Goal: Task Accomplishment & Management: Use online tool/utility

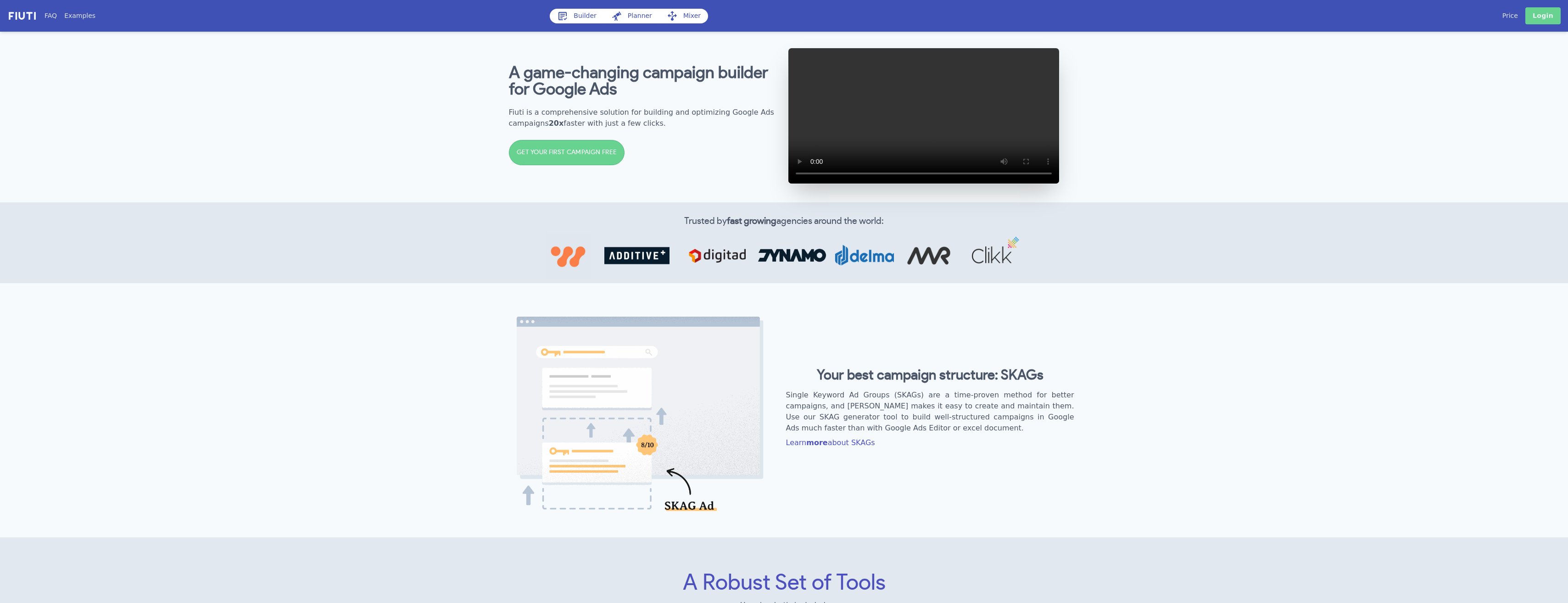
click at [1548, 14] on link "Login" at bounding box center [1543, 16] width 35 height 17
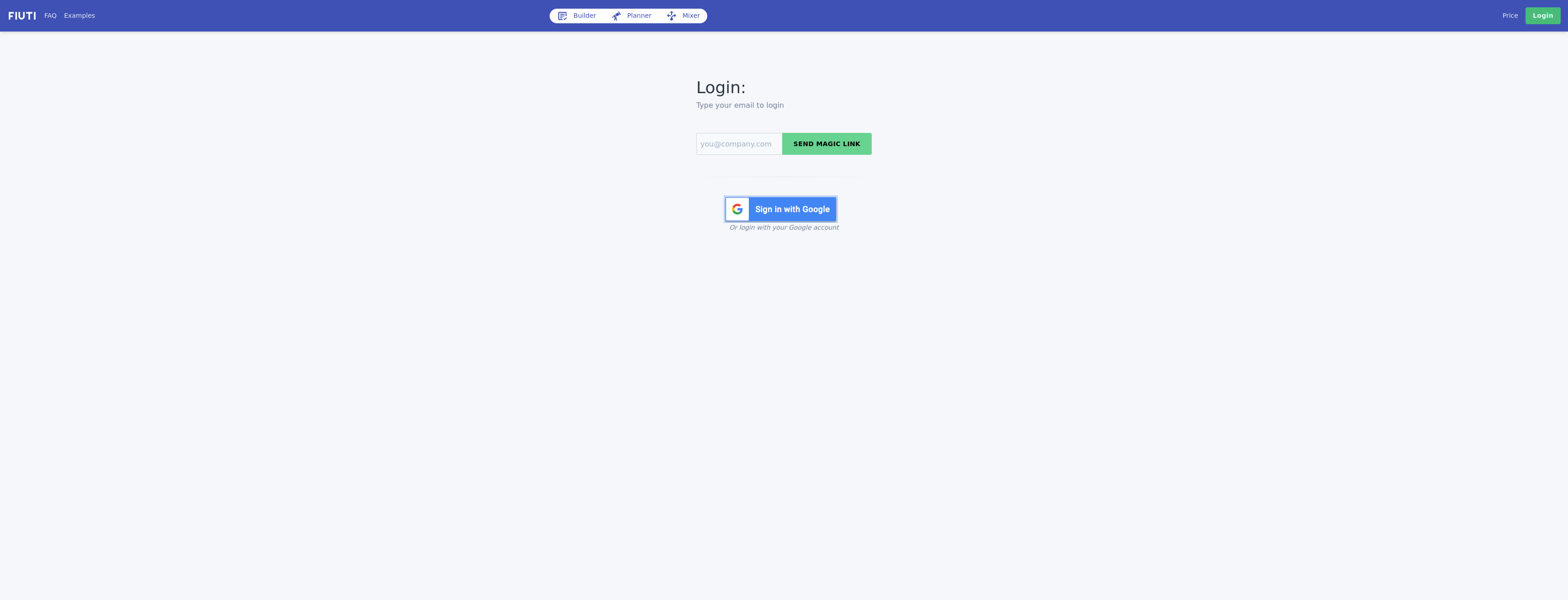
click at [783, 208] on img at bounding box center [781, 209] width 114 height 27
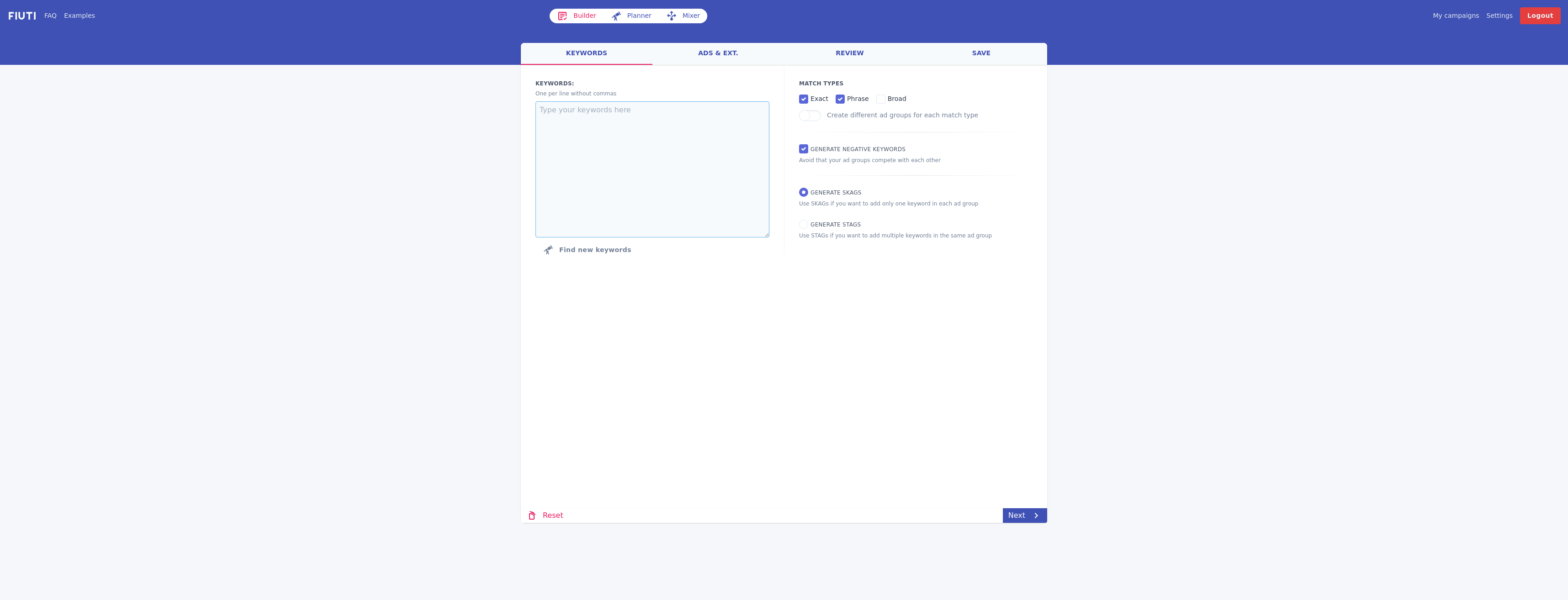
click at [686, 148] on textarea at bounding box center [653, 170] width 234 height 136
paste textarea "limited company director mortgage mortgages for company directors company direc…"
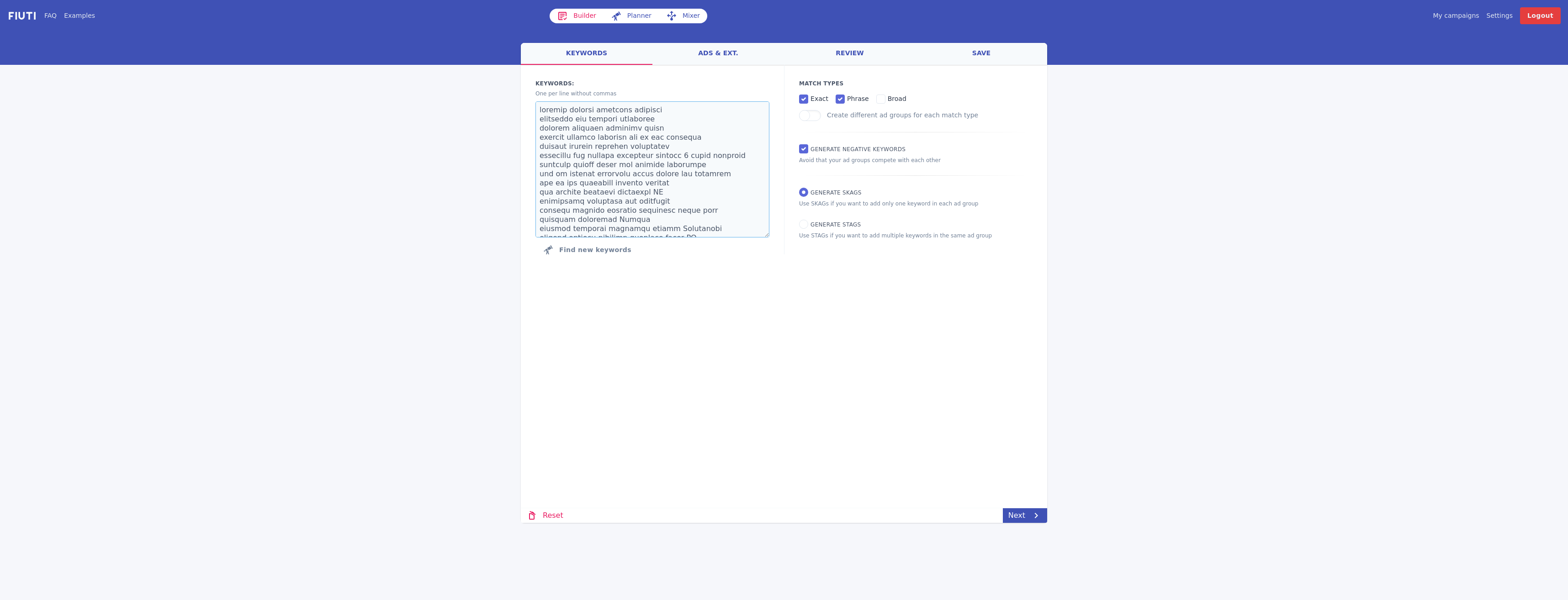
type textarea "limited company director mortgage mortgages for company directors company direc…"
click at [701, 55] on link "ads & ext." at bounding box center [718, 54] width 131 height 22
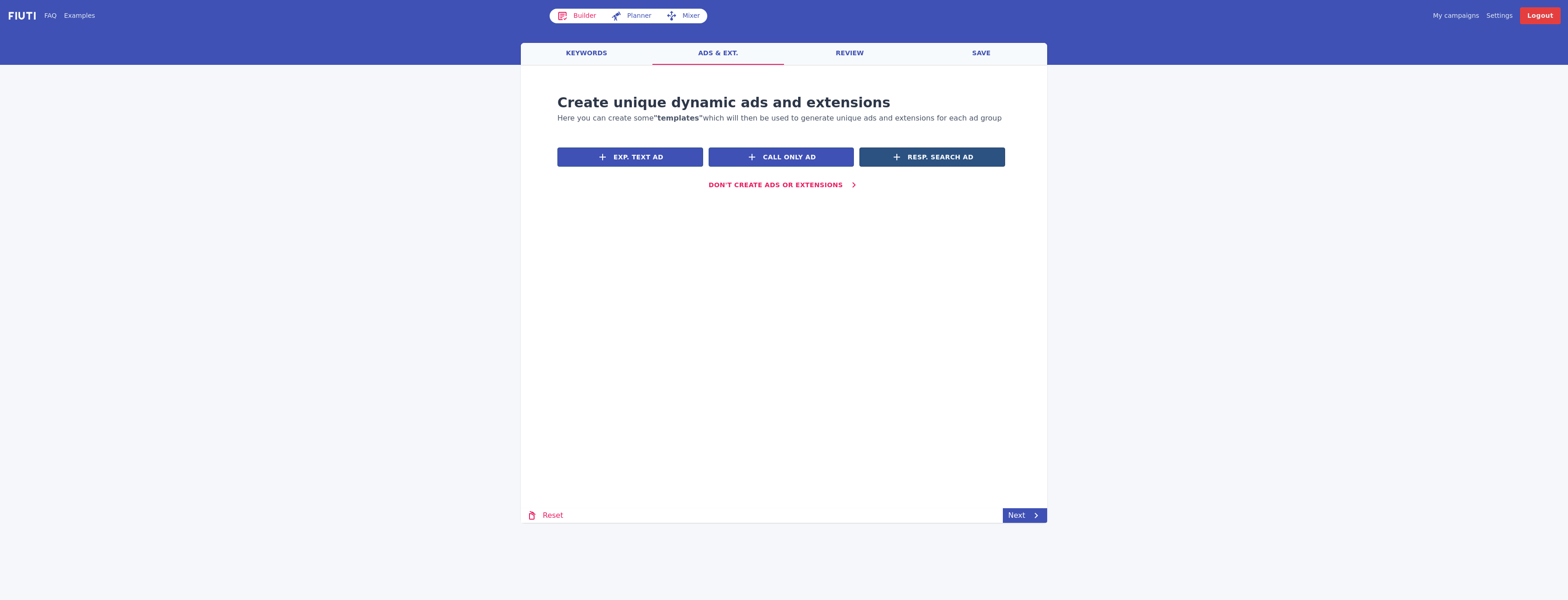
click at [931, 149] on button "Resp. Search Ad" at bounding box center [932, 157] width 145 height 19
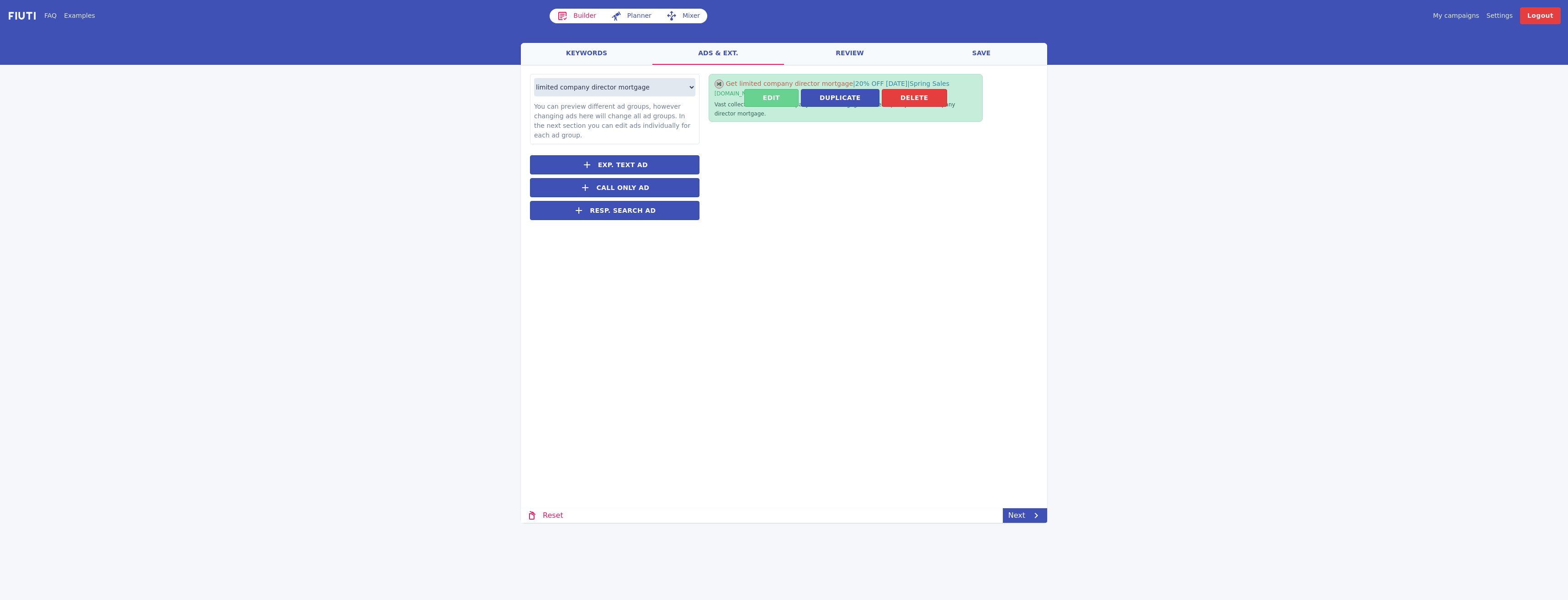
click at [775, 92] on button "Edit" at bounding box center [771, 97] width 54 height 18
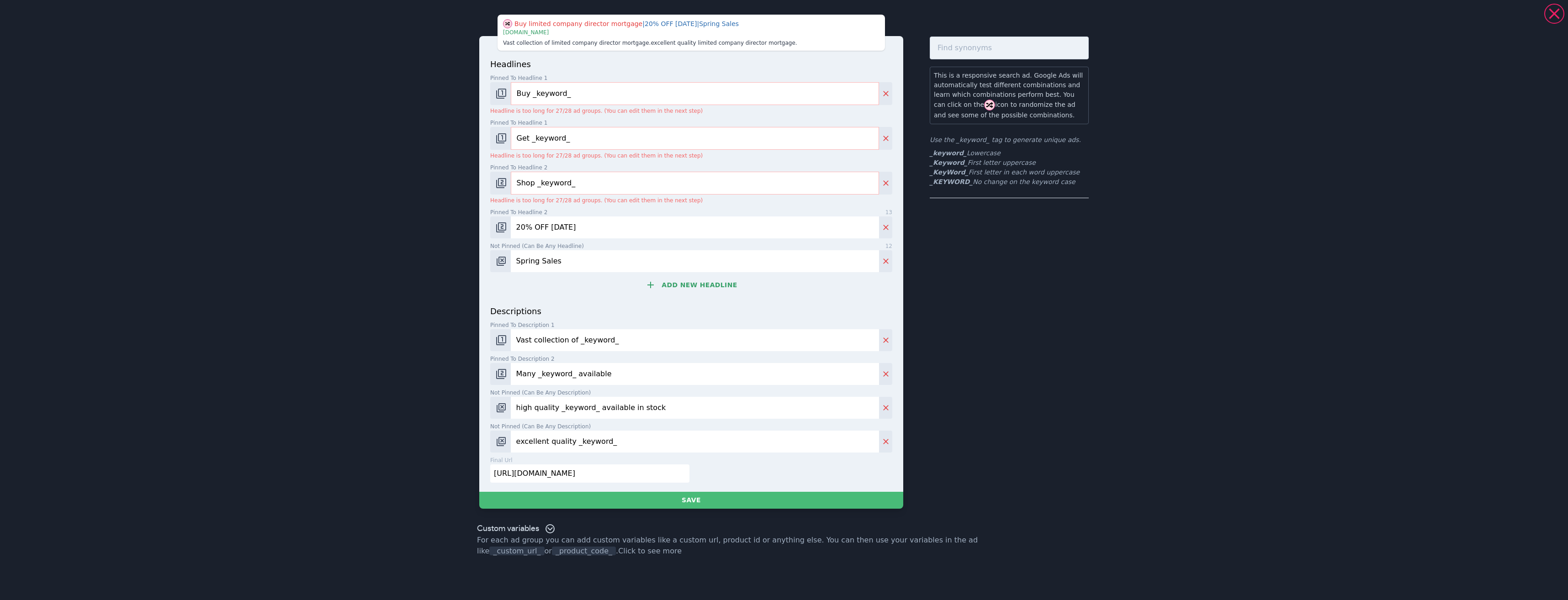
drag, startPoint x: 526, startPoint y: 91, endPoint x: 531, endPoint y: 92, distance: 5.1
click at [527, 91] on input "Buy _keyword_" at bounding box center [695, 94] width 368 height 23
click at [534, 91] on input "Buy _keyword_" at bounding box center [695, 94] width 368 height 23
click at [531, 91] on input "Buy _keyword_" at bounding box center [695, 94] width 368 height 23
type input "_KeyWord_"
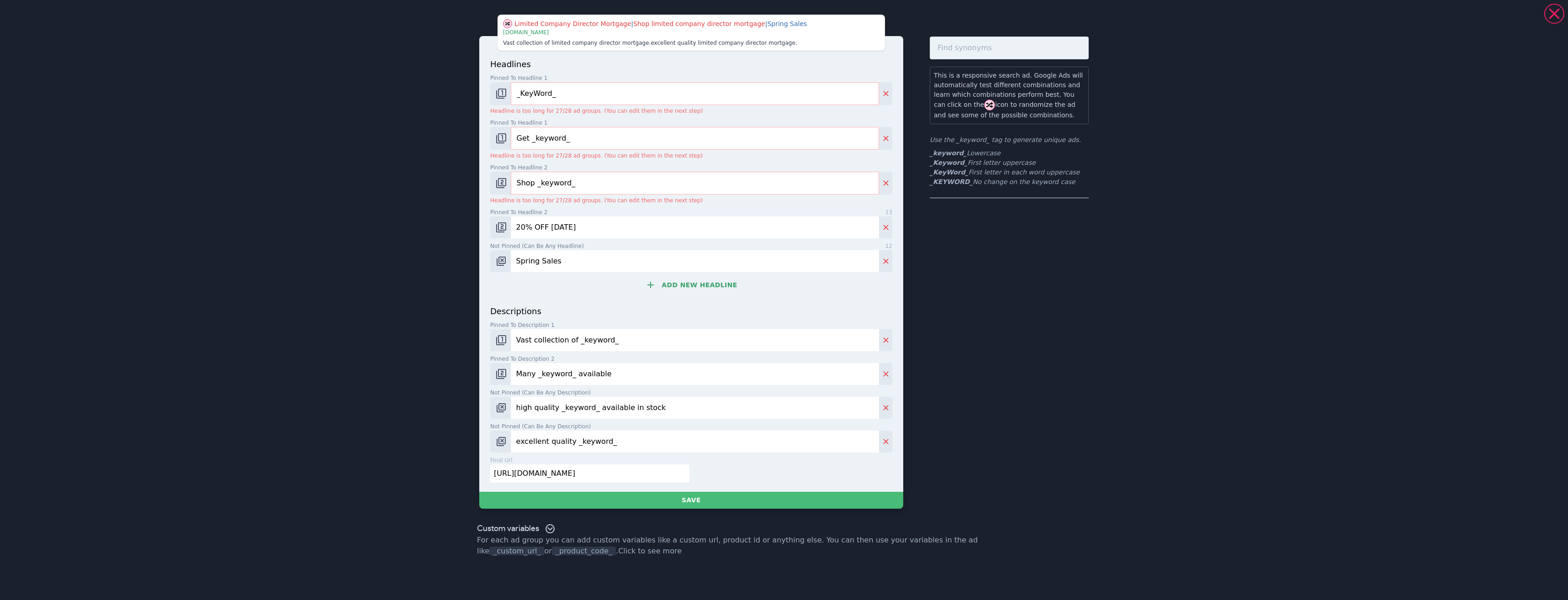
drag, startPoint x: 588, startPoint y: 131, endPoint x: 454, endPoint y: 134, distance: 134.0
click at [454, 134] on div "Limited Company Director Mortgage | Shop limited company director mortgage | Sp…" at bounding box center [784, 300] width 1568 height 600
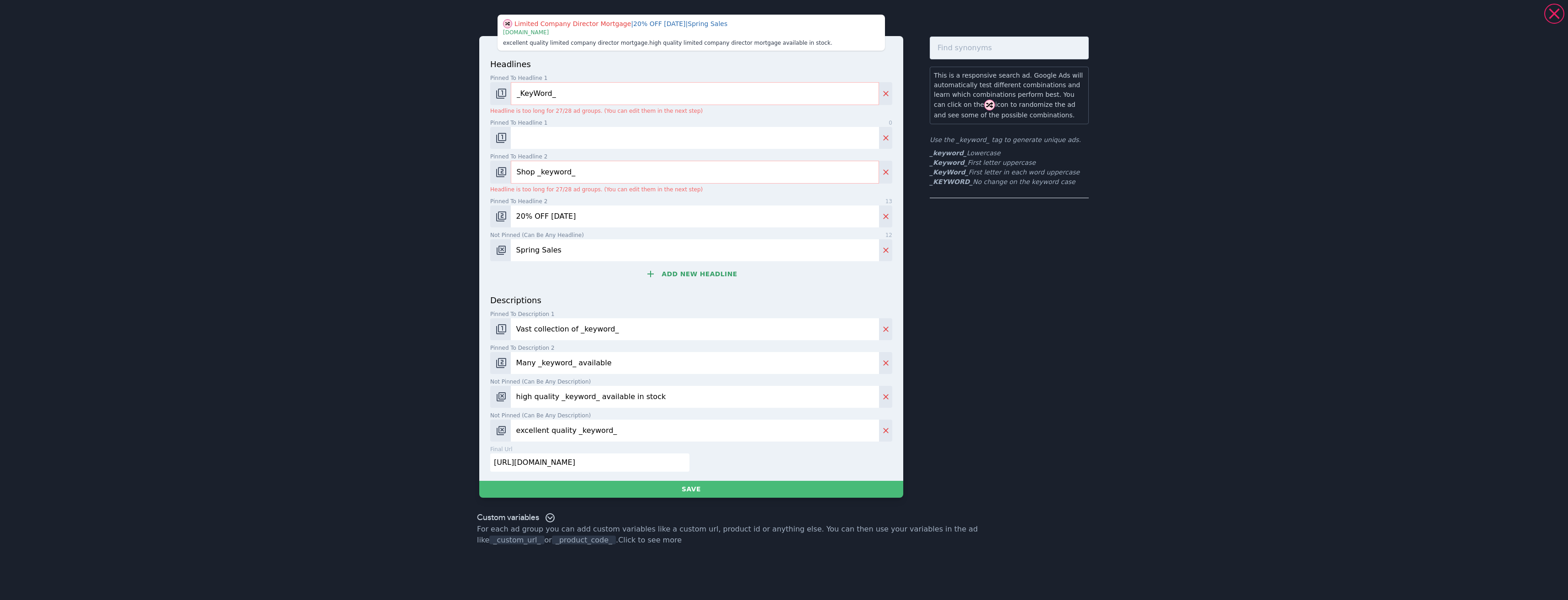
drag, startPoint x: 574, startPoint y: 154, endPoint x: 573, endPoint y: 160, distance: 6.1
click at [573, 156] on label "Pinned to headline 2 14" at bounding box center [691, 157] width 402 height 9
click at [573, 161] on input "Shop _keyword_" at bounding box center [695, 172] width 368 height 23
drag, startPoint x: 573, startPoint y: 160, endPoint x: 577, endPoint y: 173, distance: 13.6
click at [576, 170] on div "Pinned to headline 2 14 Shop _keyword_ Headline is too long for 27/28 ad groups…" at bounding box center [691, 173] width 402 height 41
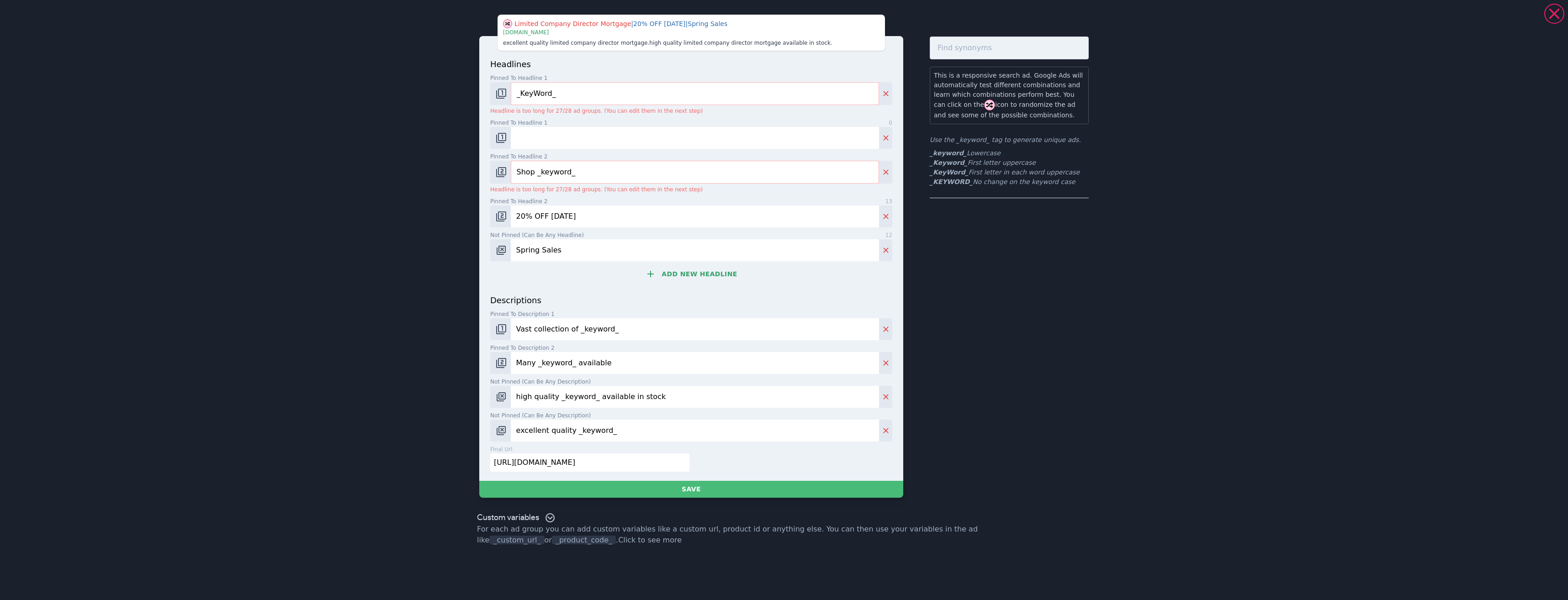
click at [578, 176] on input "Shop _keyword_" at bounding box center [695, 172] width 368 height 23
click at [581, 175] on input "Shop _keyword_" at bounding box center [695, 172] width 368 height 23
click at [588, 173] on input "Shop _keyword_" at bounding box center [695, 172] width 368 height 23
click at [589, 172] on input "Shop _keyword_" at bounding box center [695, 172] width 368 height 23
click at [589, 172] on input "Shop _keyword_" at bounding box center [695, 172] width 368 height 23
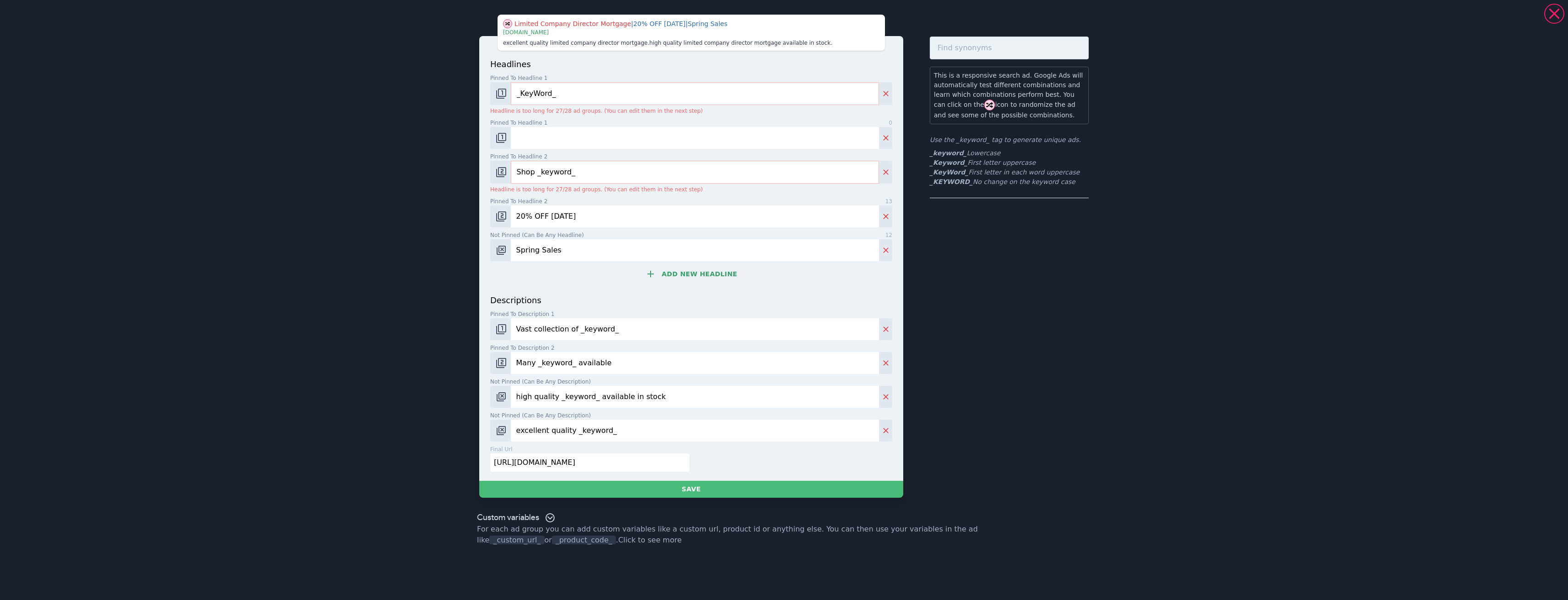
click at [589, 172] on input "Shop _keyword_" at bounding box center [695, 172] width 368 height 23
click at [589, 171] on input "Shop _keyword_" at bounding box center [695, 172] width 368 height 23
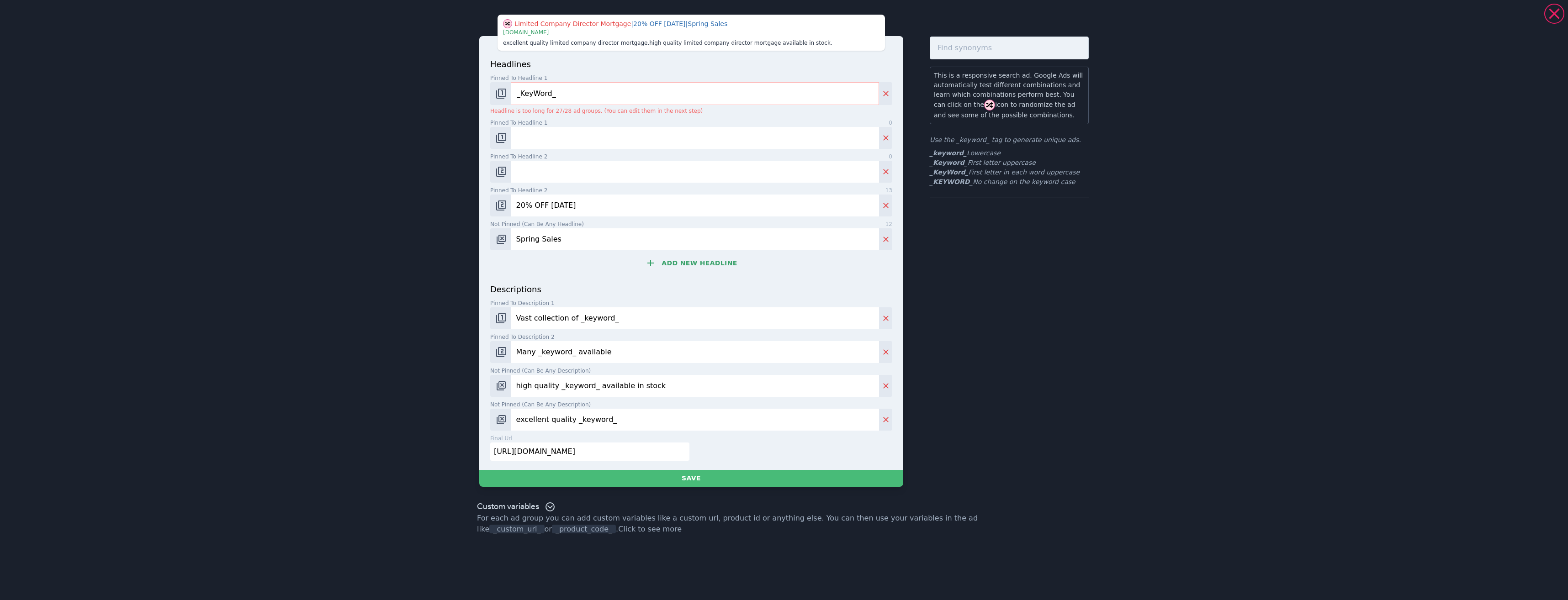
click at [573, 218] on div "headlines Pinned to headline 1 9 _KeyWord_ Headline is too long for 27/28 ad gr…" at bounding box center [691, 170] width 402 height 225
click at [574, 208] on input "20% OFF Today" at bounding box center [695, 206] width 368 height 22
click at [574, 206] on input "20% OFF Today" at bounding box center [695, 206] width 368 height 22
click at [569, 245] on input "Spring Sales" at bounding box center [695, 239] width 368 height 22
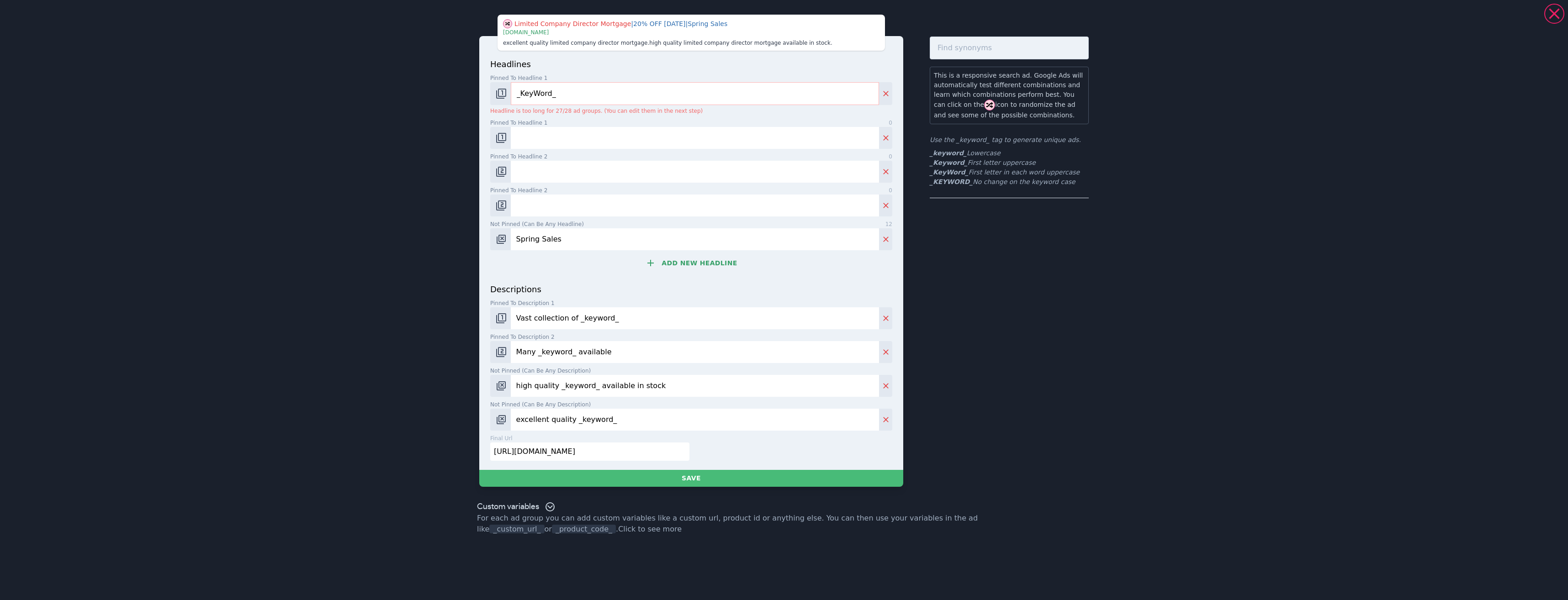
click at [569, 245] on input "Spring Sales" at bounding box center [695, 239] width 368 height 22
click at [570, 243] on input "Spring Sales" at bounding box center [695, 239] width 368 height 22
click at [570, 241] on input "Spring Sales" at bounding box center [695, 239] width 368 height 22
click at [570, 240] on input "Spring Sales" at bounding box center [695, 239] width 368 height 22
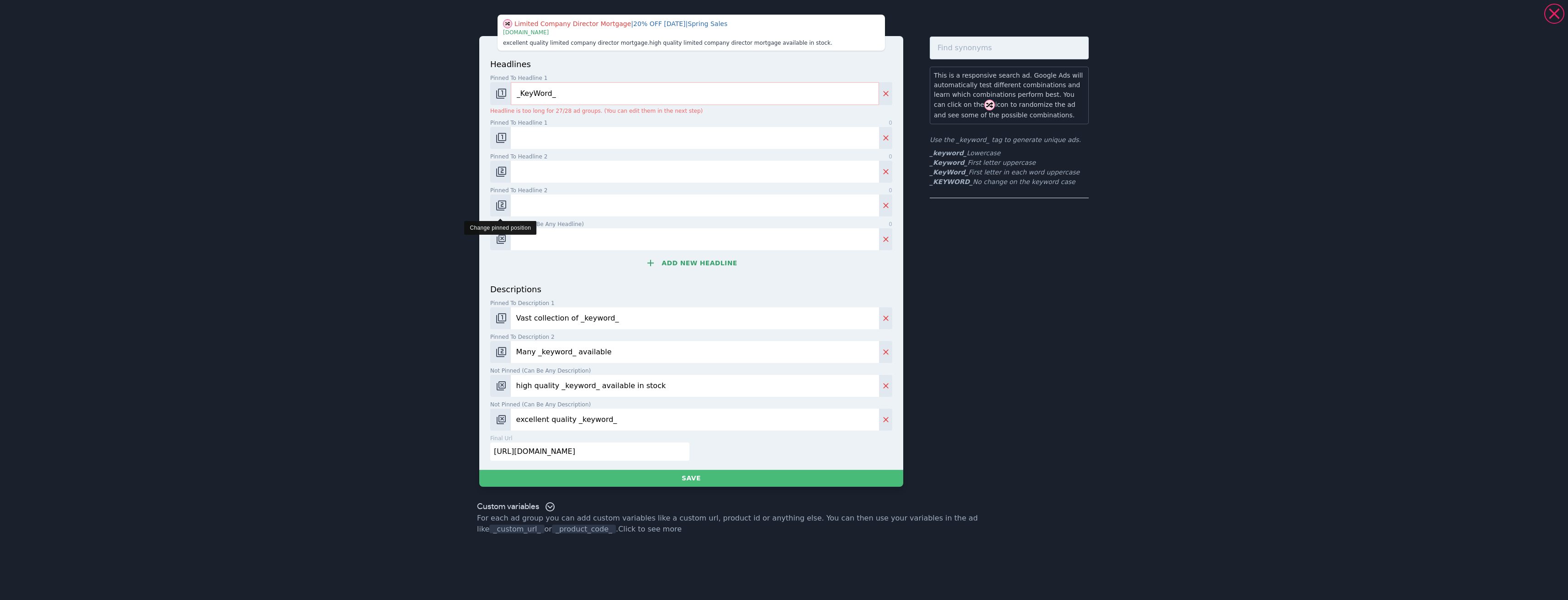
click at [502, 208] on img "Change pinned position" at bounding box center [501, 206] width 11 height 11
click at [509, 173] on button "Change pinned position" at bounding box center [500, 172] width 21 height 22
click at [503, 169] on img "Change pinned position" at bounding box center [501, 172] width 11 height 11
click at [507, 138] on button "Change pinned position" at bounding box center [500, 138] width 21 height 22
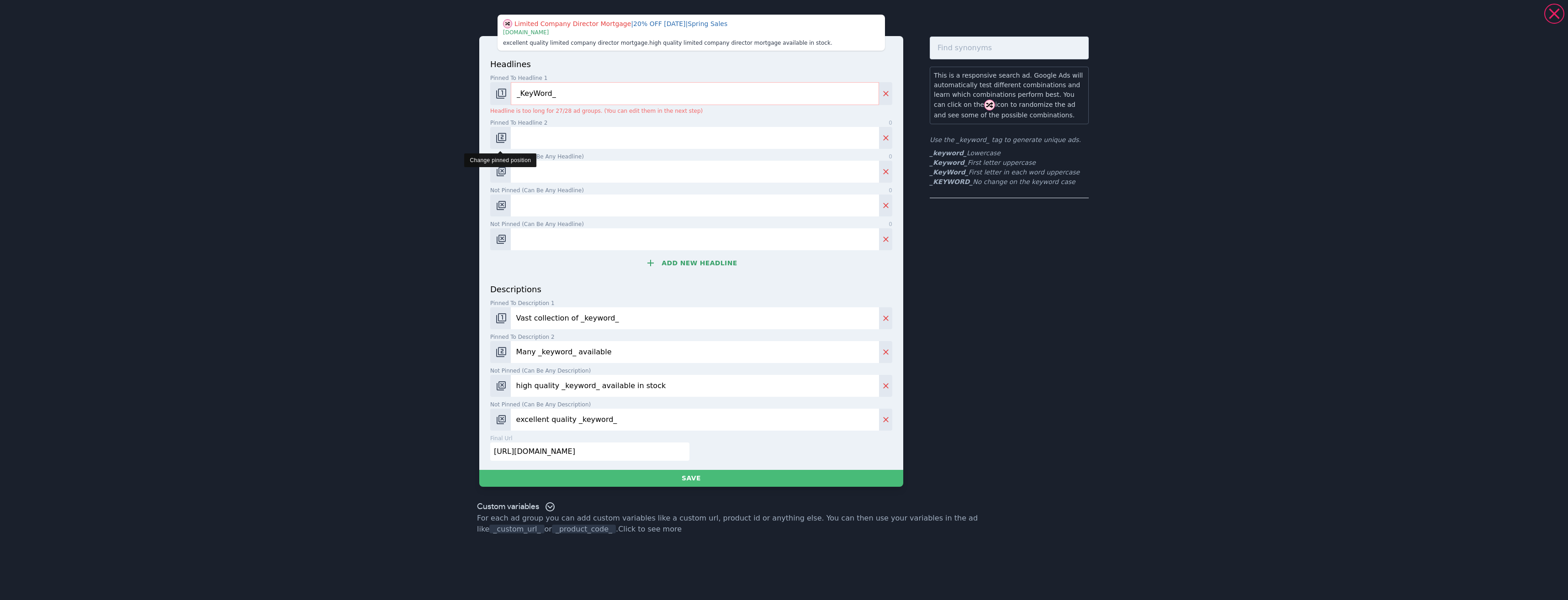
click at [506, 138] on img "Change pinned position" at bounding box center [501, 138] width 11 height 11
click at [536, 134] on input "Not pinned (Can be any headline) 0" at bounding box center [695, 138] width 368 height 22
drag, startPoint x: 614, startPoint y: 314, endPoint x: 463, endPoint y: 305, distance: 151.3
click at [466, 304] on div "Limited Company Director Mortgage | 20% OFF Today | Spring Sales | www.books.co…" at bounding box center [784, 251] width 658 height 494
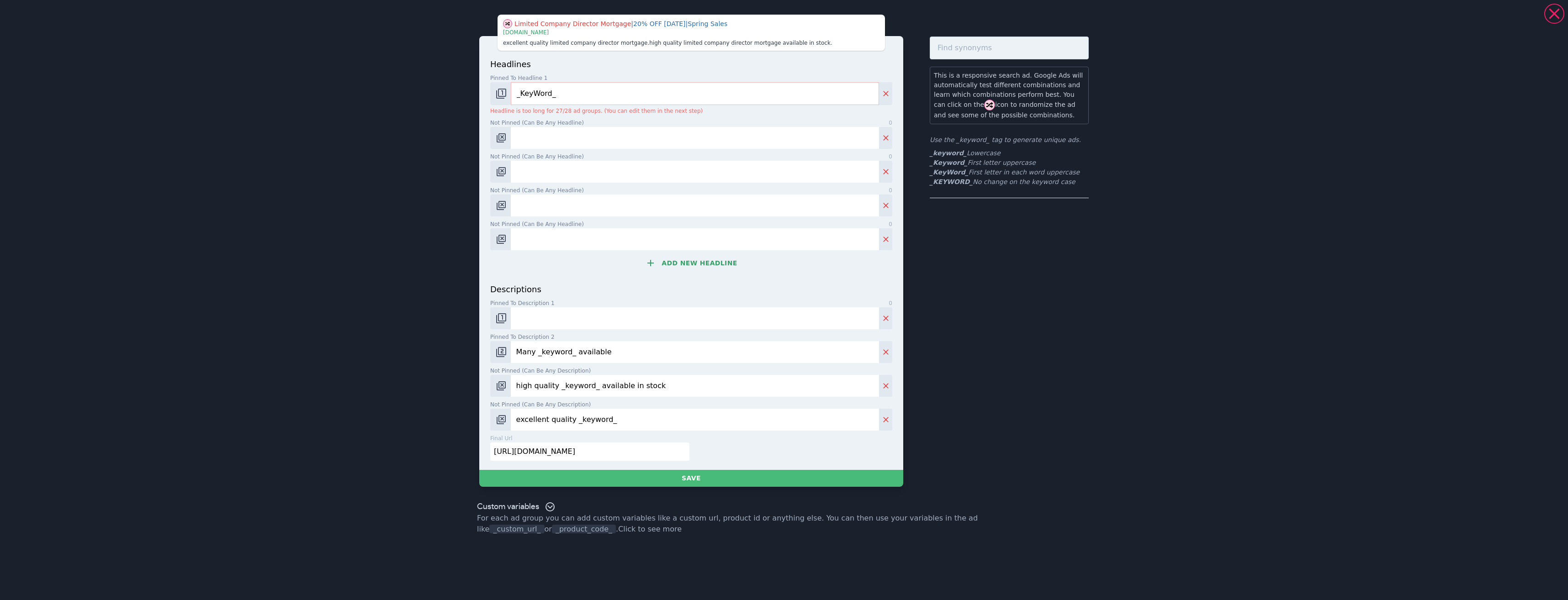
drag, startPoint x: 607, startPoint y: 357, endPoint x: 475, endPoint y: 341, distance: 133.0
click at [450, 349] on div "Limited Company Director Mortgage | 20% OFF Today | Spring Sales | www.books.co…" at bounding box center [784, 300] width 1568 height 600
drag, startPoint x: 658, startPoint y: 382, endPoint x: 474, endPoint y: 372, distance: 184.3
click at [466, 376] on div "Limited Company Director Mortgage | 20% OFF Today | Spring Sales | www.books.co…" at bounding box center [784, 251] width 658 height 494
drag, startPoint x: 602, startPoint y: 417, endPoint x: 419, endPoint y: 419, distance: 183.0
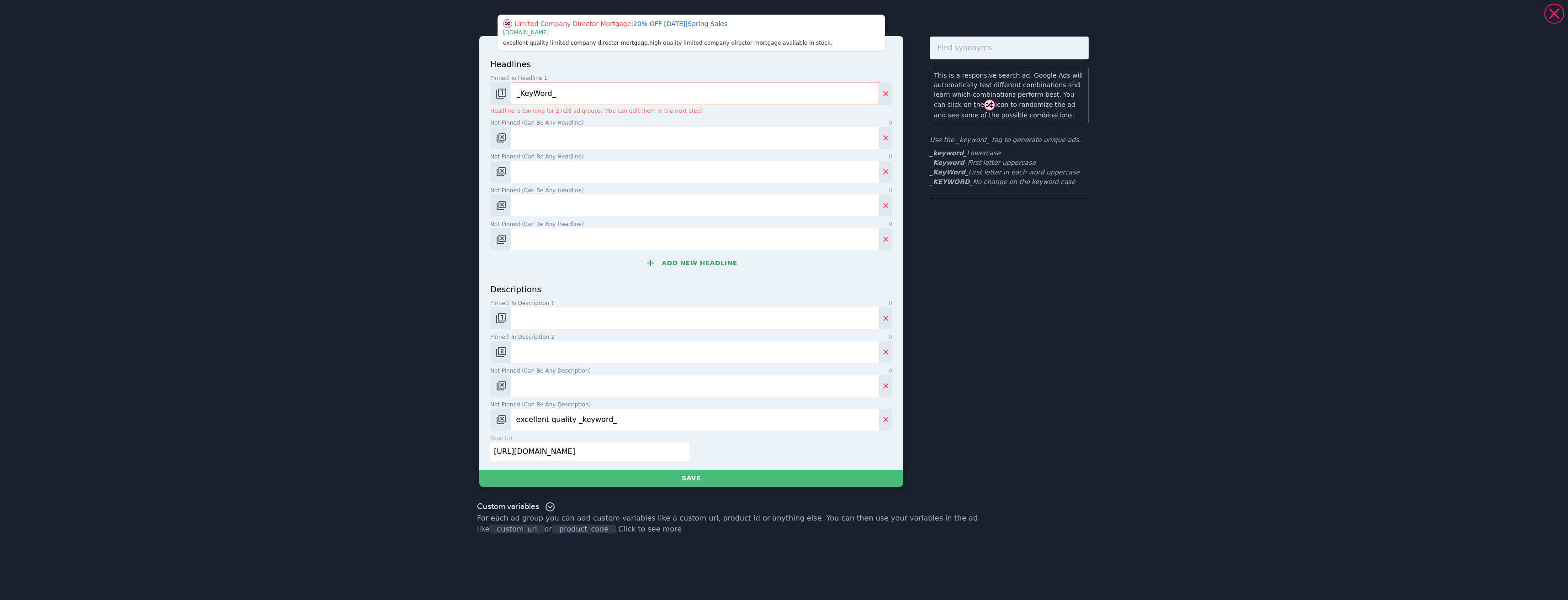
click at [419, 420] on div "Limited Company Director Mortgage | 20% OFF Today | Spring Sales | www.books.co…" at bounding box center [784, 300] width 1568 height 600
drag, startPoint x: 608, startPoint y: 450, endPoint x: 447, endPoint y: 440, distance: 161.3
click at [447, 441] on div "Limited Company Director Mortgage | 20% OFF Today | Spring Sales | www.books.co…" at bounding box center [784, 300] width 1568 height 600
drag, startPoint x: 510, startPoint y: 136, endPoint x: 525, endPoint y: 134, distance: 15.1
click at [514, 137] on div at bounding box center [691, 138] width 402 height 22
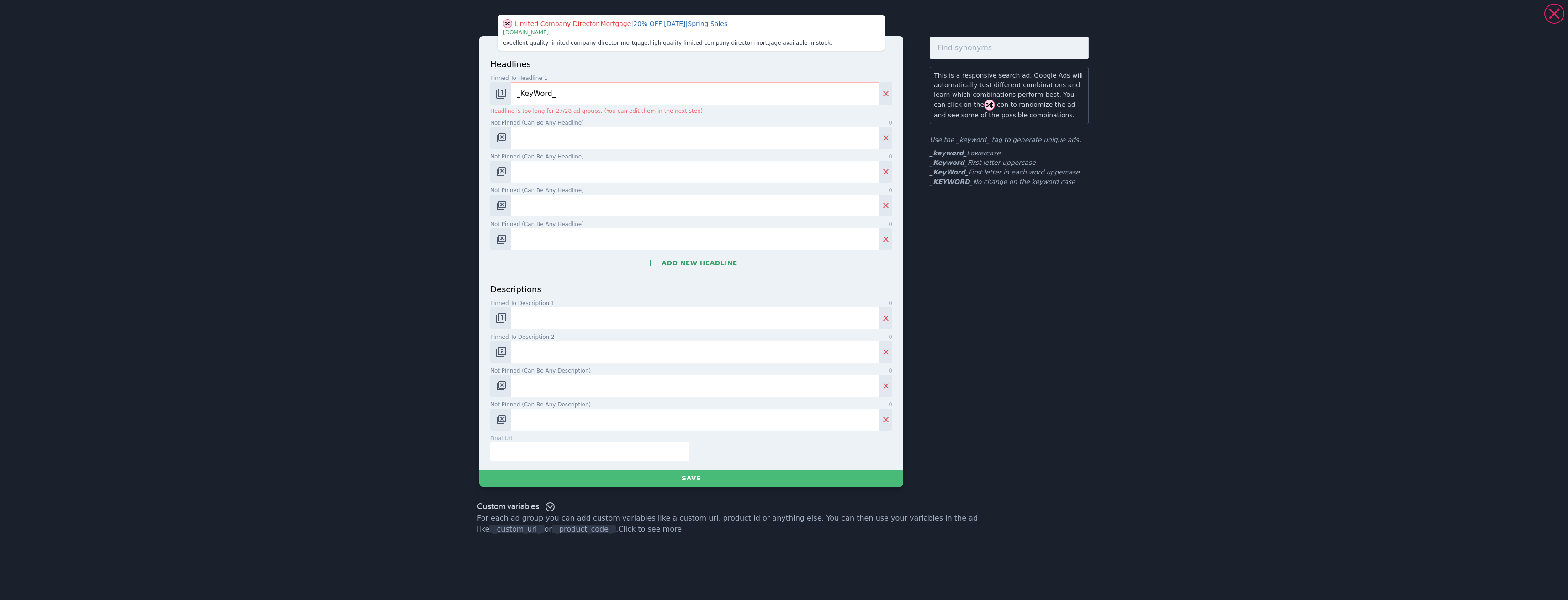
click at [684, 259] on button "Add new headline" at bounding box center [691, 263] width 402 height 18
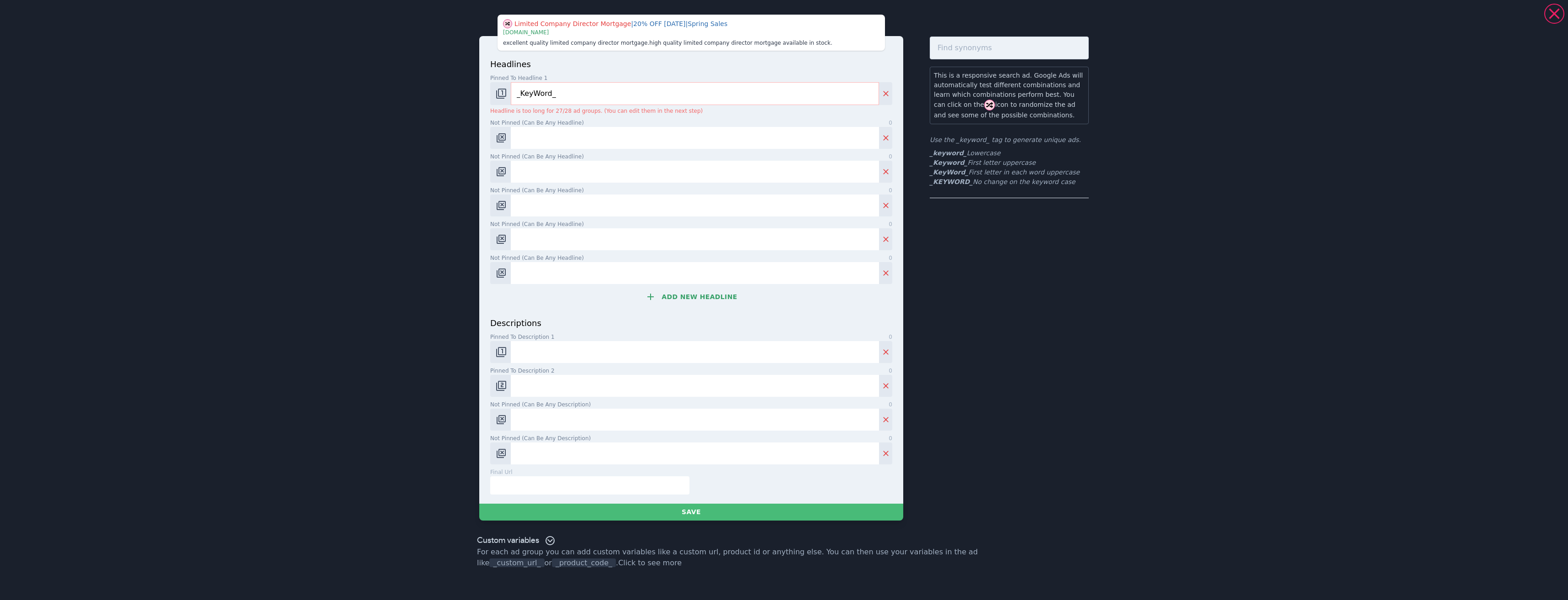
click at [701, 302] on button "Add new headline" at bounding box center [691, 297] width 402 height 18
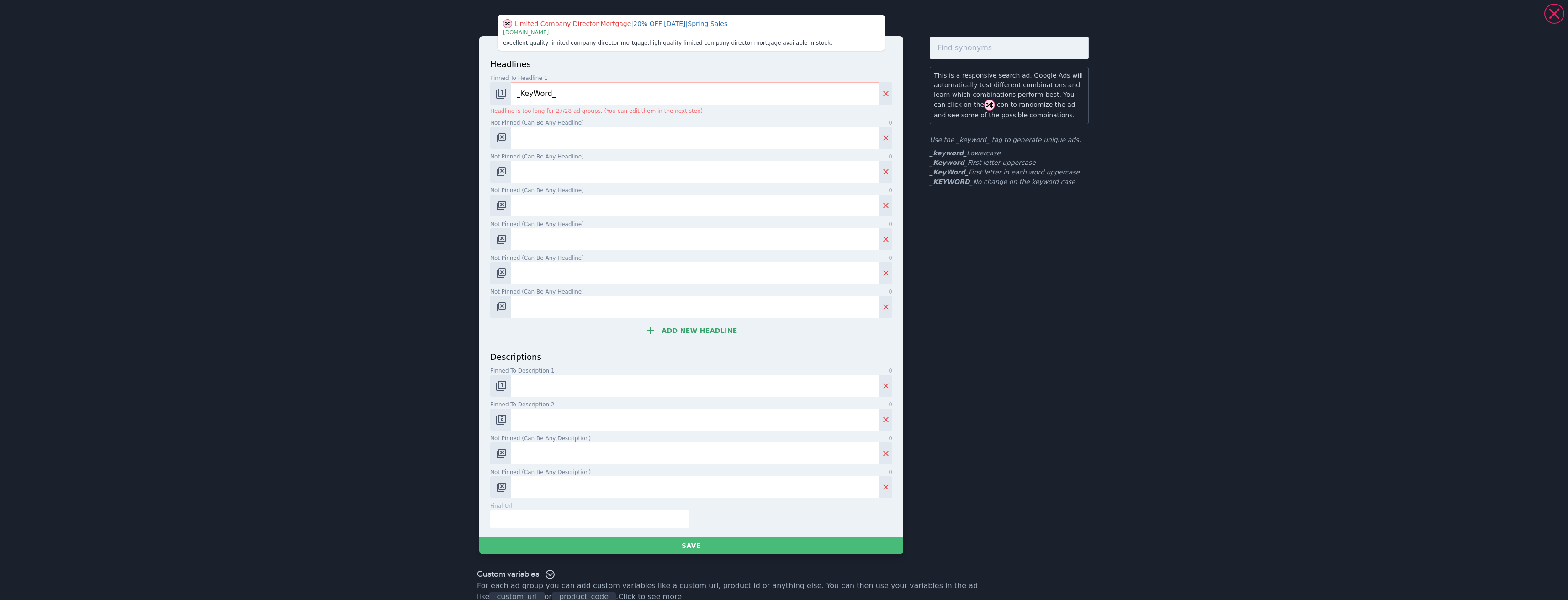
click at [704, 334] on button "Add new headline" at bounding box center [691, 330] width 402 height 18
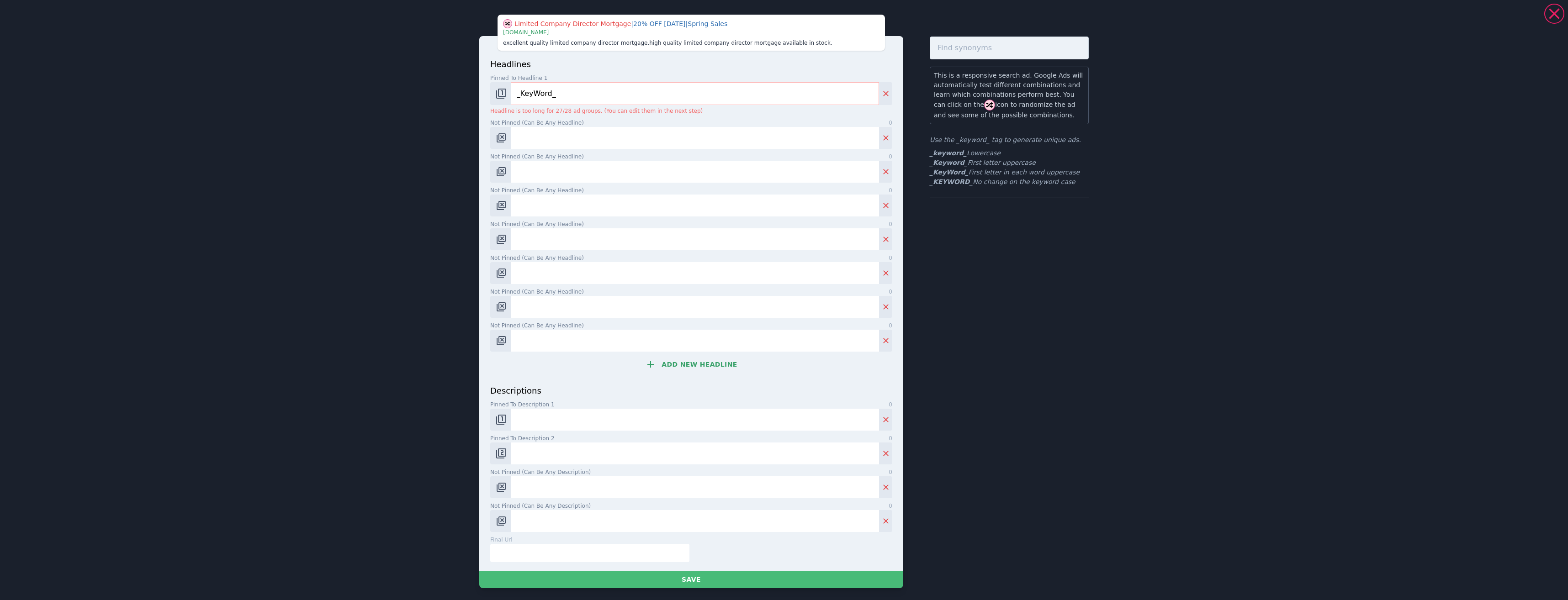
drag, startPoint x: 530, startPoint y: 130, endPoint x: 534, endPoint y: 134, distance: 5.7
click at [533, 134] on input "Not pinned (Can be any headline) 0" at bounding box center [695, 138] width 368 height 22
paste input "Limited Company Director Mortgages"
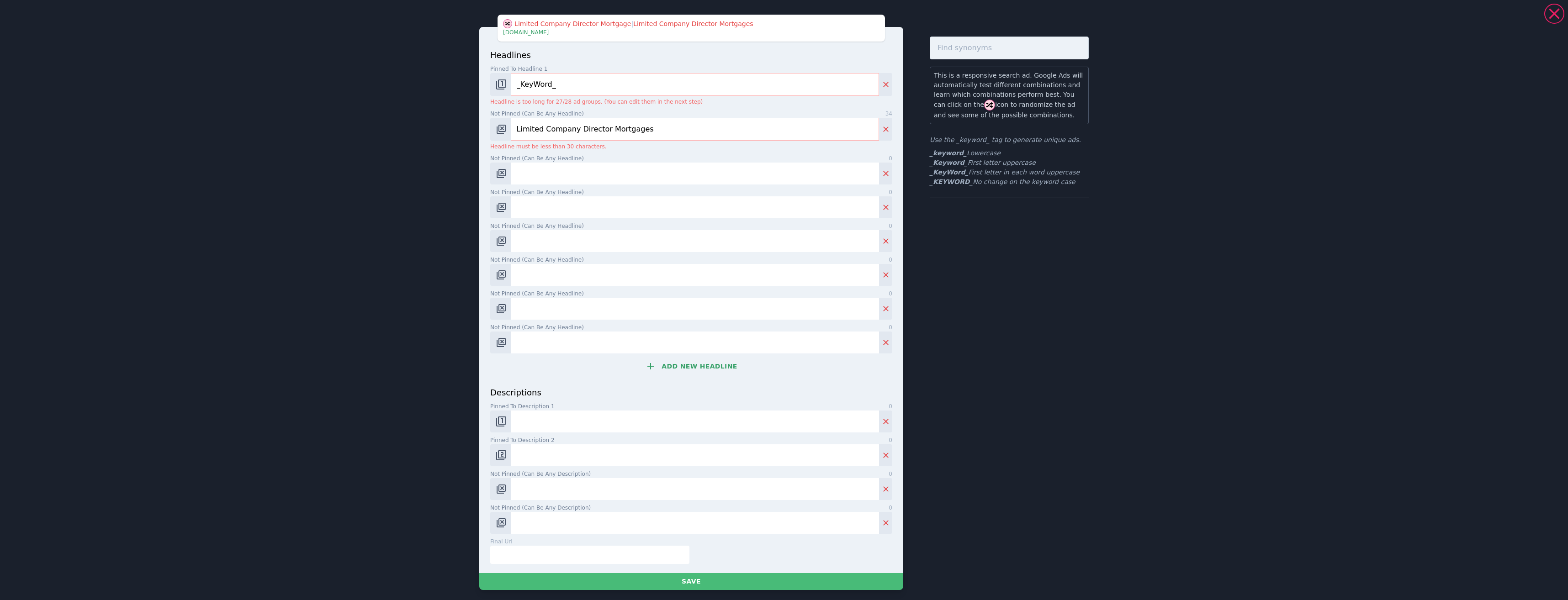
drag, startPoint x: 512, startPoint y: 127, endPoint x: 523, endPoint y: 129, distance: 11.2
click at [513, 127] on input "Limited Company Director Mortgages" at bounding box center [695, 130] width 368 height 23
click at [536, 125] on input "Limited Company Director Mortgages" at bounding box center [695, 130] width 368 height 23
click at [591, 127] on input "Limited Company Director Mortgages" at bounding box center [695, 130] width 368 height 23
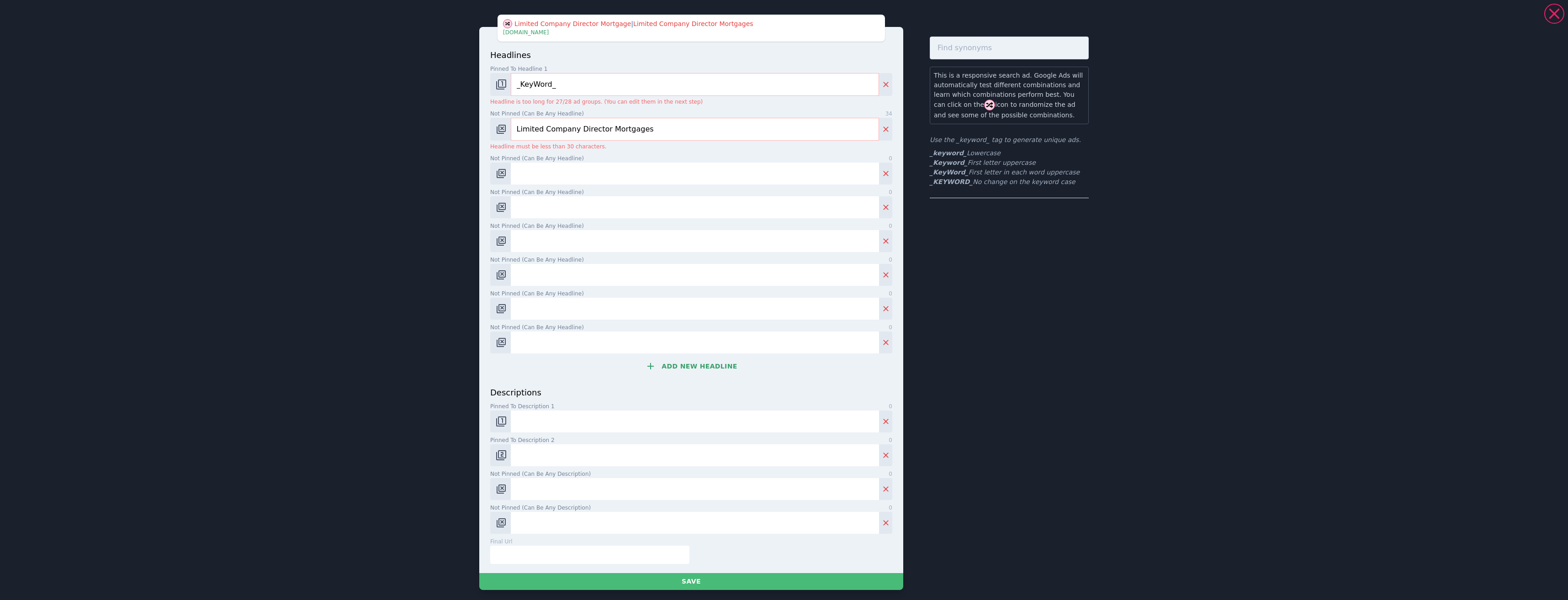
click at [591, 127] on input "Limited Company Director Mortgages" at bounding box center [695, 130] width 368 height 23
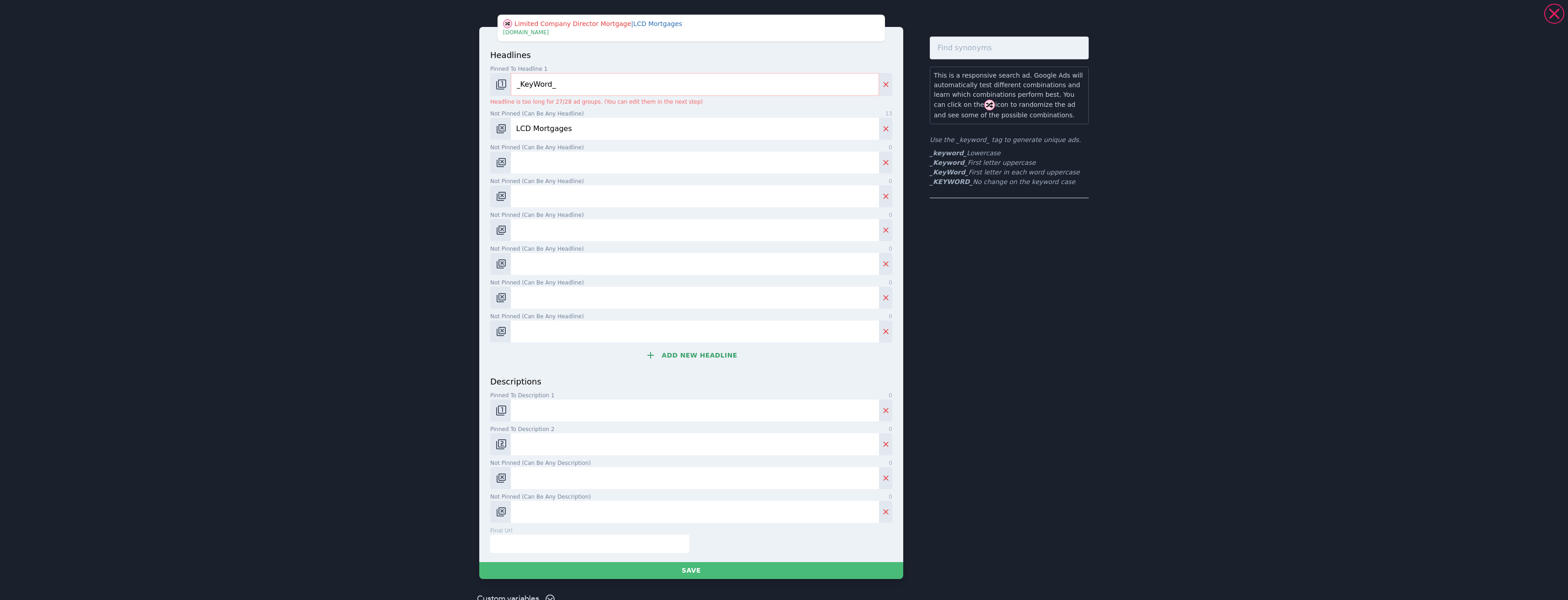
type input "LCD Mortgages"
drag, startPoint x: 580, startPoint y: 158, endPoint x: 589, endPoint y: 166, distance: 12.0
click at [584, 162] on input "Not pinned (Can be any headline) 0" at bounding box center [695, 162] width 368 height 22
paste input "Free Guide for Directors Available"
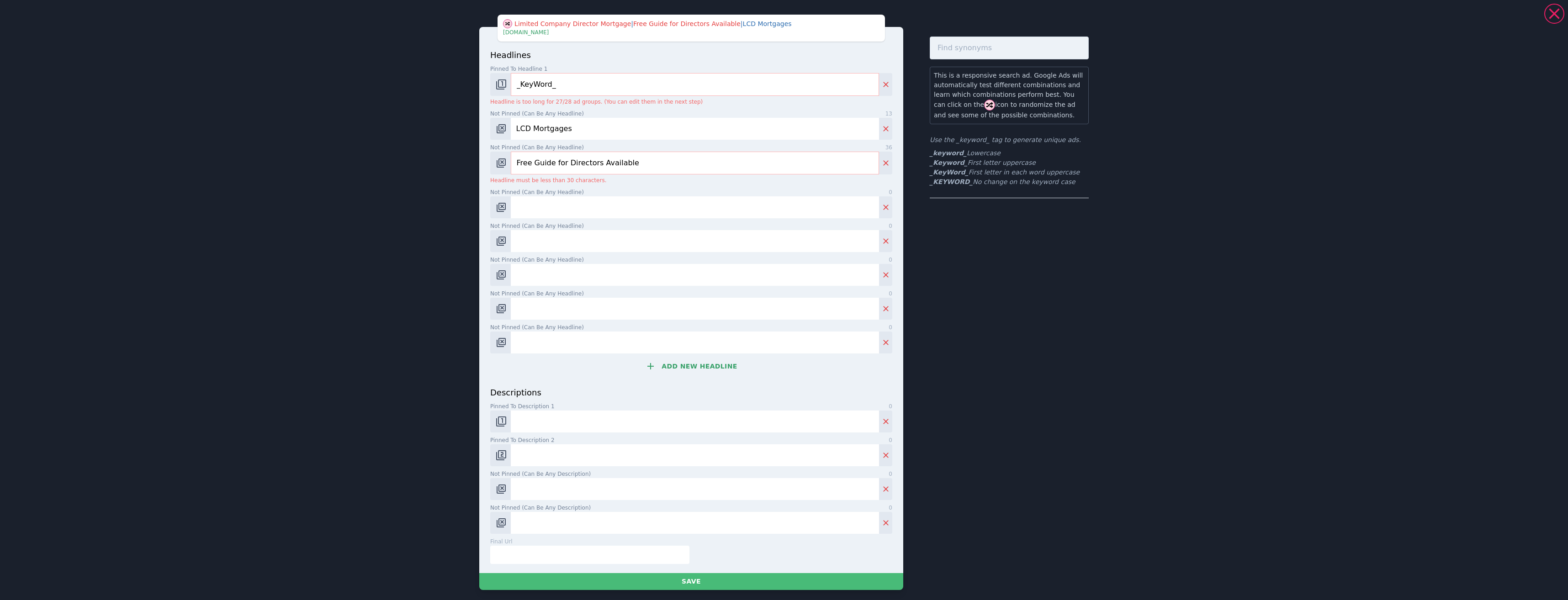
click at [516, 163] on input "Free Guide for Directors Available" at bounding box center [695, 163] width 368 height 23
click at [519, 163] on input "Free Guide for Directors Available" at bounding box center [695, 163] width 368 height 23
click at [517, 163] on input "Free Guide for Directors Available" at bounding box center [695, 163] width 368 height 23
click at [657, 166] on input "Free Guide for Directors Available" at bounding box center [695, 163] width 368 height 23
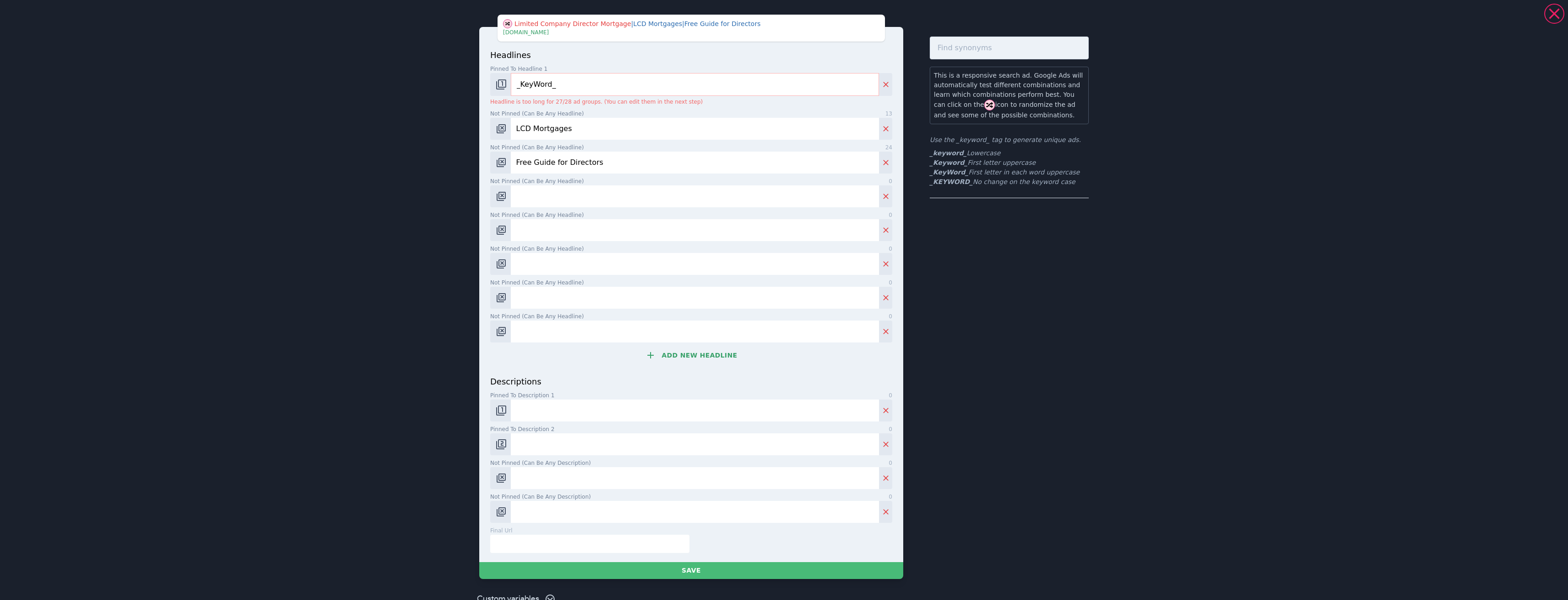
type input "Free Guide for Directors"
click at [570, 193] on input "Not pinned (Can be any headline) 0" at bounding box center [695, 197] width 368 height 22
paste input "Free Consultation for Directors"
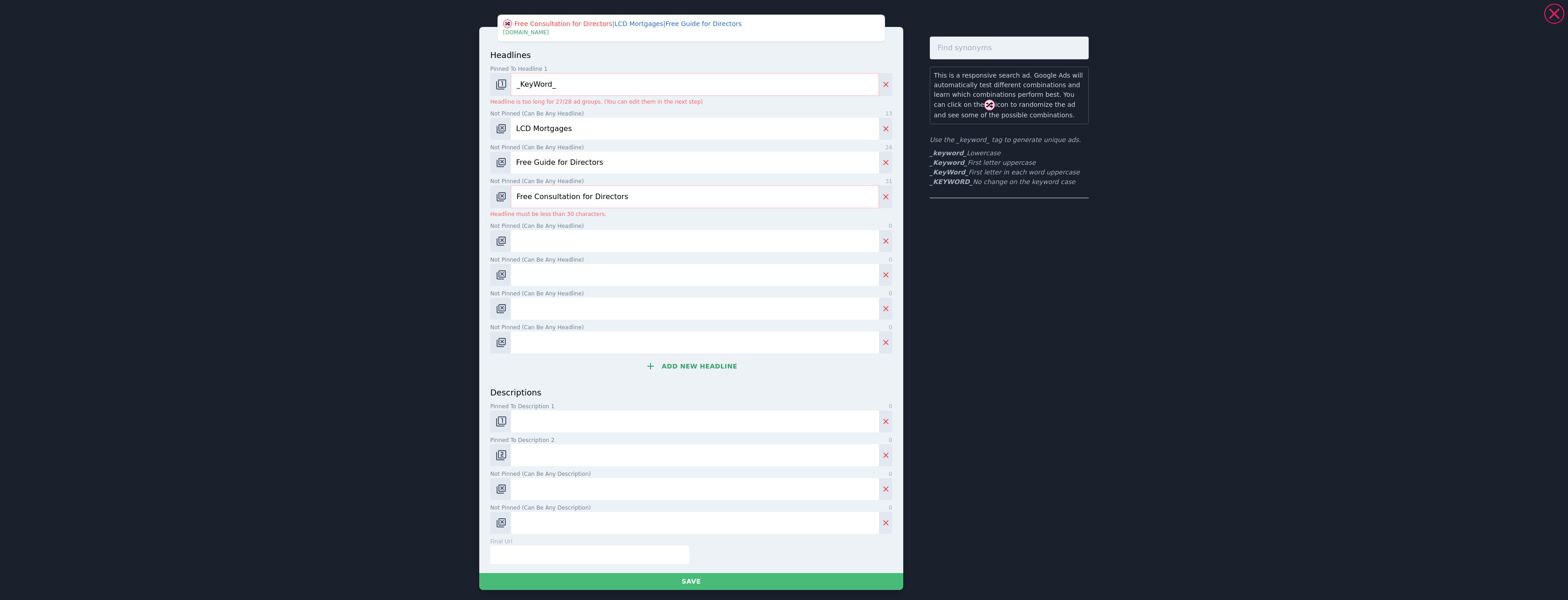
click at [514, 193] on input "Free Consultation for Directors" at bounding box center [695, 197] width 368 height 23
click at [626, 197] on input "Free Consultation for Directors" at bounding box center [695, 197] width 368 height 23
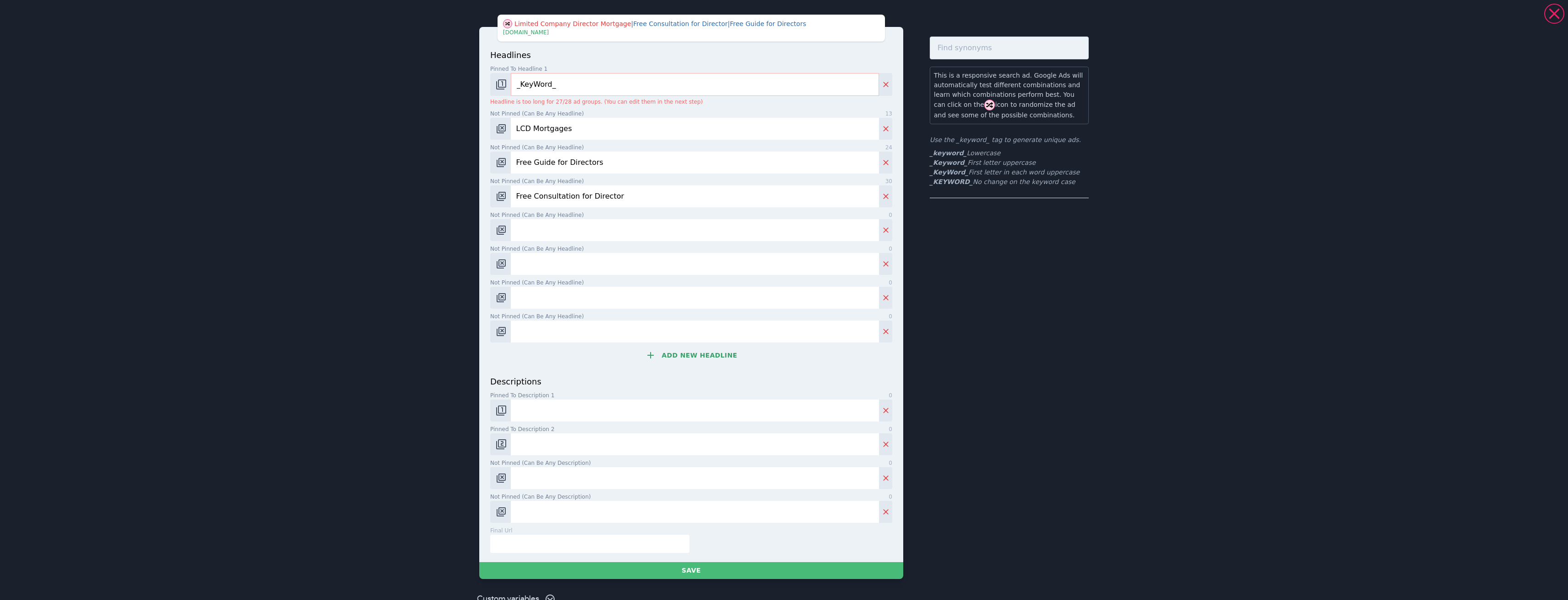
type input "Free Consultation for Director"
click at [575, 229] on input "Not pinned (Can be any headline) 0" at bounding box center [695, 230] width 368 height 22
paste input "Tailored Mortgages for Directors"
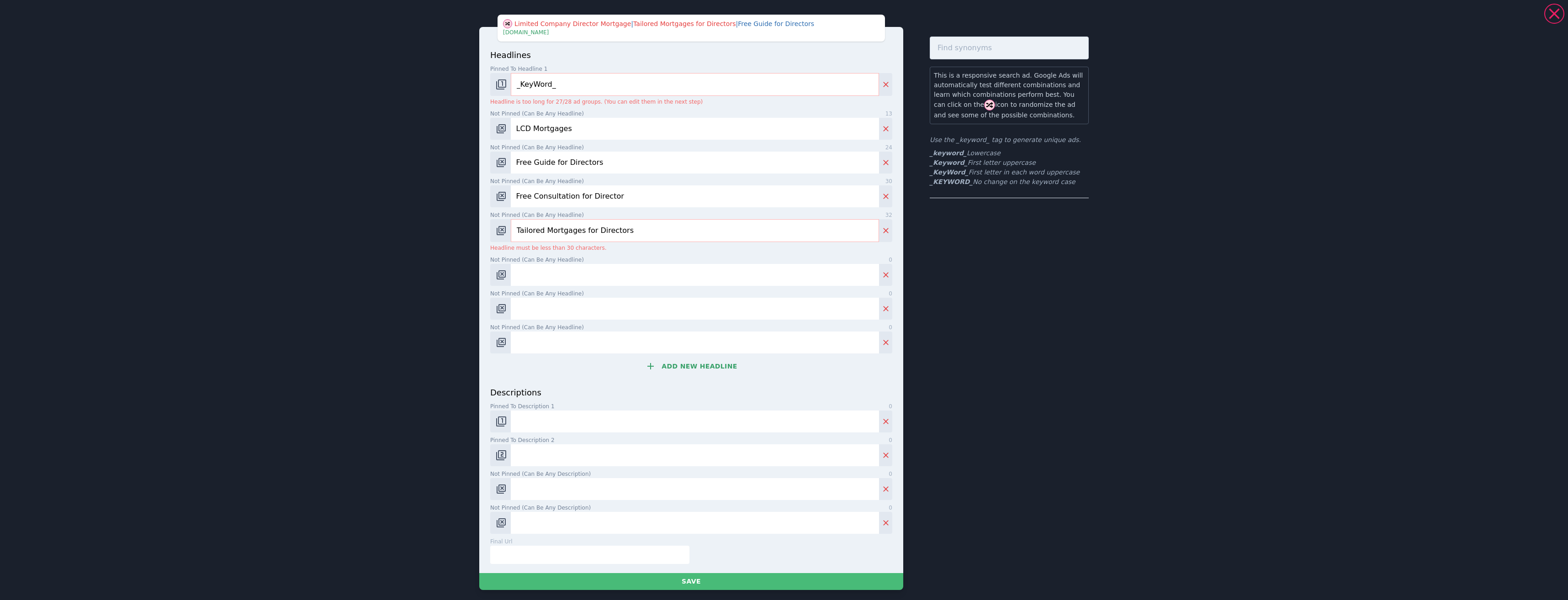
click at [513, 226] on input "Tailored Mortgages for Directors" at bounding box center [695, 231] width 368 height 23
click at [629, 229] on input "Tailored Mortgages for Directors" at bounding box center [695, 231] width 368 height 23
click at [574, 229] on input "Tailored Mortgages for Directors" at bounding box center [695, 231] width 368 height 23
click at [622, 229] on input "Tailored Mortgage for Directors" at bounding box center [695, 231] width 368 height 23
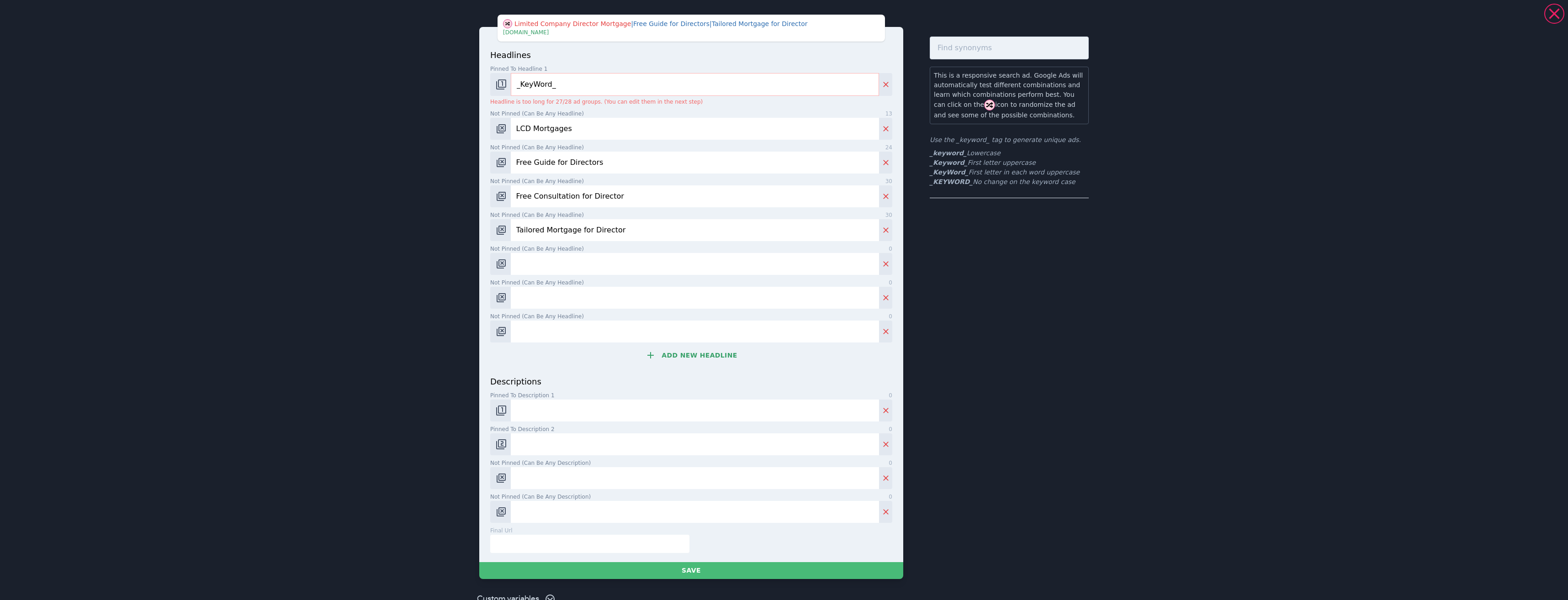
type input "Tailored Mortgage for Director"
click at [551, 259] on input "Not pinned (Can be any headline) 0" at bounding box center [695, 264] width 368 height 22
paste input "Book Your Free Director Consult"
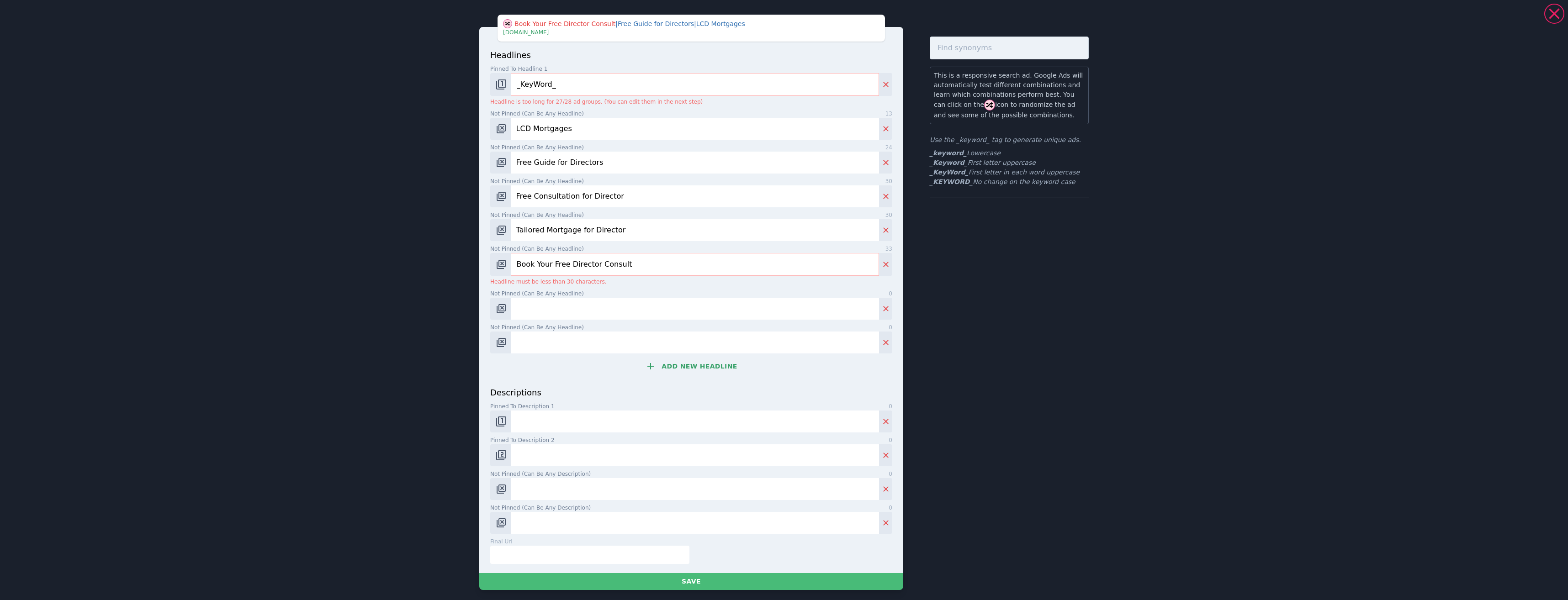
click at [519, 259] on input "Book Your Free Director Consult" at bounding box center [695, 265] width 368 height 23
click at [572, 265] on input "Book Your Free Director Consult" at bounding box center [695, 265] width 368 height 23
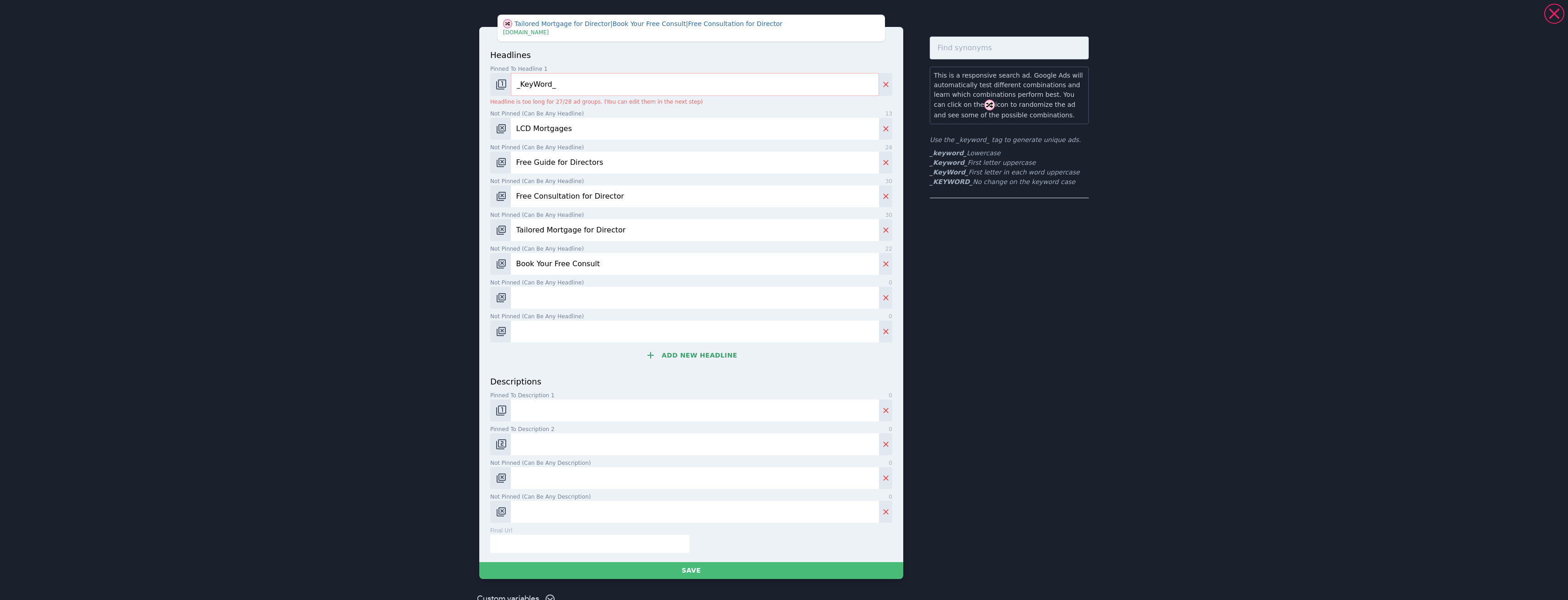
type input "Book Your Free Consult"
click at [581, 295] on input "Not pinned (Can be any headline) 0" at bounding box center [695, 298] width 368 height 22
paste input "Explore Director Mortgage Options"
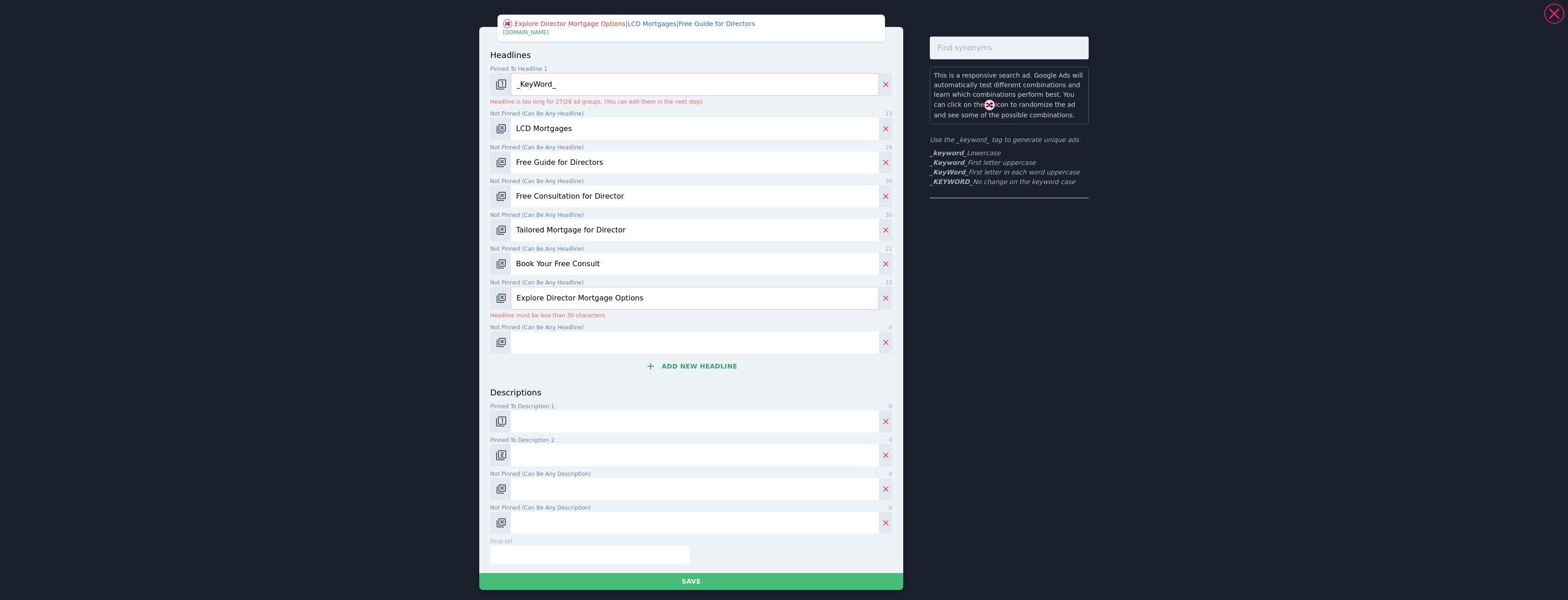
click at [514, 295] on input "Explore Director Mortgage Options" at bounding box center [695, 298] width 368 height 23
click at [660, 300] on input "Explore Director Mortgage Options" at bounding box center [695, 298] width 368 height 23
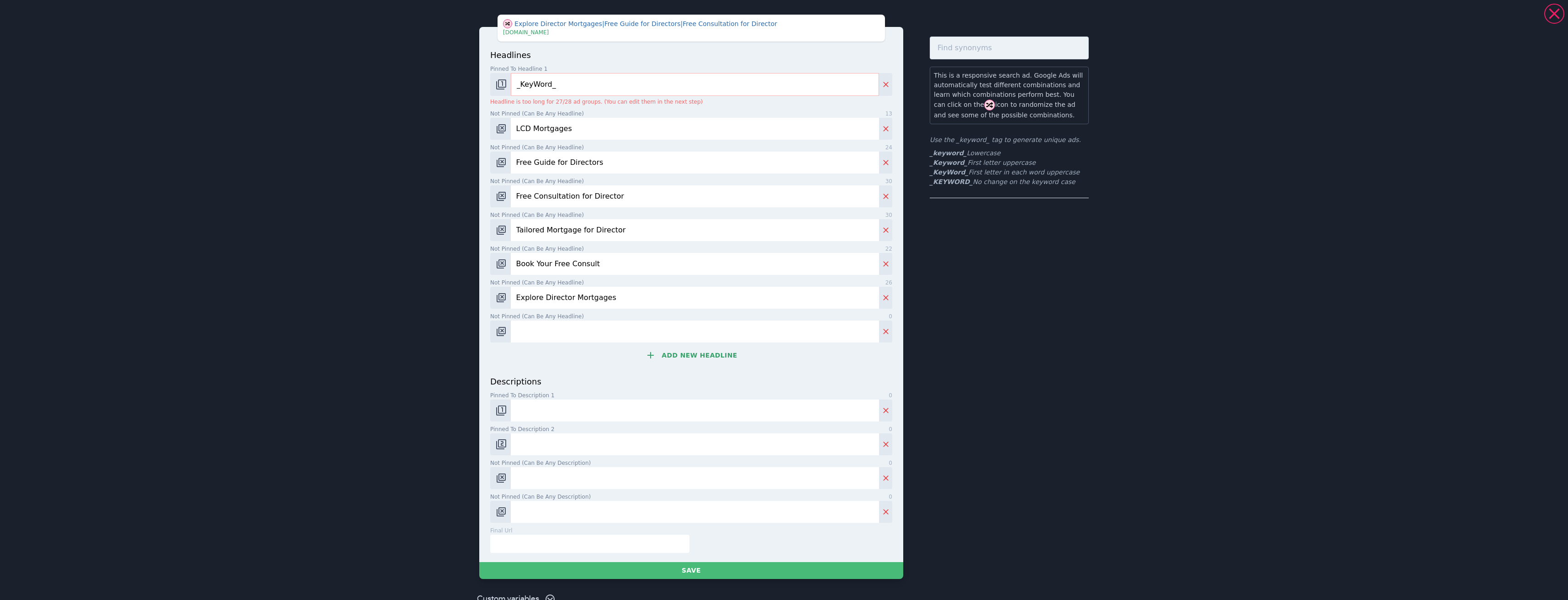
type input "Explore Director Mortgages"
click at [547, 330] on input "Not pinned (Can be any headline) 0" at bounding box center [695, 332] width 368 height 22
click at [671, 361] on button "Add new headline" at bounding box center [691, 355] width 402 height 18
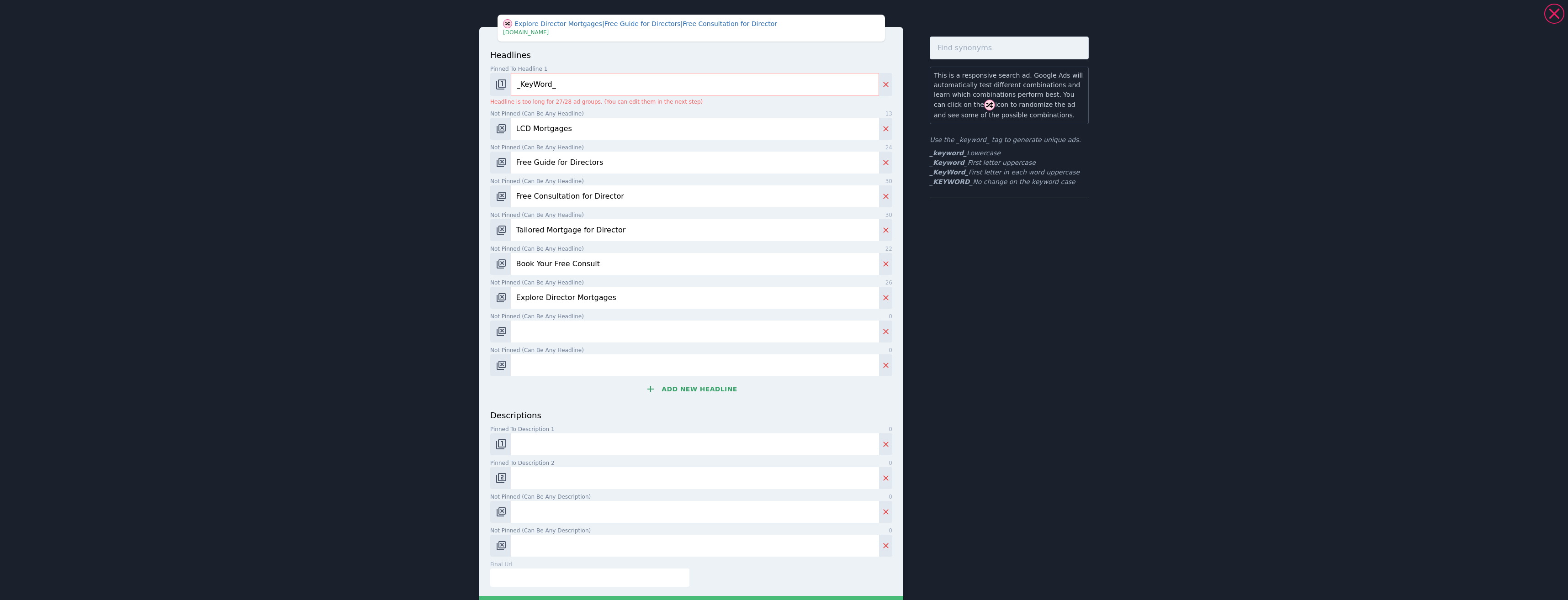
click at [573, 335] on input "Not pinned (Can be any headline) 0" at bounding box center [695, 332] width 368 height 22
paste input "Specialist Mortgages for Directors"
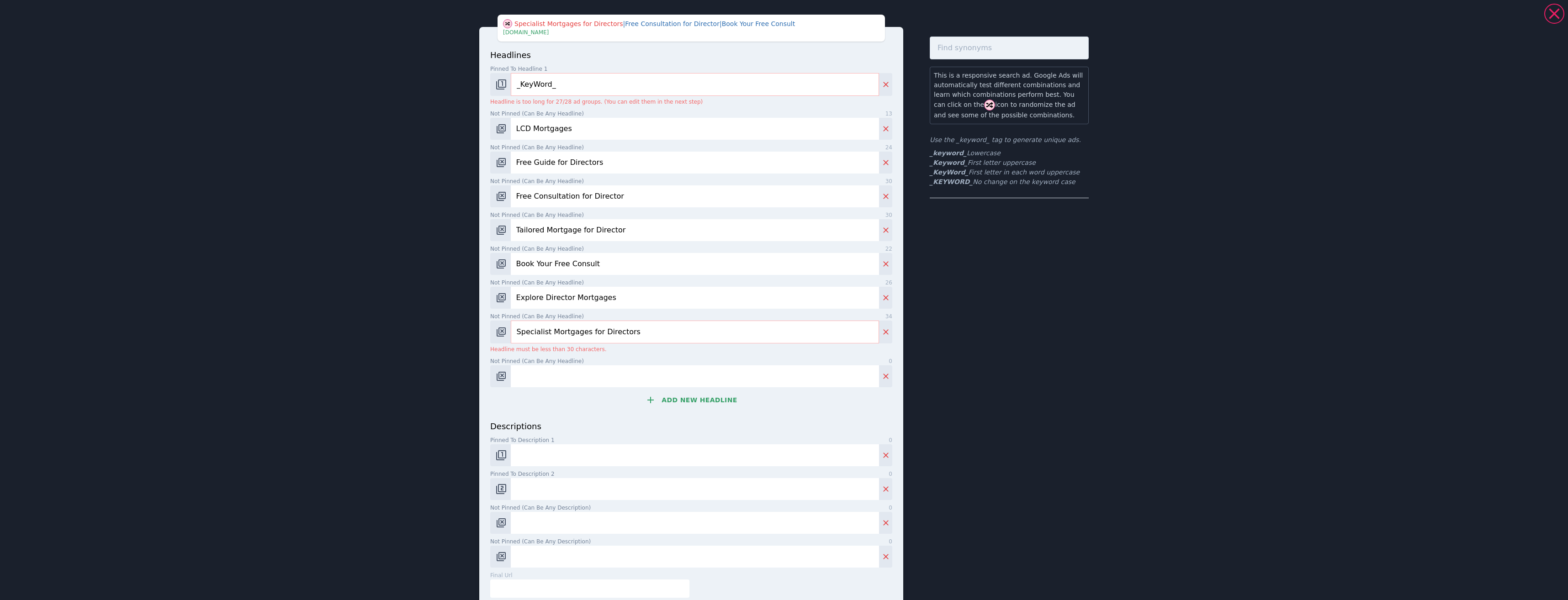
click at [578, 333] on input "Specialist Mortgages for Directors" at bounding box center [695, 332] width 368 height 23
click at [582, 334] on input "Specialist Mortgages for Directors" at bounding box center [695, 332] width 368 height 23
click at [579, 335] on input "Specialist Mortgages for Directors" at bounding box center [695, 332] width 368 height 23
click at [623, 333] on input "Specialist Mortgage for Directors" at bounding box center [695, 332] width 368 height 23
click at [512, 325] on input "Specialist Mortgage for Director" at bounding box center [695, 332] width 368 height 23
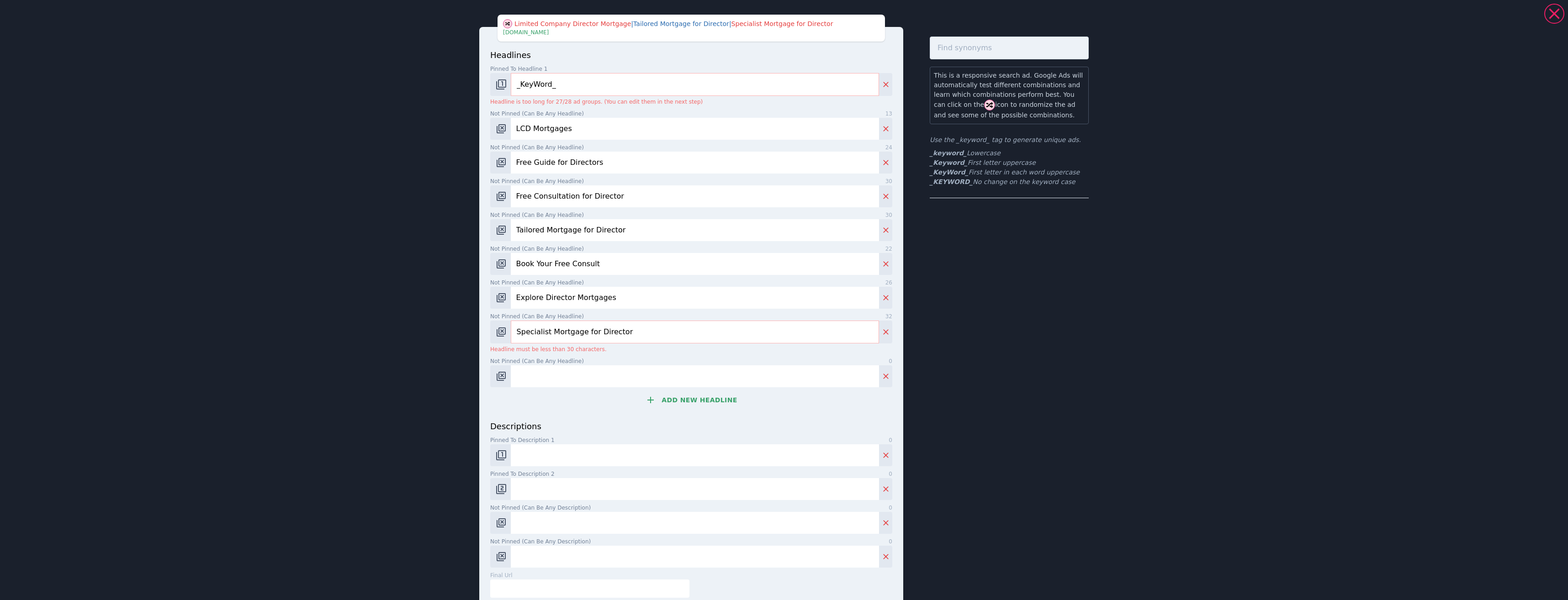
click at [587, 333] on input "Specialist Mortgage for Director" at bounding box center [695, 332] width 368 height 23
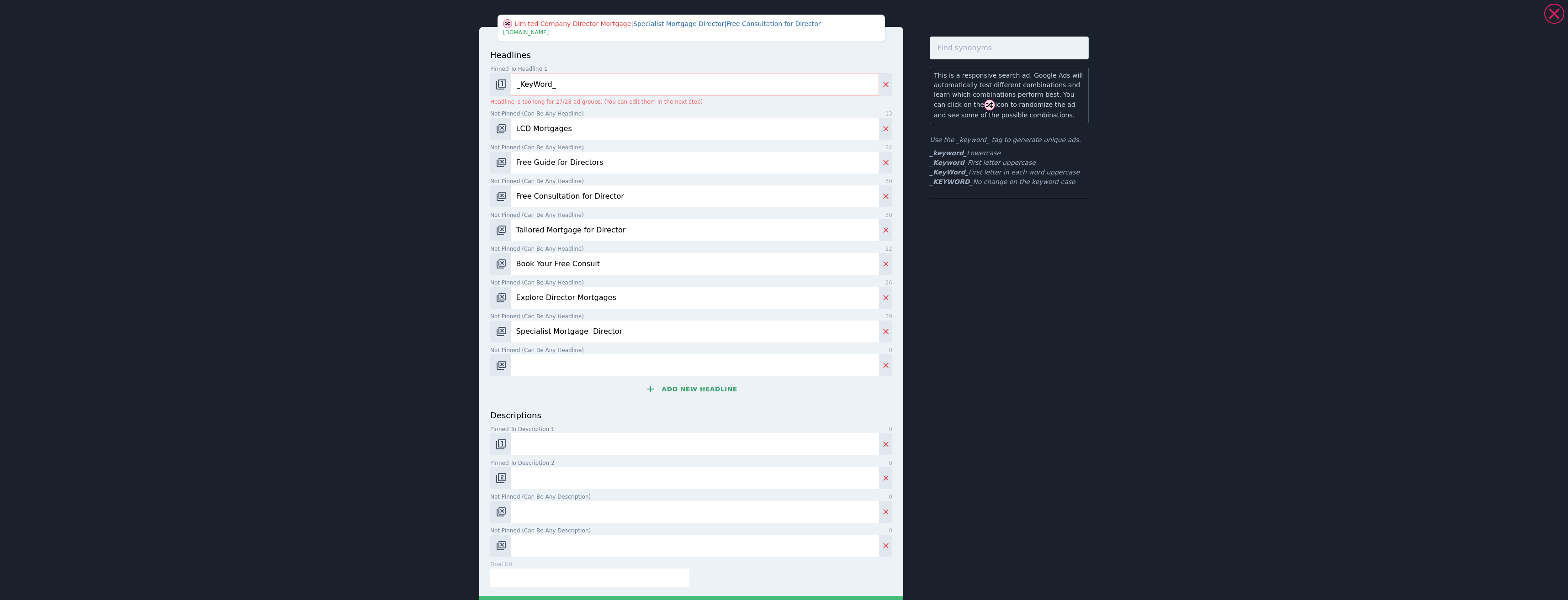
click at [579, 330] on input "Specialist Mortgage Director" at bounding box center [695, 332] width 368 height 22
click at [584, 332] on input "Specialist Mortgage Director" at bounding box center [695, 332] width 368 height 22
click at [584, 332] on input "Specialist Mortgage Director" at bounding box center [695, 332] width 368 height 22
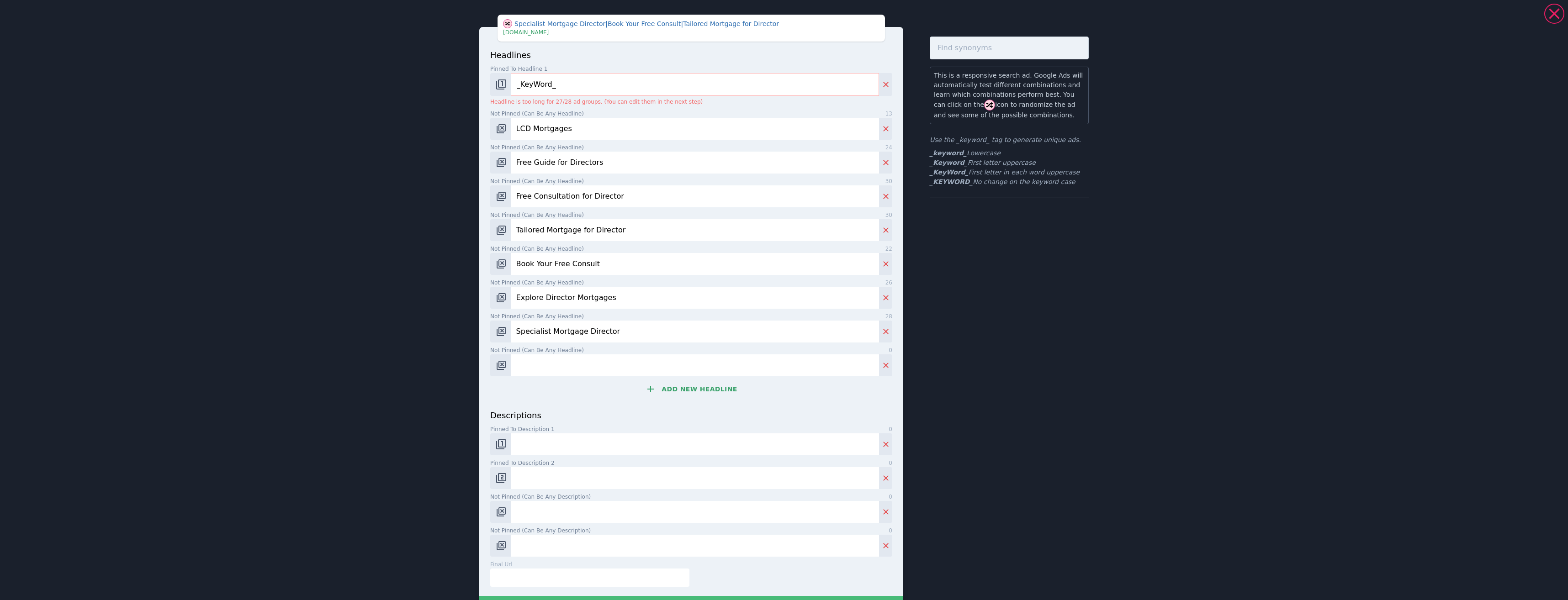
click at [1463, 125] on div "Specialist Mortgage Director | Book Your Free Consult | Tailored Mortgage for D…" at bounding box center [784, 300] width 1568 height 600
click at [589, 330] on input "Specialist Mortgage Director" at bounding box center [695, 332] width 368 height 22
click at [589, 330] on input "Specialist Mortgage Director" at bounding box center [695, 332] width 368 height 22
click at [590, 330] on input "Specialist Mortgage Director" at bounding box center [695, 332] width 368 height 22
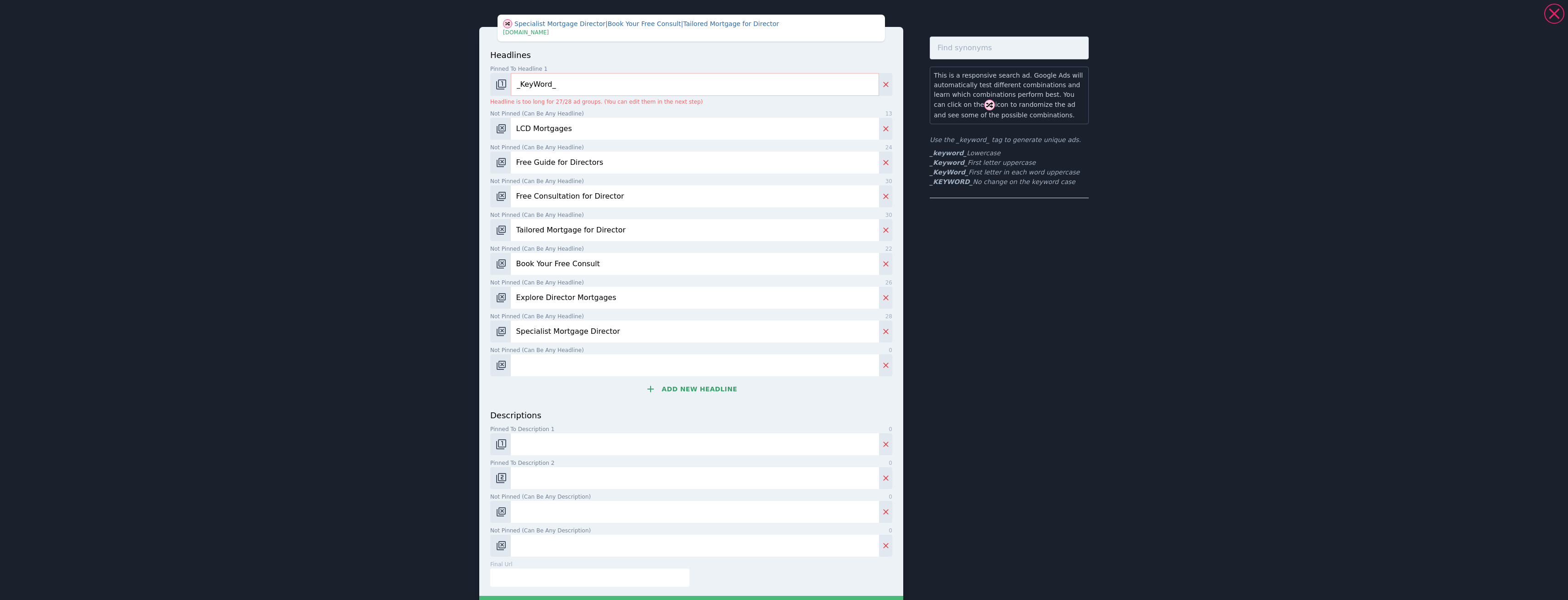
click at [590, 330] on input "Specialist Mortgage Director" at bounding box center [695, 332] width 368 height 22
click at [612, 329] on input "Specialist Mortgage Director" at bounding box center [695, 332] width 368 height 22
click at [593, 333] on input "Specialist Mortgage Director" at bounding box center [695, 332] width 368 height 22
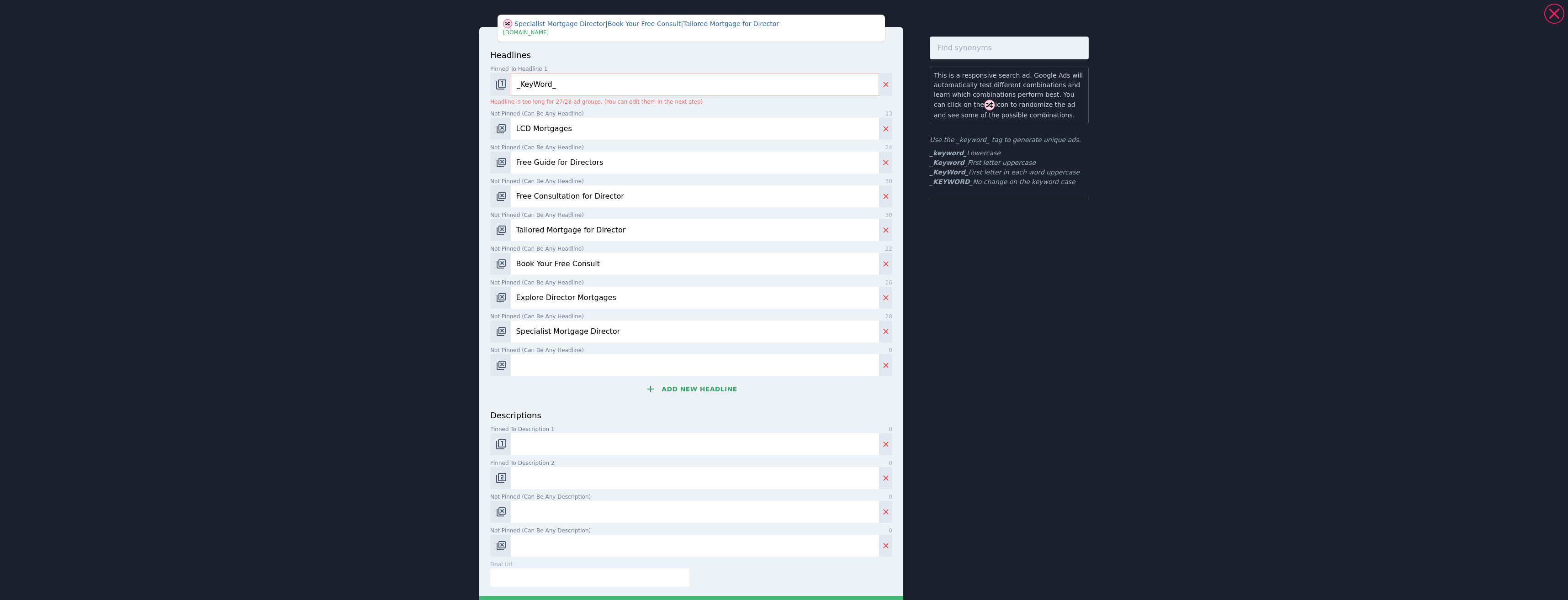
click at [543, 324] on input "Specialist Mortgage Director" at bounding box center [695, 332] width 368 height 22
paste input "Director"
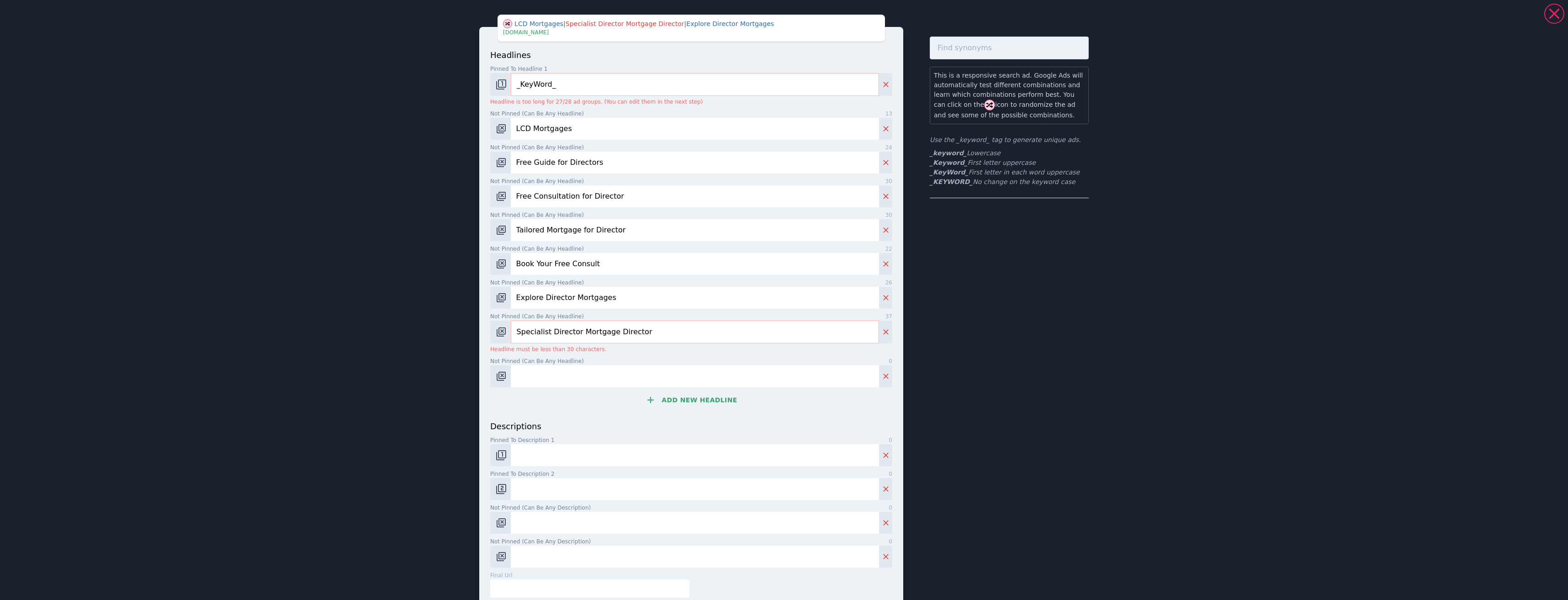
click at [617, 332] on input "Specialist Director Mortgage Director" at bounding box center [695, 332] width 368 height 23
click at [617, 332] on input "Specialist Director Mortgage Director" at bounding box center [695, 332] width 368 height 23
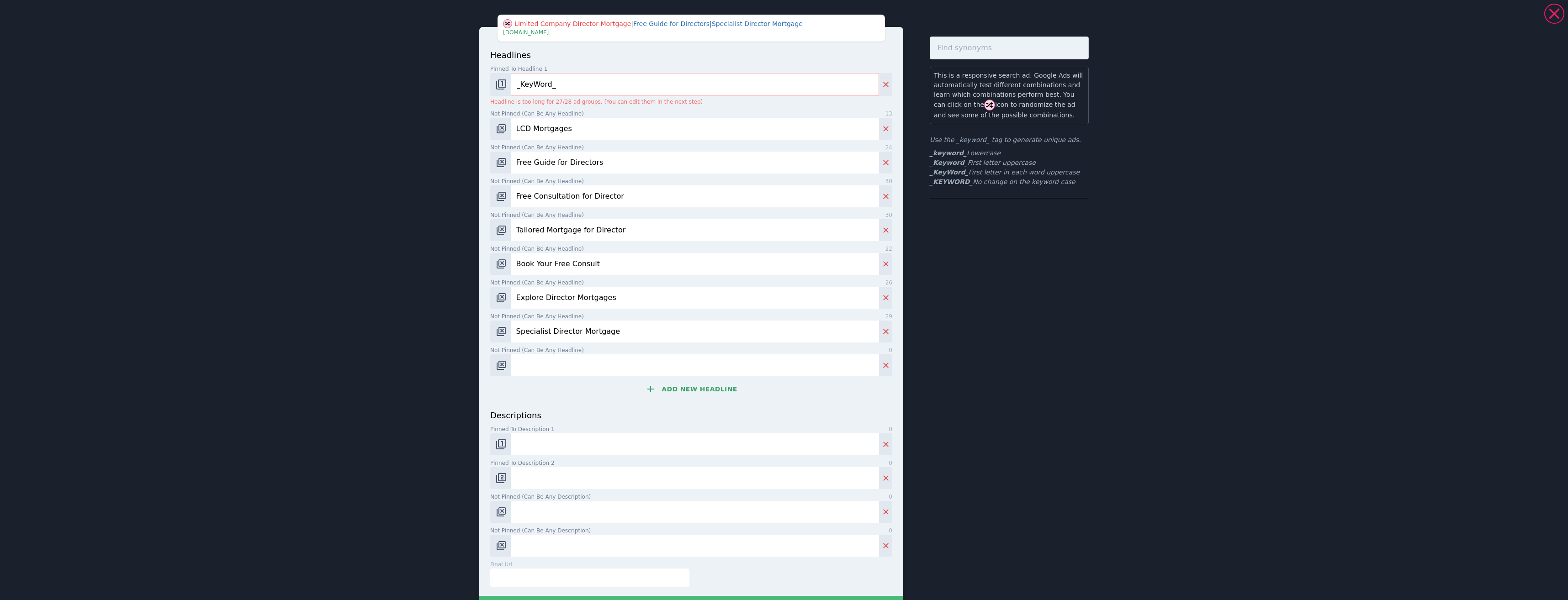
type input "Specialist Director Mortgage"
click at [564, 365] on input "Not pinned (Can be any headline) 0" at bounding box center [695, 365] width 368 height 22
paste input "Peace of Mind for Company Directors"
type input "Peace of Mind for Company Directors"
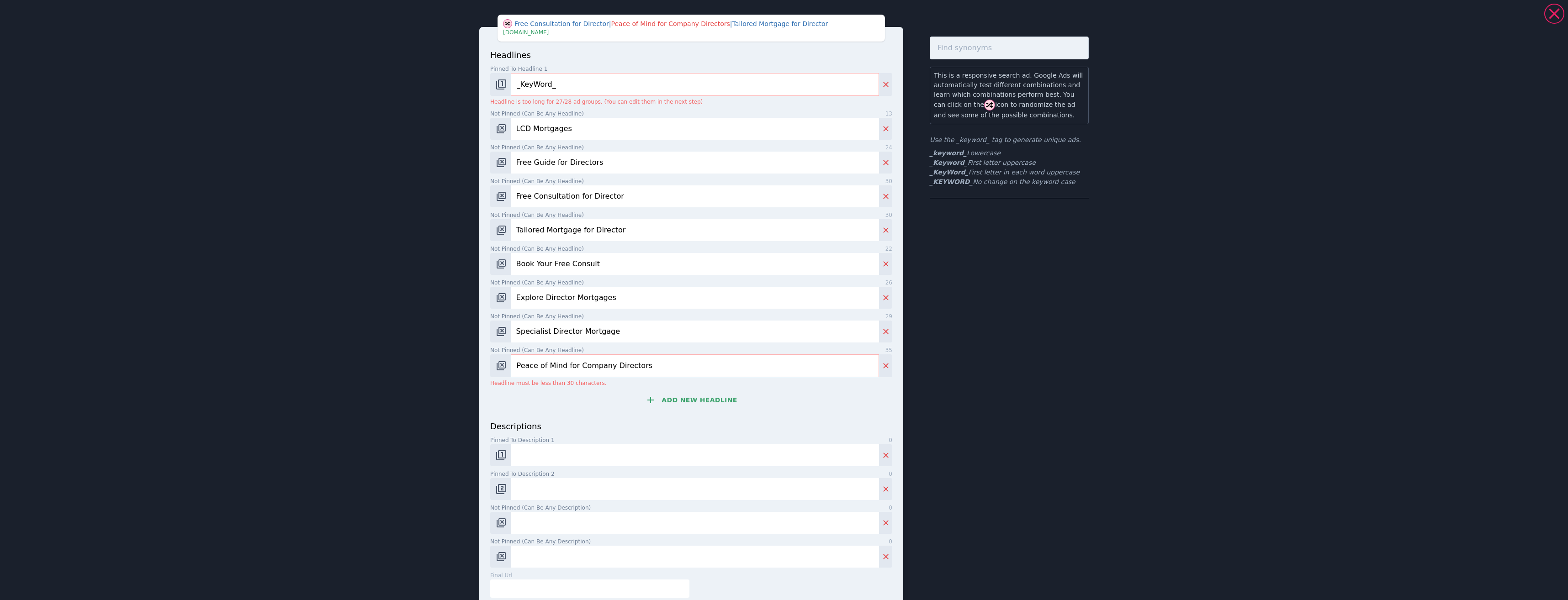
drag, startPoint x: 629, startPoint y: 362, endPoint x: 485, endPoint y: 344, distance: 145.1
click at [491, 347] on div "Not pinned (Can be any headline) 35 Peace of Mind for Company Directors Headlin…" at bounding box center [691, 367] width 402 height 41
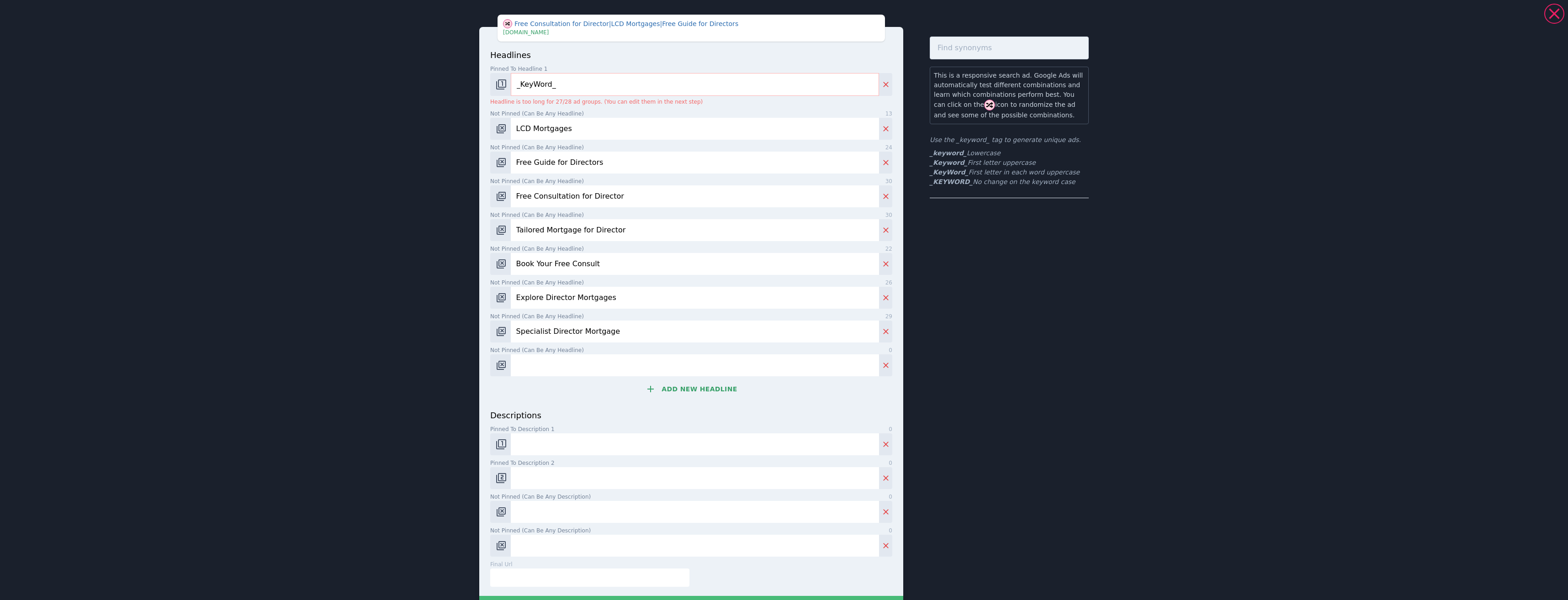
paste input "Independent Advice for Directors"
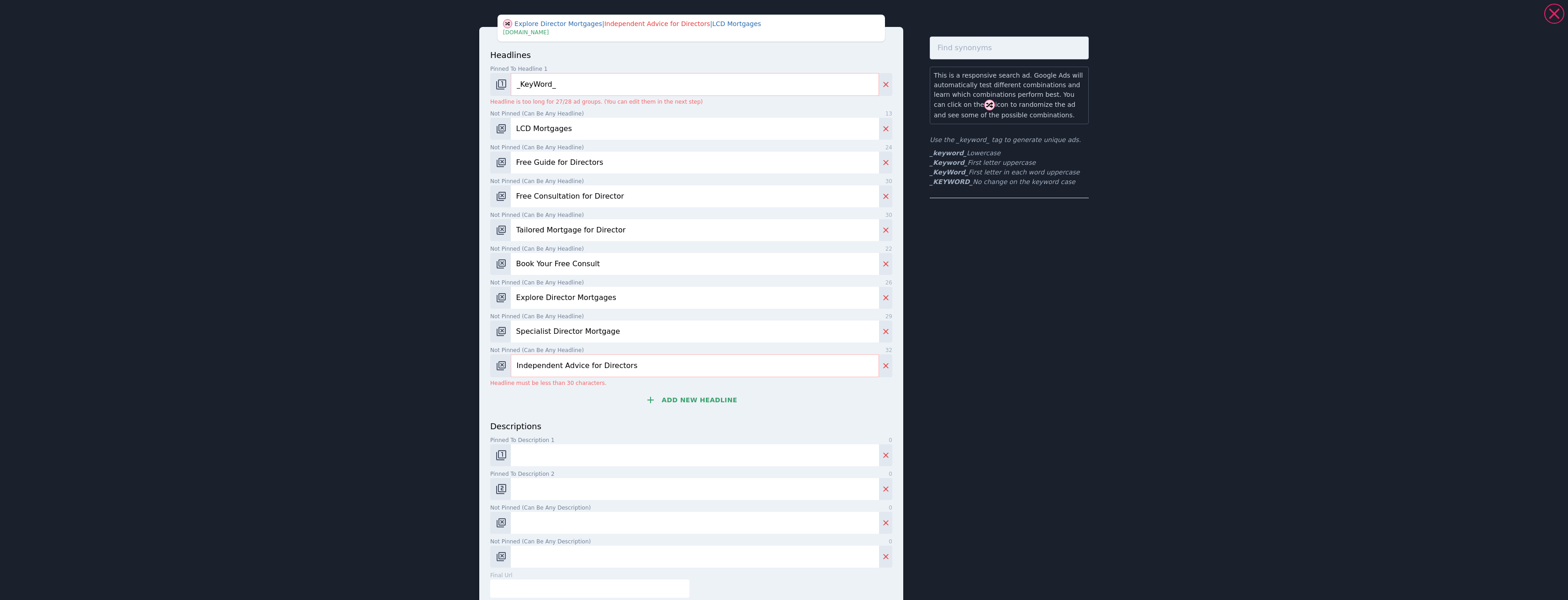
click at [517, 363] on input "Independent Advice for Directors" at bounding box center [695, 366] width 368 height 23
click at [514, 363] on input "Independent Advice for Directors" at bounding box center [695, 366] width 368 height 23
click at [579, 367] on input "Independent Advice for Directors" at bounding box center [695, 366] width 368 height 23
click at [581, 367] on input "Independent Advice for Directors" at bounding box center [695, 366] width 368 height 23
click at [583, 367] on input "Independent Advice for Directors" at bounding box center [695, 366] width 368 height 23
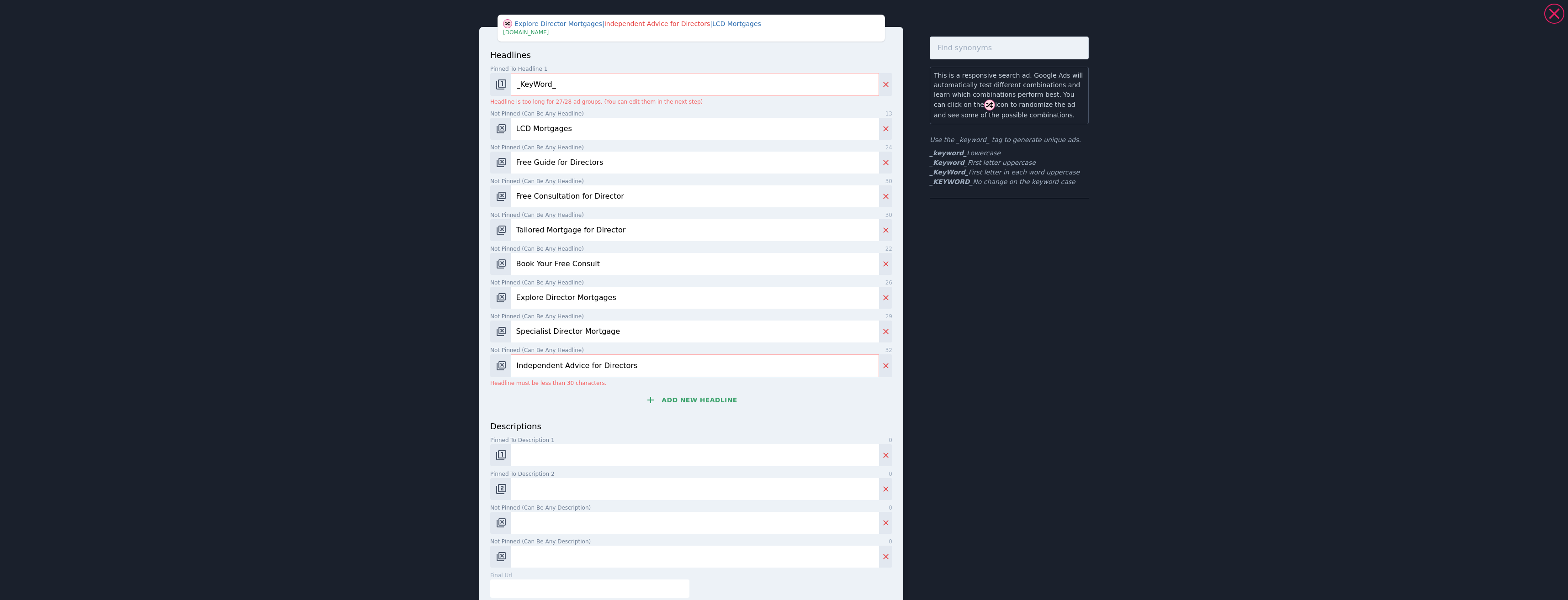
click at [583, 367] on input "Independent Advice for Directors" at bounding box center [695, 366] width 368 height 23
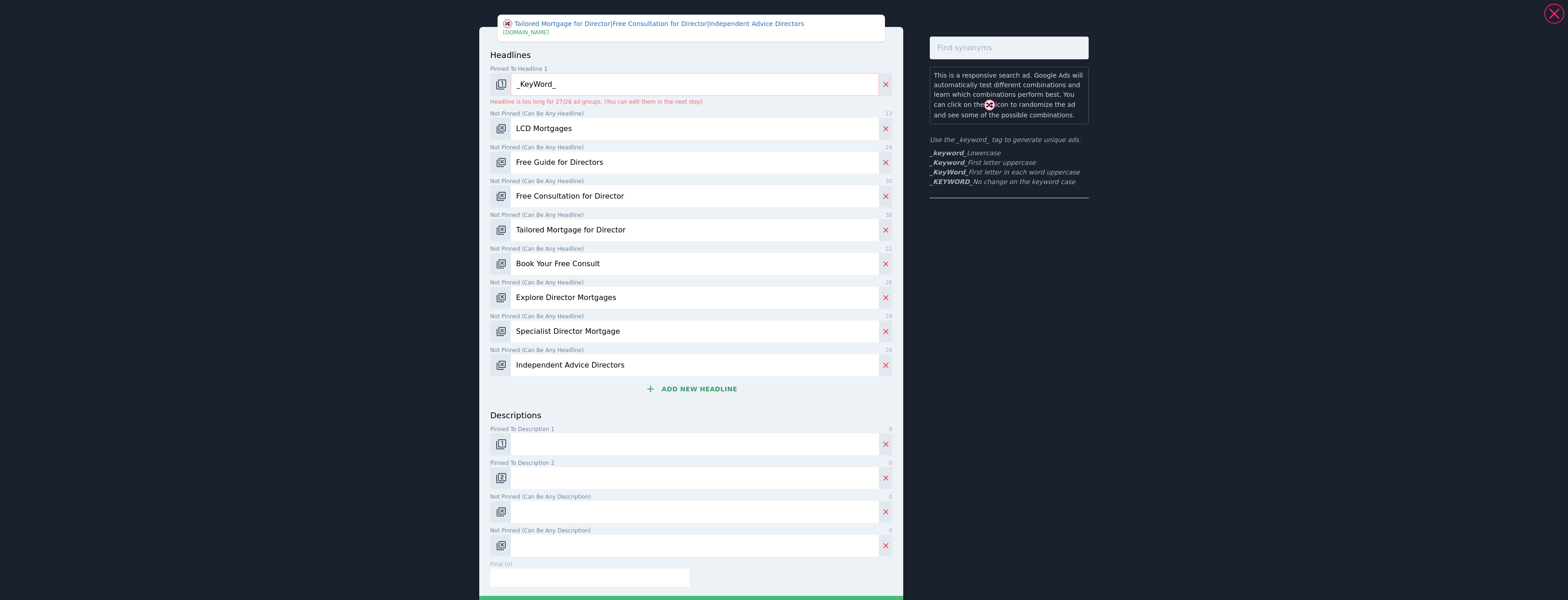
click at [589, 364] on input "Independent Advice Directors" at bounding box center [695, 365] width 368 height 22
click at [515, 362] on input "Independent Advice Directors" at bounding box center [695, 365] width 368 height 22
click at [511, 364] on input "Independent Advice Directors" at bounding box center [695, 365] width 368 height 22
paste input "Directors"
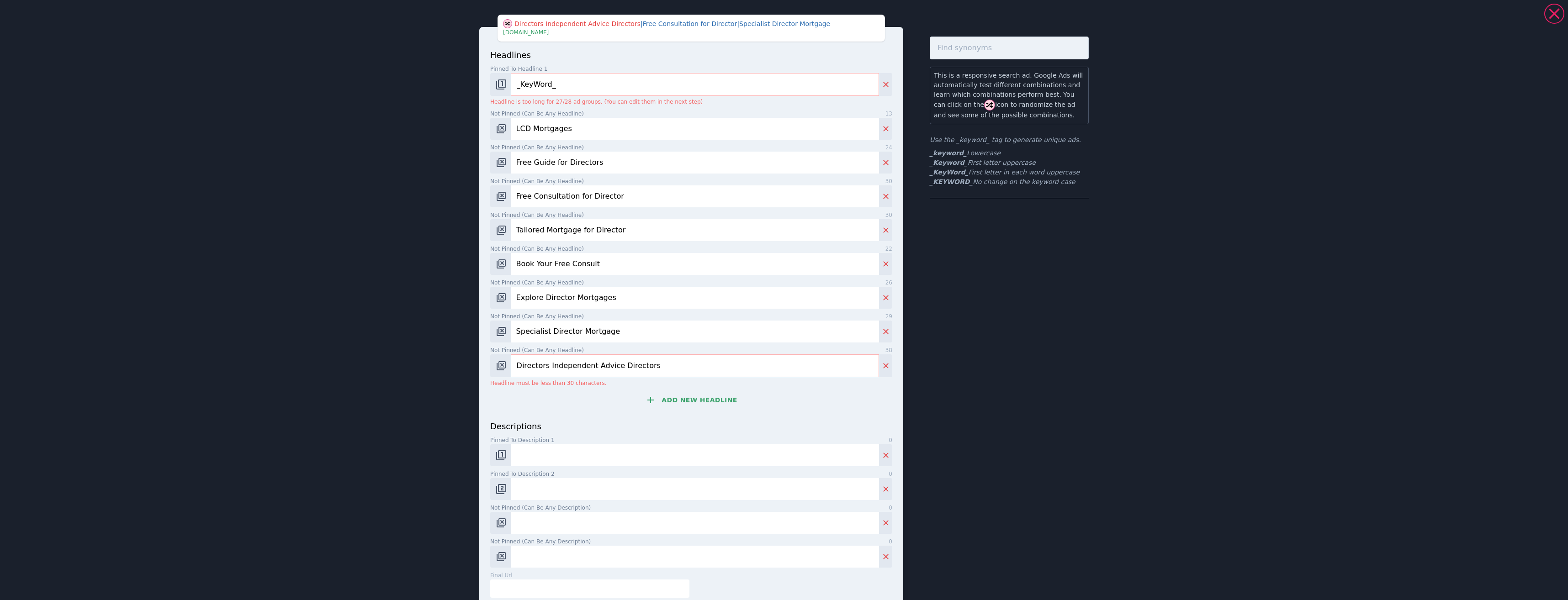
click at [619, 367] on input "Directors Independent Advice Directors" at bounding box center [695, 366] width 368 height 23
click at [618, 367] on input "Directors Independent Advice Directors" at bounding box center [695, 366] width 368 height 23
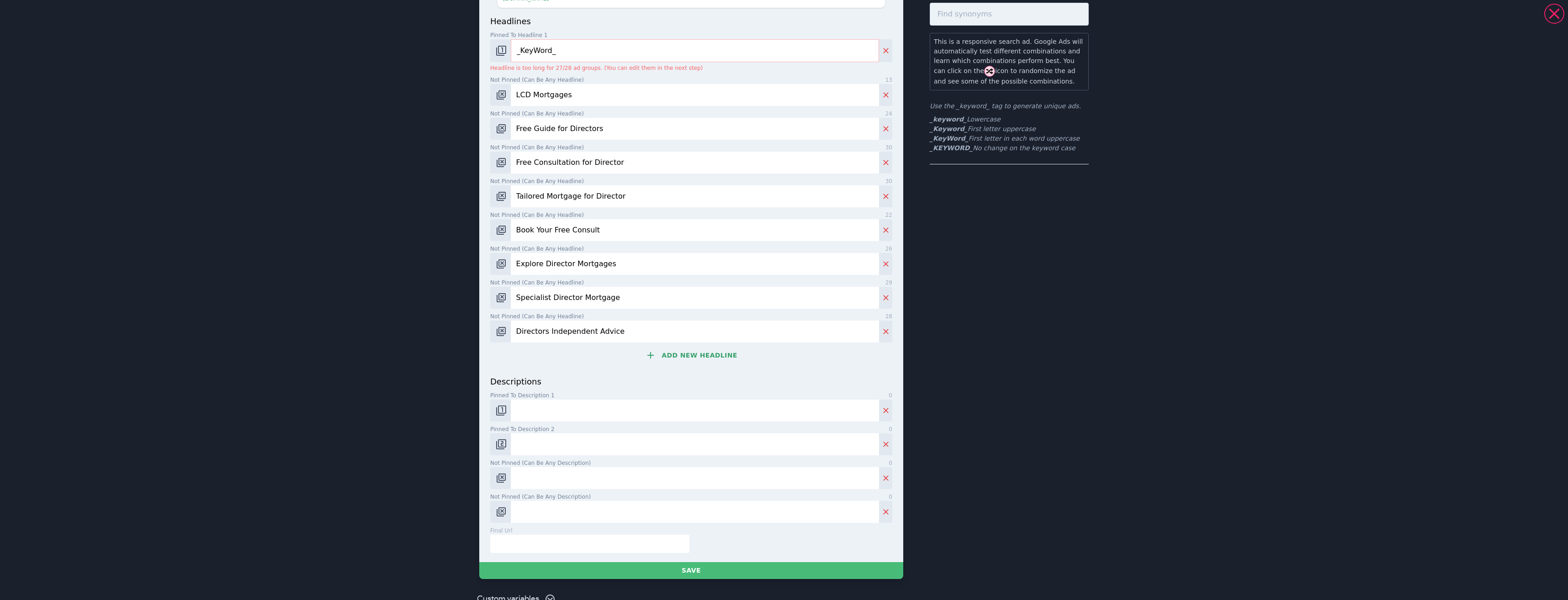
scroll to position [72, 0]
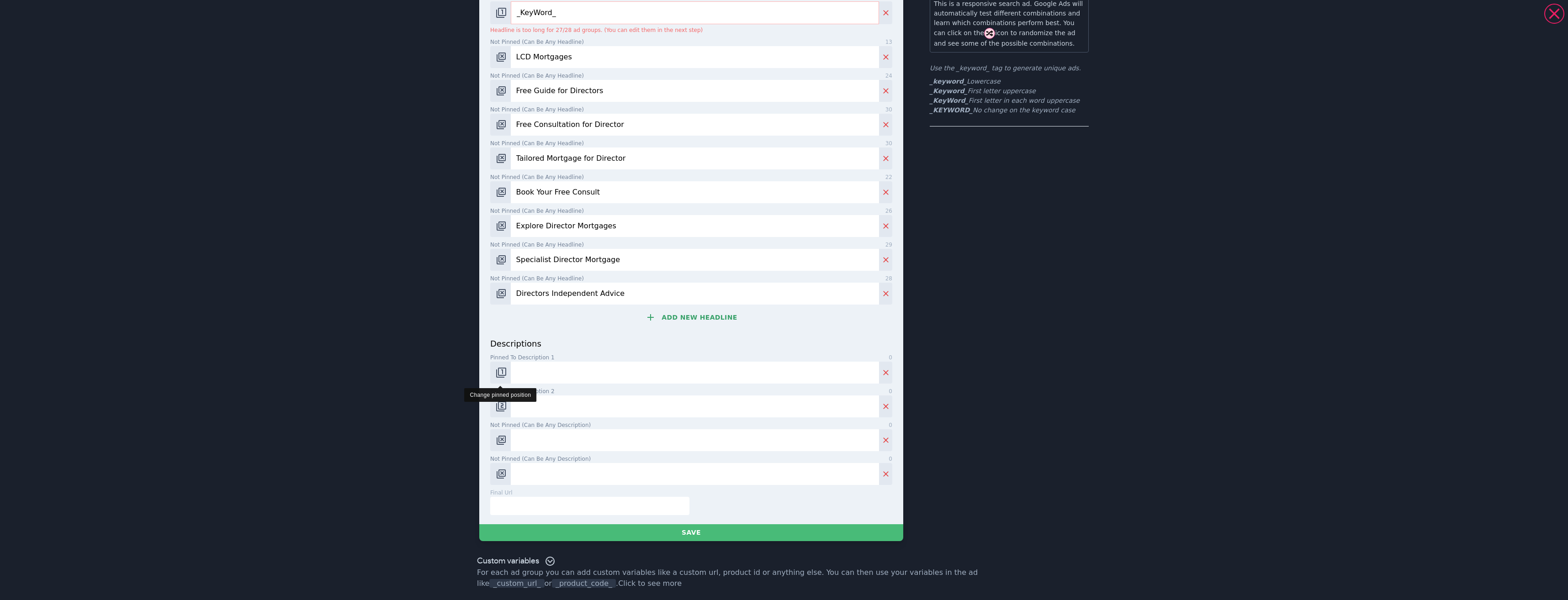
type input "Directors Independent Advice"
click at [490, 371] on button "Change pinned position" at bounding box center [500, 372] width 21 height 22
click at [497, 375] on img "Change pinned position" at bounding box center [501, 372] width 11 height 11
click at [505, 407] on button "Change pinned position" at bounding box center [500, 406] width 21 height 22
click at [503, 406] on img "Change pinned position" at bounding box center [501, 406] width 11 height 11
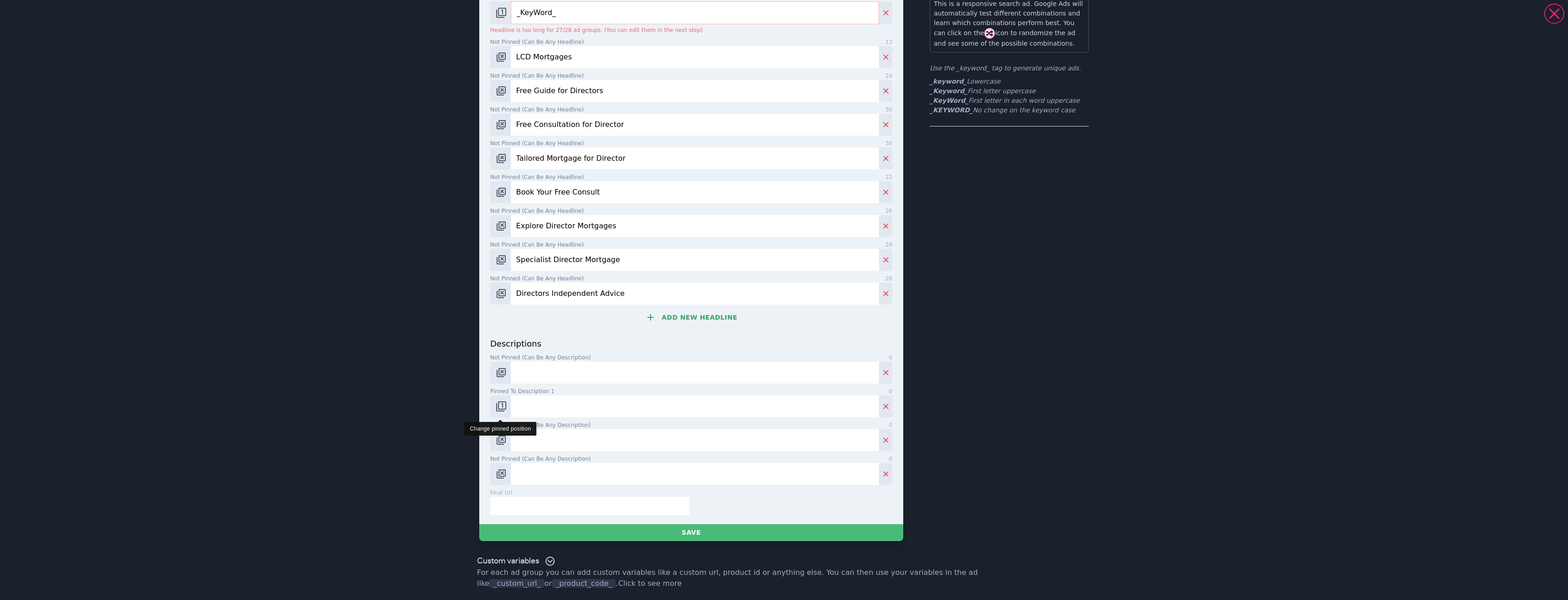
click at [503, 405] on img "Change pinned position" at bounding box center [501, 406] width 11 height 11
click at [517, 363] on div "Not pinned (Can be any description) 0" at bounding box center [691, 369] width 402 height 30
click at [517, 376] on input "Not pinned (Can be any description) 0" at bounding box center [695, 372] width 368 height 22
paste input "Limited Company Director Mortgages – Expert Advice for Your Ideal Mortgage"
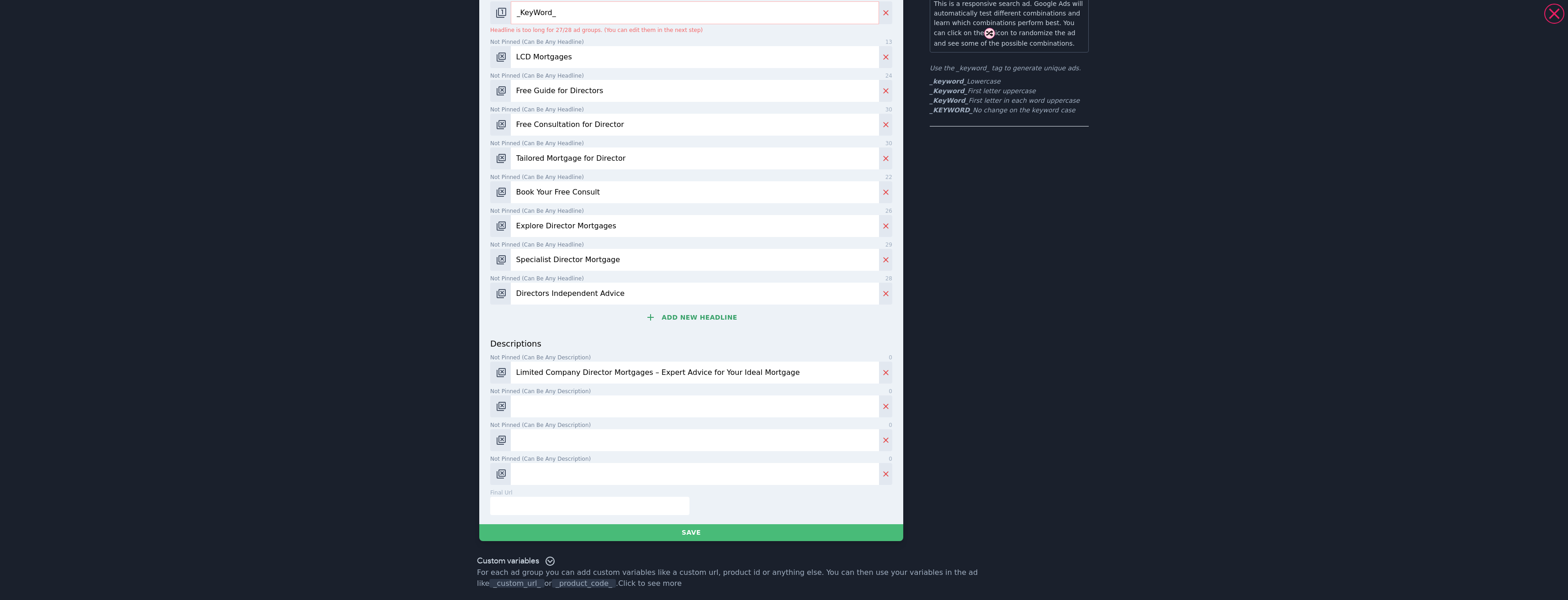
scroll to position [82, 0]
type input "Limited Company Director Mortgages – Expert Advice for Your Ideal Mortgage"
click at [569, 413] on input "Not pinned (Can be any description) 0" at bounding box center [695, 406] width 368 height 22
paste input "Mortgages for Limited Company Directors – Tailored Solutions to Fit Your Needs"
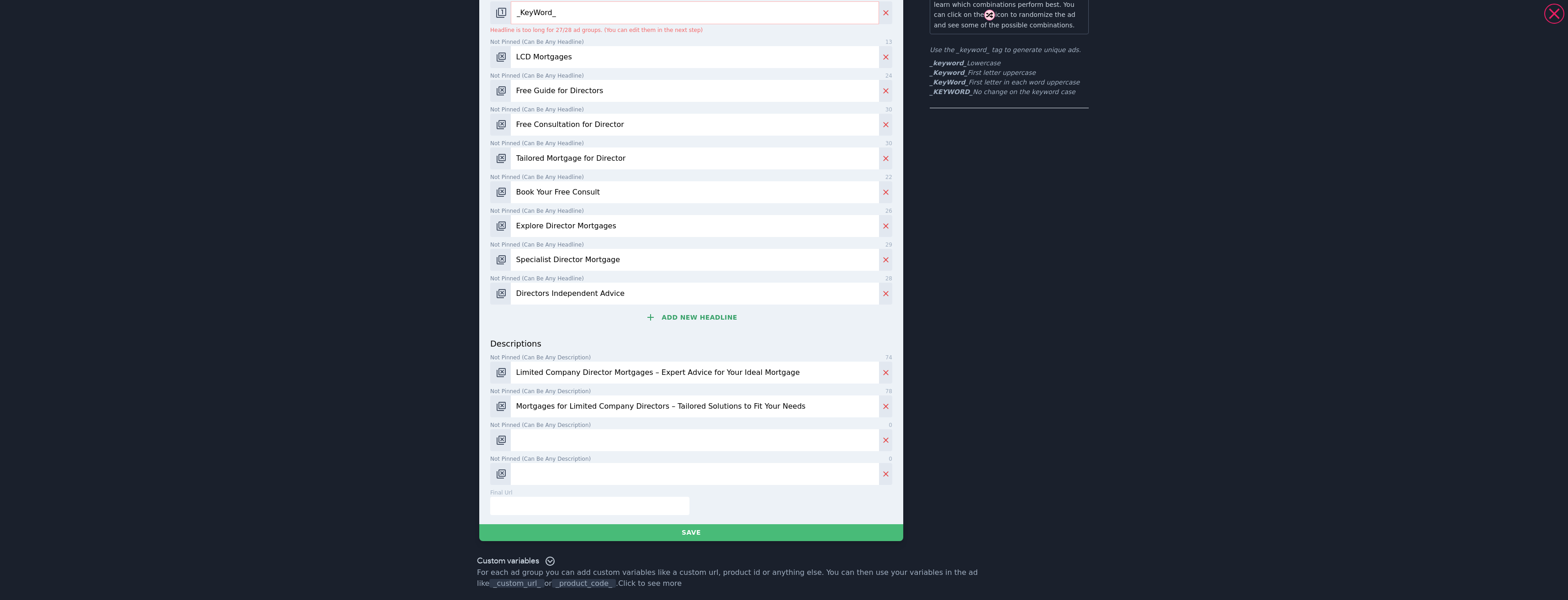
type input "Mortgages for Limited Company Directors – Tailored Solutions to Fit Your Needs"
click at [541, 442] on input "Not pinned (Can be any description) 0" at bounding box center [695, 441] width 368 height 22
click at [575, 441] on input "Not pinned (Can be any description) 0" at bounding box center [695, 441] width 368 height 22
paste input "Limited Company Director Mortgages – Everything You Need to Know to Apply"
type input "Limited Company Director Mortgages – Everything You Need to Know to Apply"
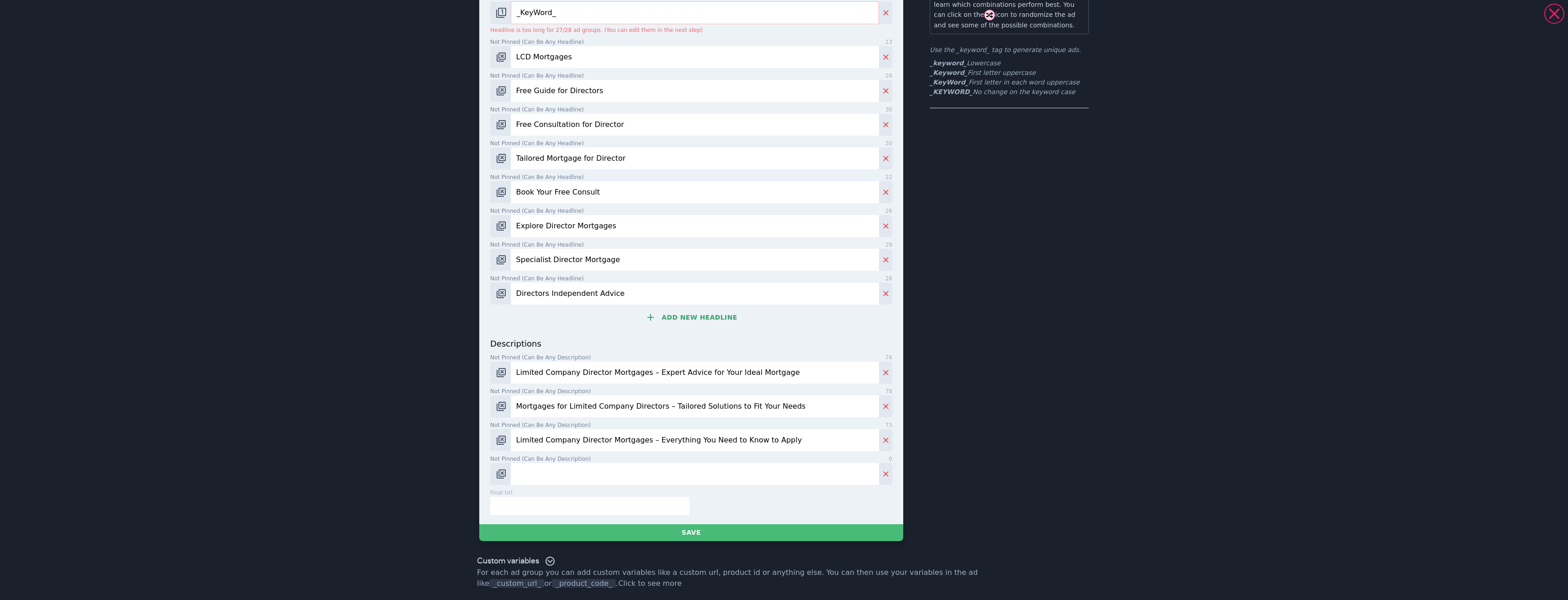
click at [560, 473] on input "Not pinned (Can be any description) 0" at bounding box center [695, 474] width 368 height 22
paste input "We Specialise in Helping Limited Company Directors Secure the Best Mortgage"
type input "We Specialise in Helping Limited Company Directors Secure the Best Mortgage"
click at [543, 492] on div "final url 0" at bounding box center [589, 493] width 199 height 9
click at [543, 495] on div "final url 0" at bounding box center [587, 502] width 203 height 27
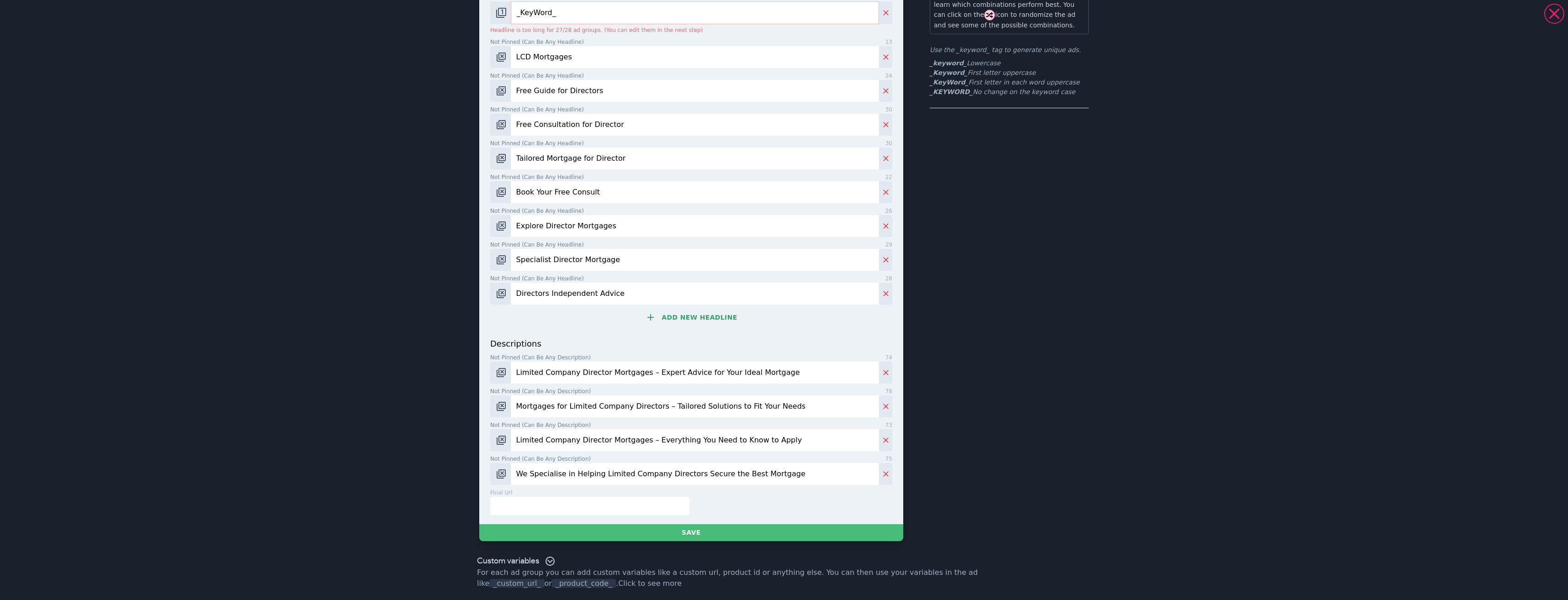
paste input "https://the-mortgage-pod.ubpages.com/limited-company-director-mortgages/"
type input "https://the-mortgage-pod.ubpages.com/limited-company-director-mortgages/"
click at [688, 534] on button "Save" at bounding box center [691, 533] width 424 height 17
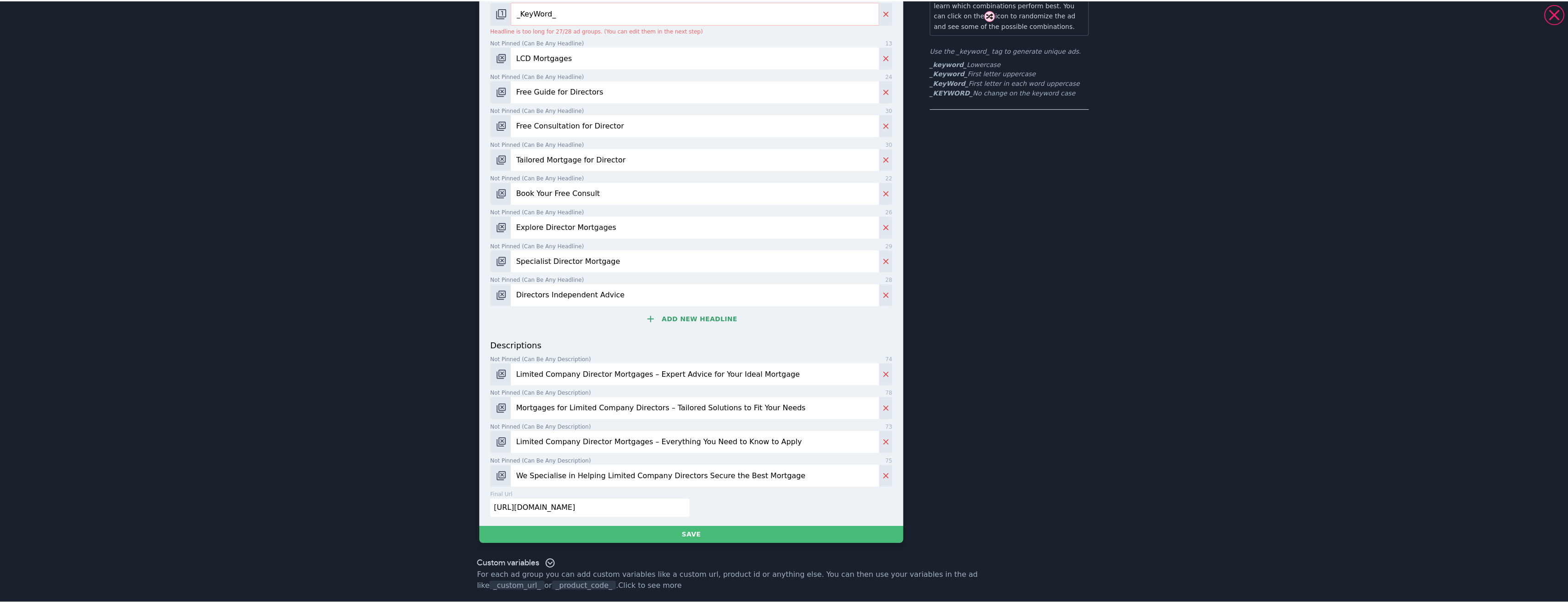
scroll to position [0, 0]
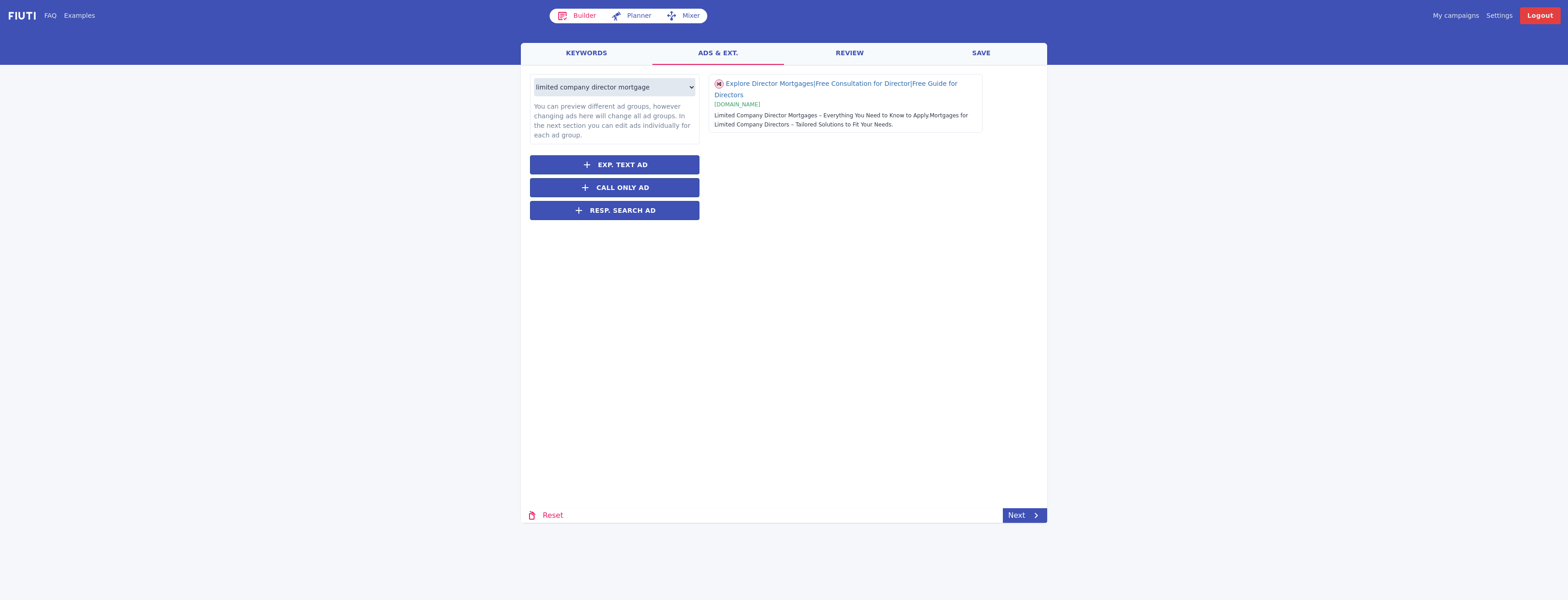
click at [856, 57] on link "review" at bounding box center [850, 54] width 131 height 22
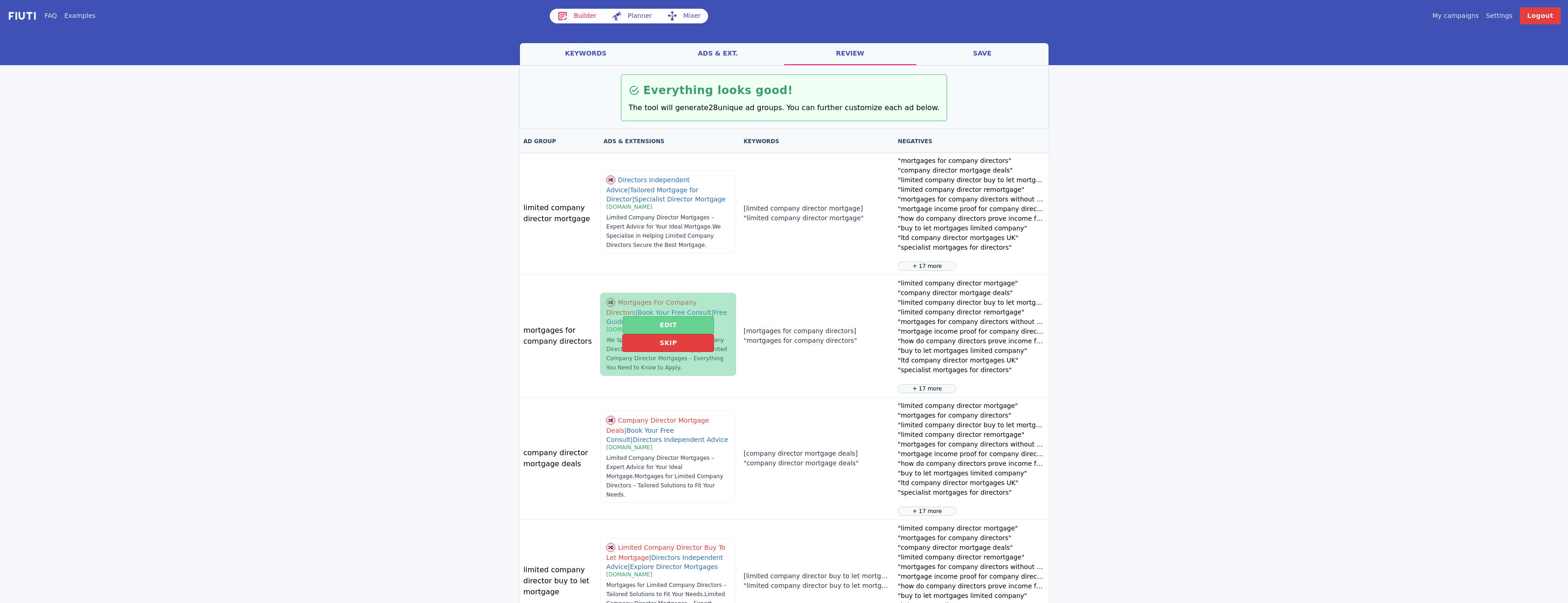
click at [638, 325] on button "Edit" at bounding box center [668, 325] width 91 height 18
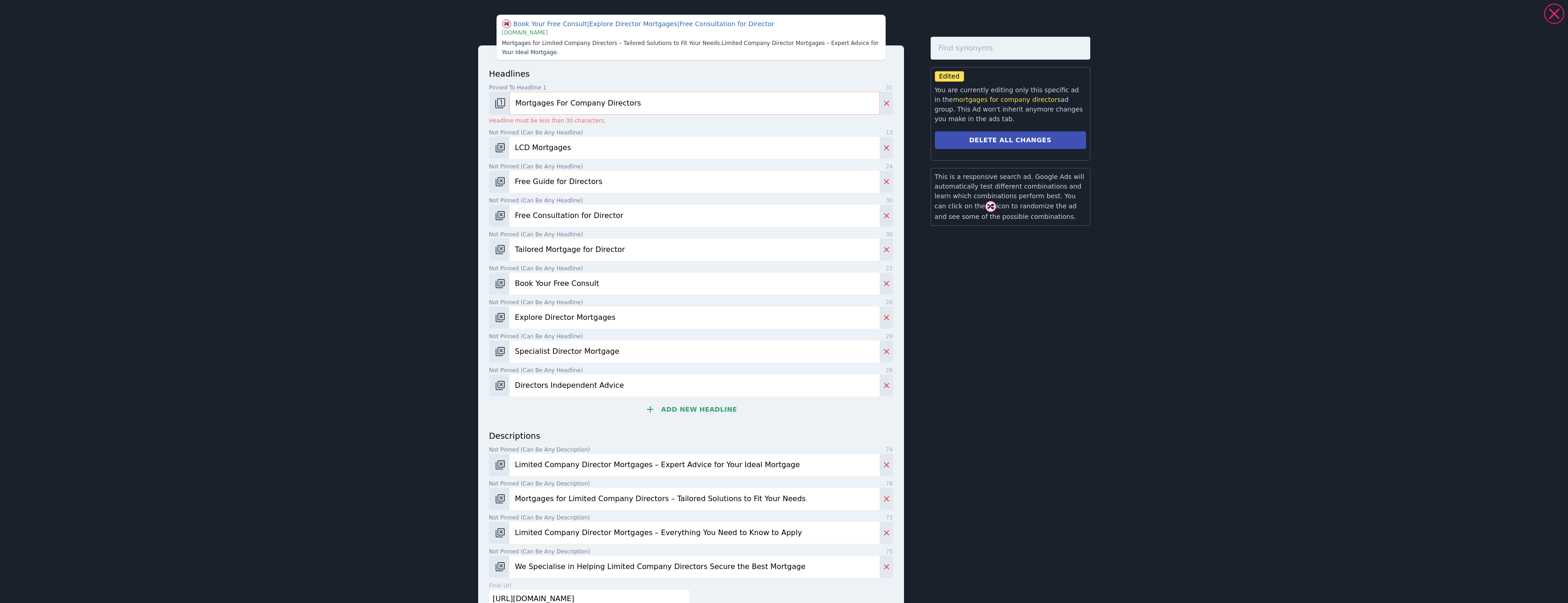
click at [548, 103] on input "Mortgages For Company Directors" at bounding box center [694, 103] width 370 height 23
click at [550, 105] on input "Mortgages For Company Directors" at bounding box center [694, 103] width 370 height 23
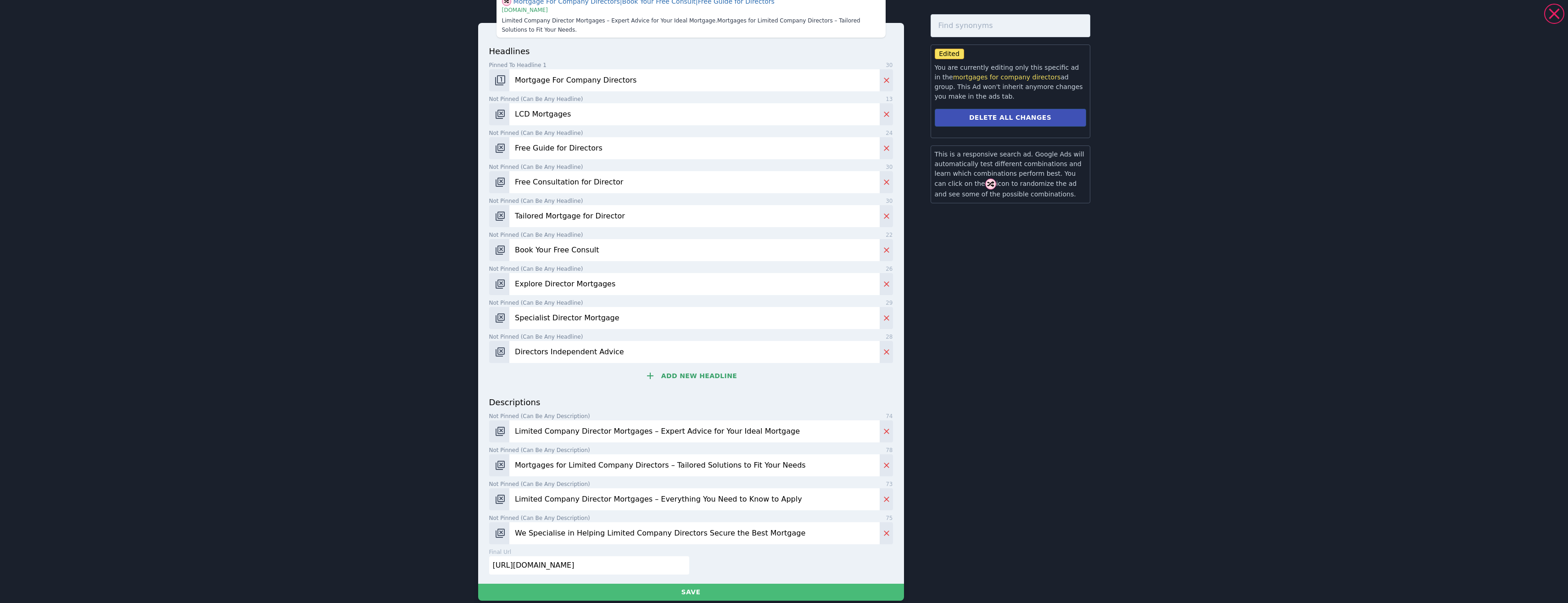
scroll to position [35, 0]
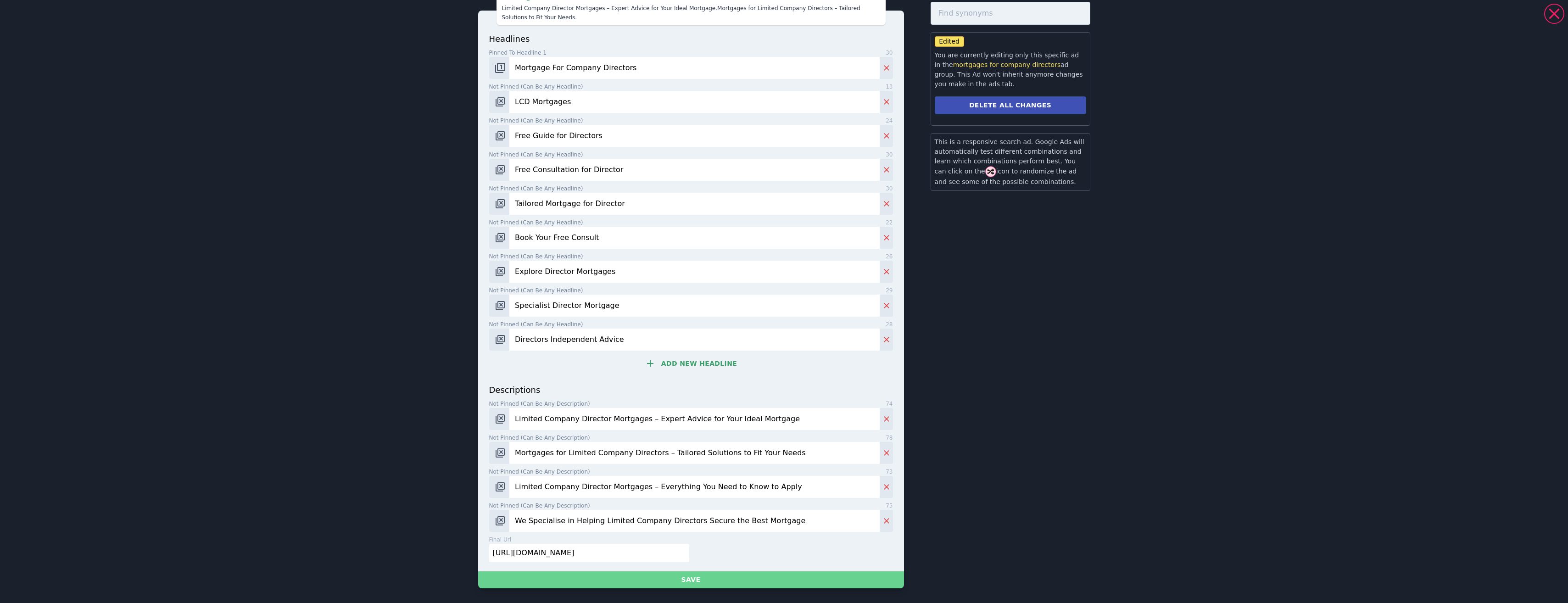
type input "Mortgage For Company Directors"
click at [728, 586] on button "Save" at bounding box center [691, 580] width 426 height 17
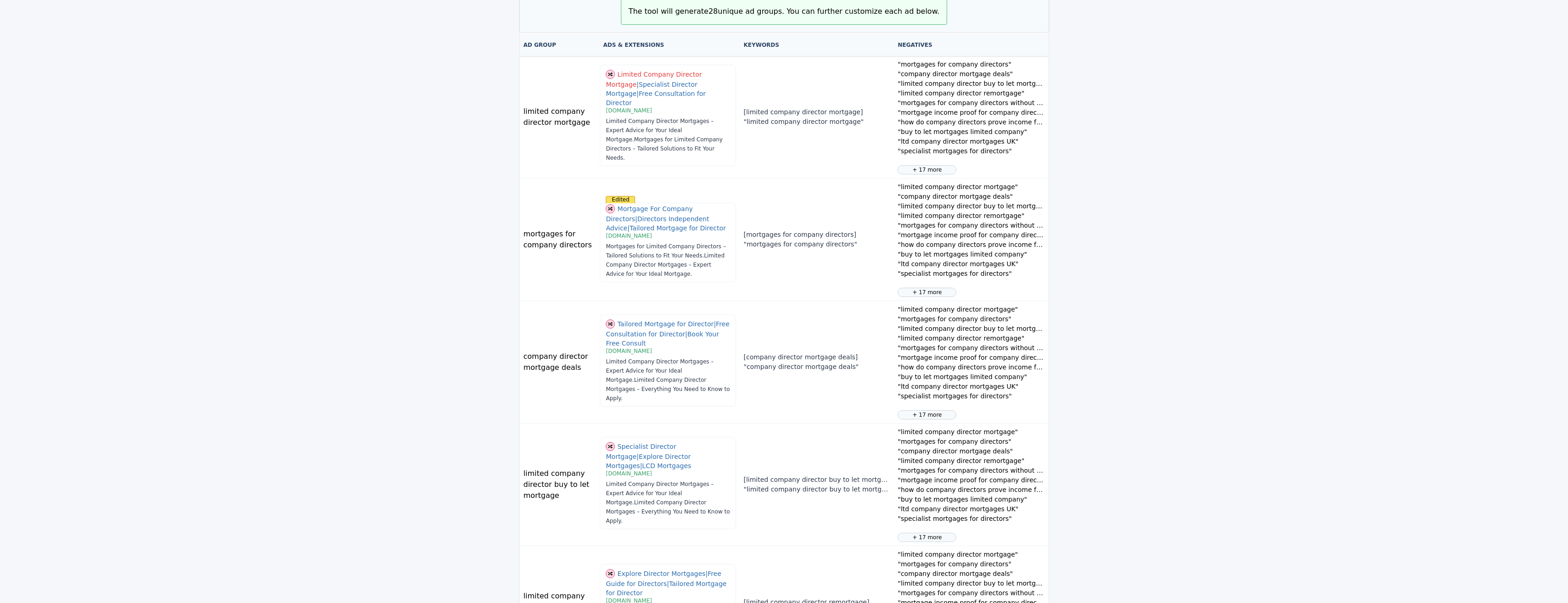
scroll to position [86, 0]
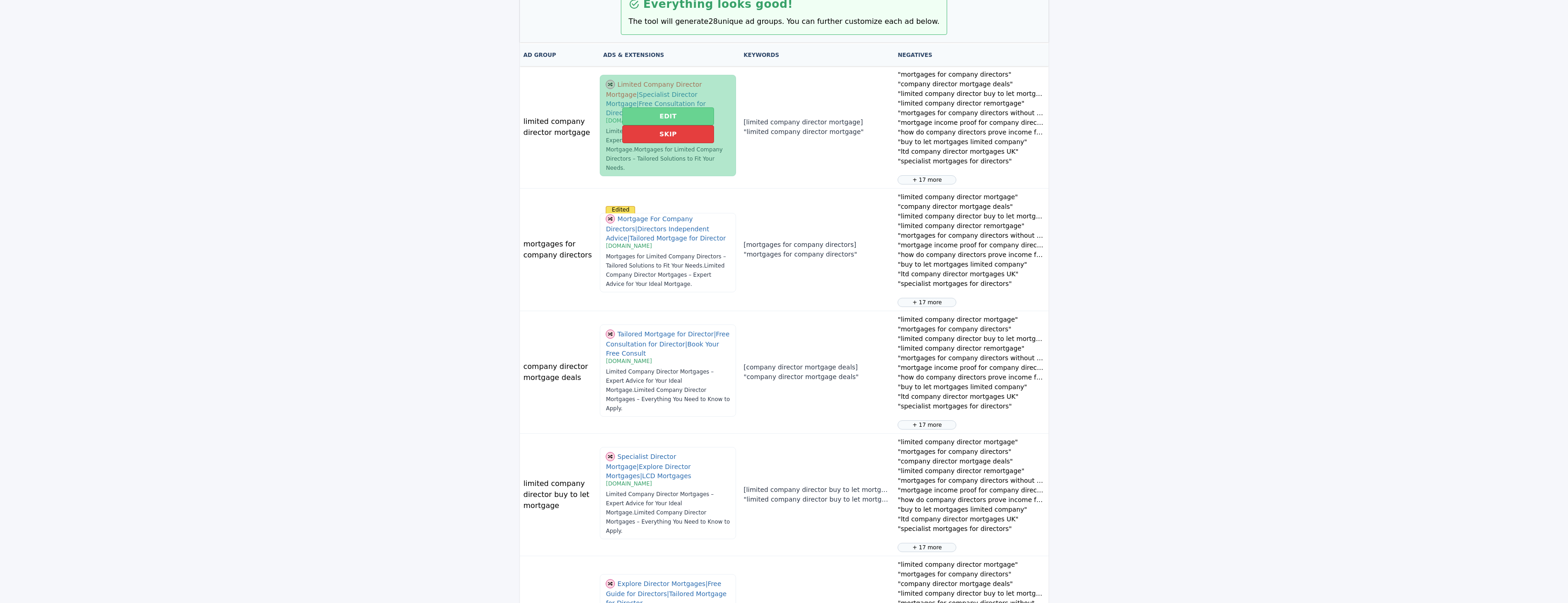
click at [653, 111] on button "Edit" at bounding box center [668, 116] width 91 height 18
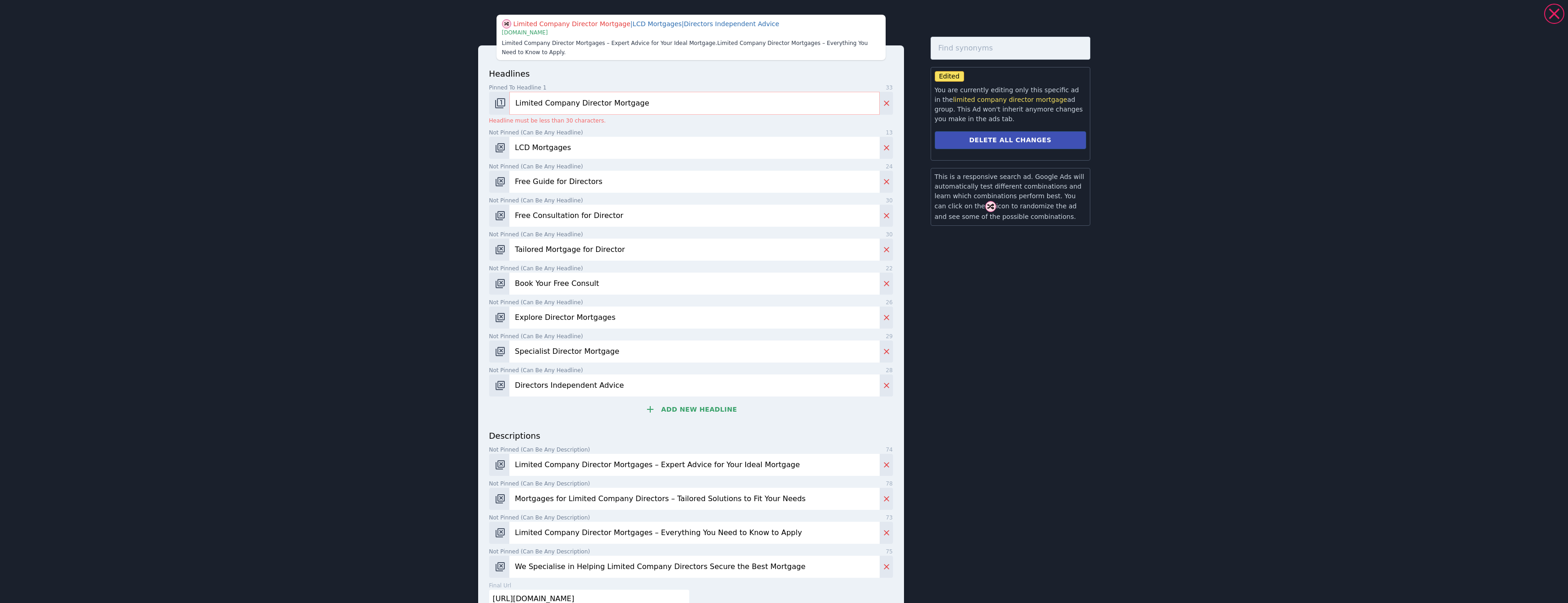
click at [585, 102] on input "Limited Company Director Mortgage" at bounding box center [694, 103] width 370 height 23
click at [586, 102] on input "Limited Company Director Mortgage" at bounding box center [694, 103] width 370 height 23
click at [589, 100] on input "Limited Company Director Mortgage" at bounding box center [694, 103] width 370 height 23
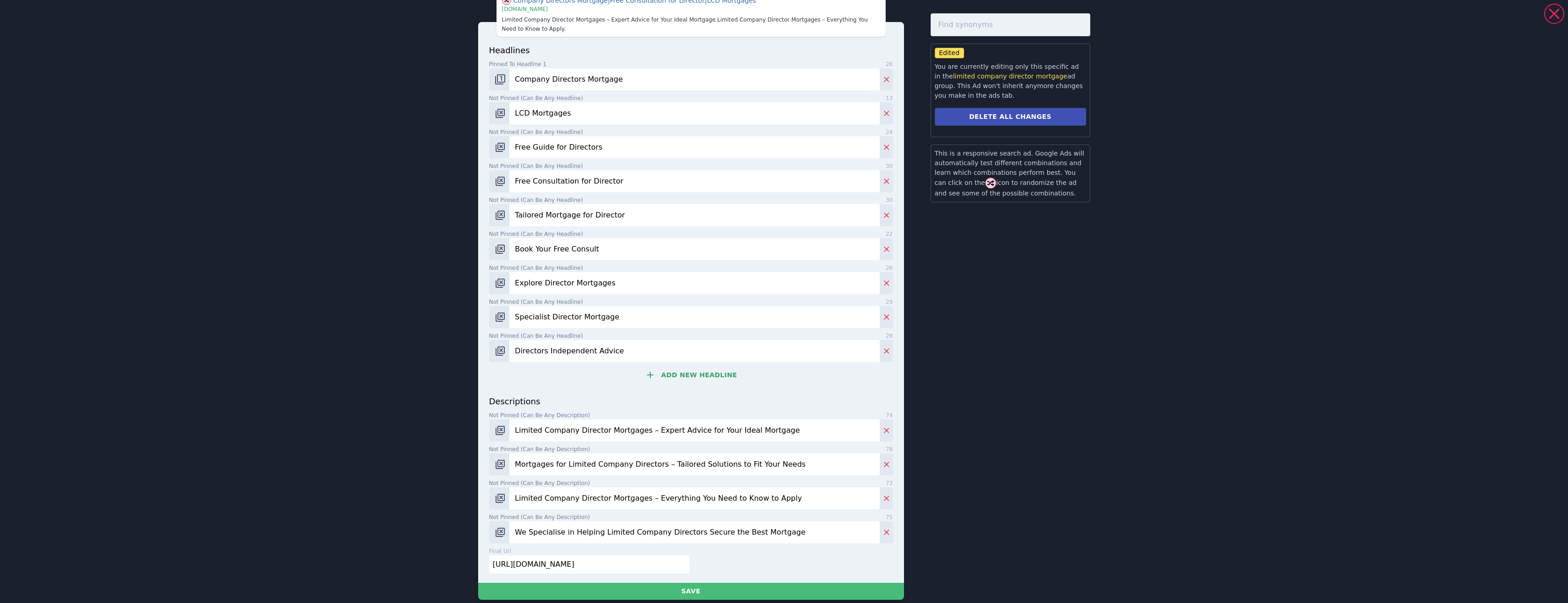
scroll to position [35, 0]
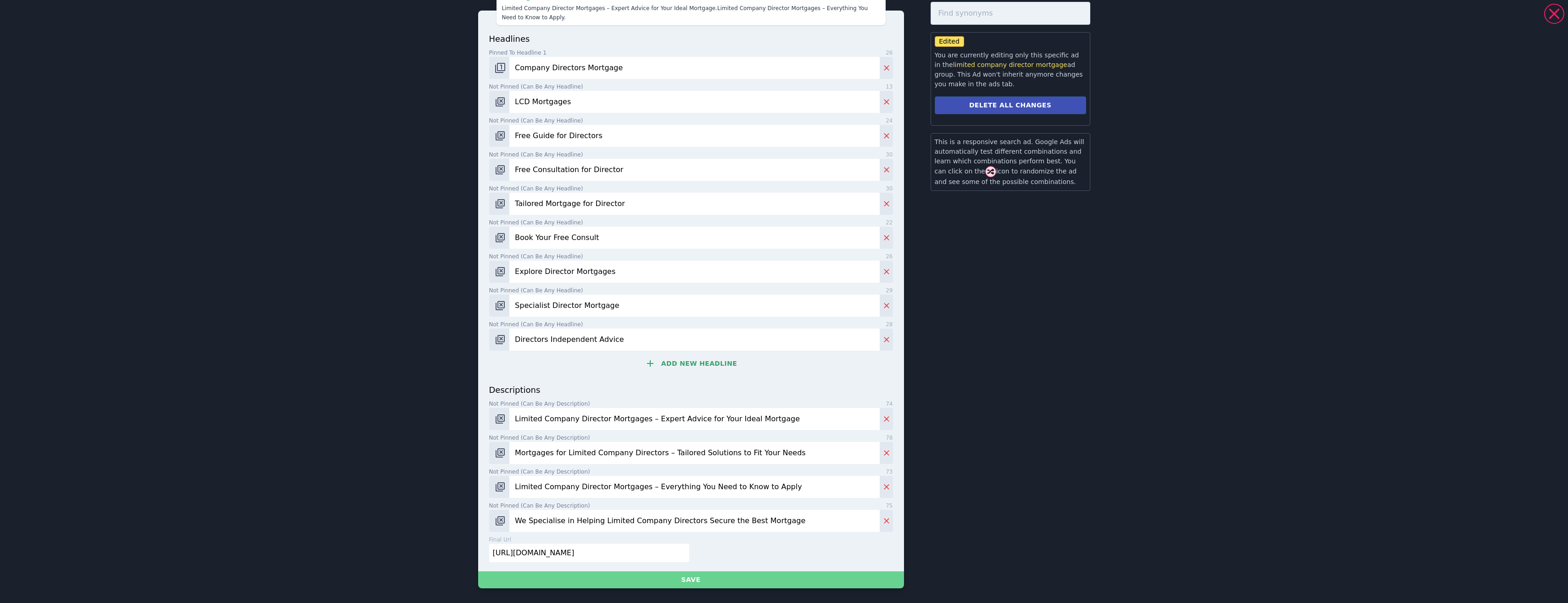
type input "Company Directors Mortgage"
click at [690, 580] on button "Save" at bounding box center [691, 580] width 426 height 17
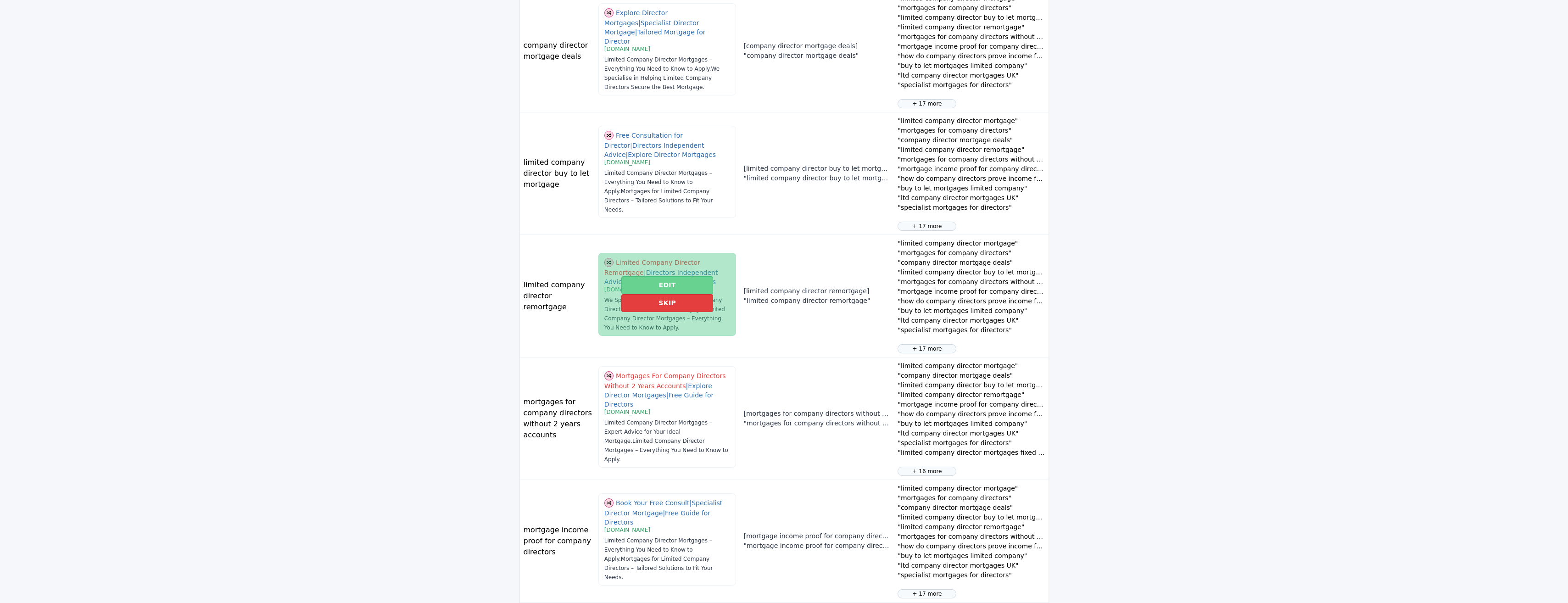
click at [678, 284] on button "Edit" at bounding box center [666, 285] width 91 height 18
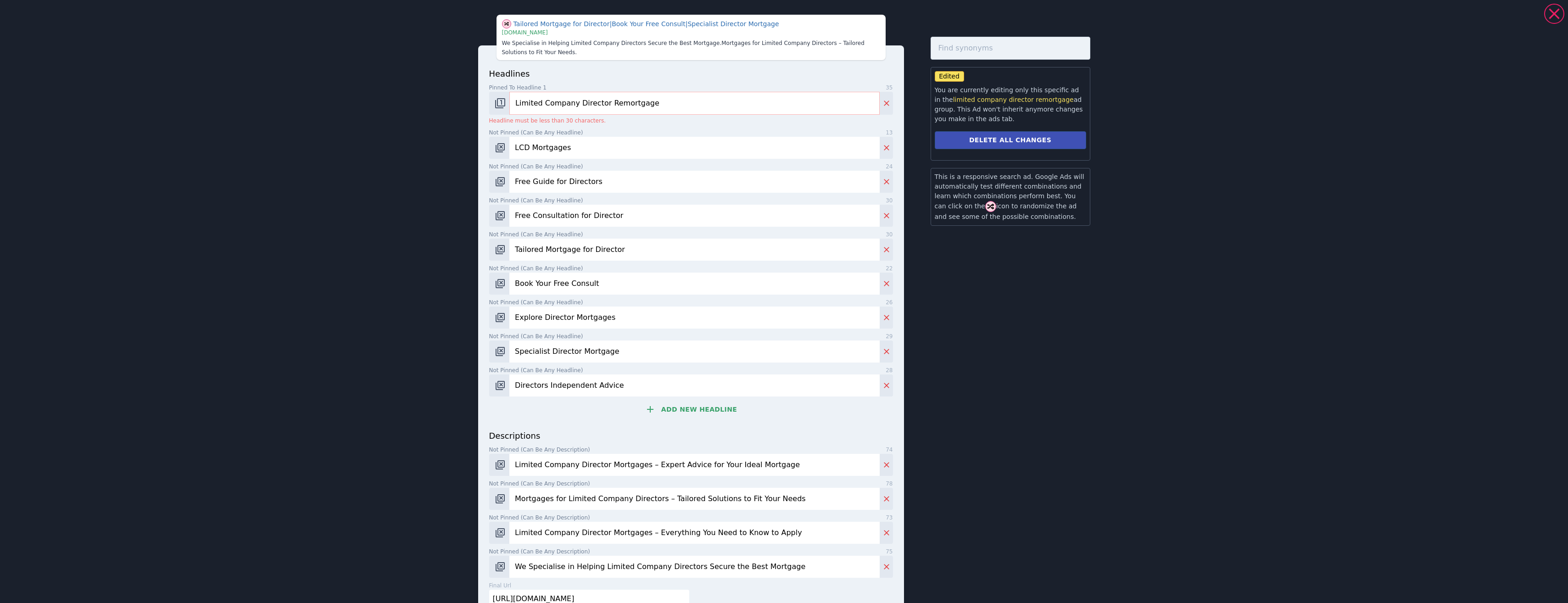
scroll to position [413, 0]
click at [528, 105] on input "Limited Company Director Remortgage" at bounding box center [694, 103] width 370 height 23
click at [529, 106] on input "Limited Company Director Remortgage" at bounding box center [694, 103] width 370 height 23
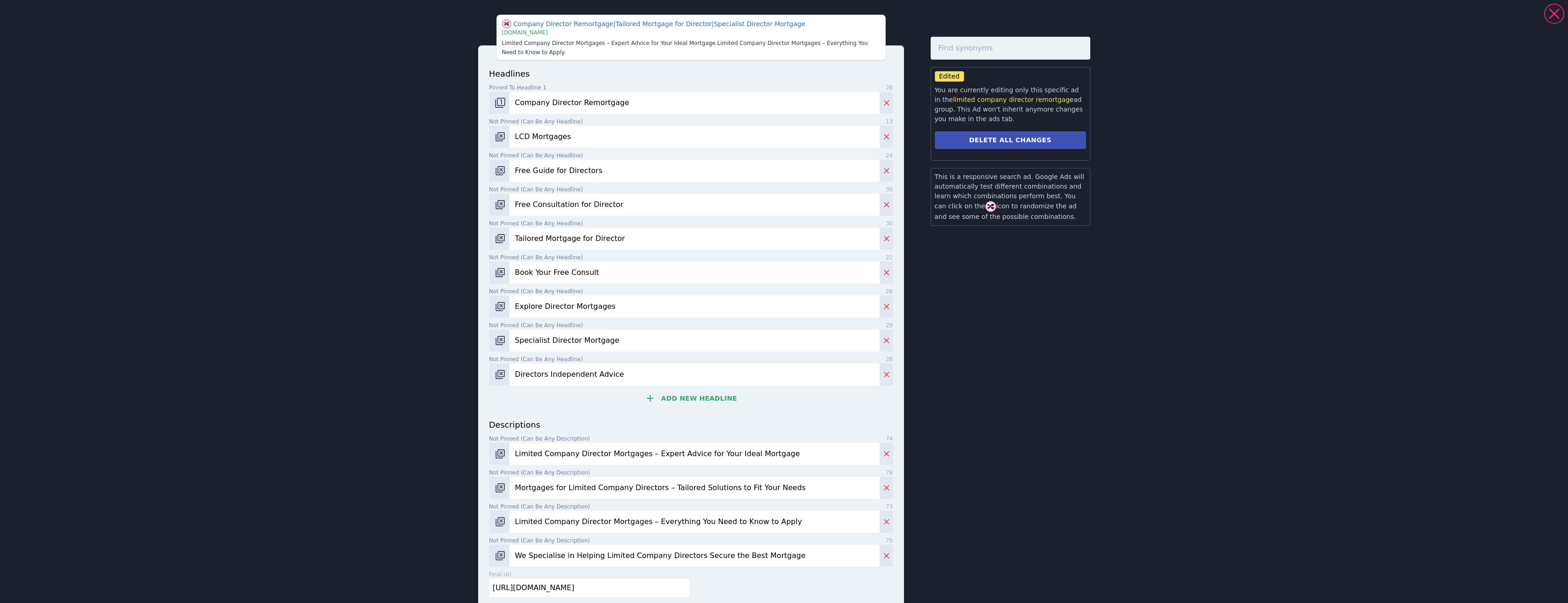
click at [645, 102] on input "Company Director Remortgage" at bounding box center [694, 103] width 370 height 22
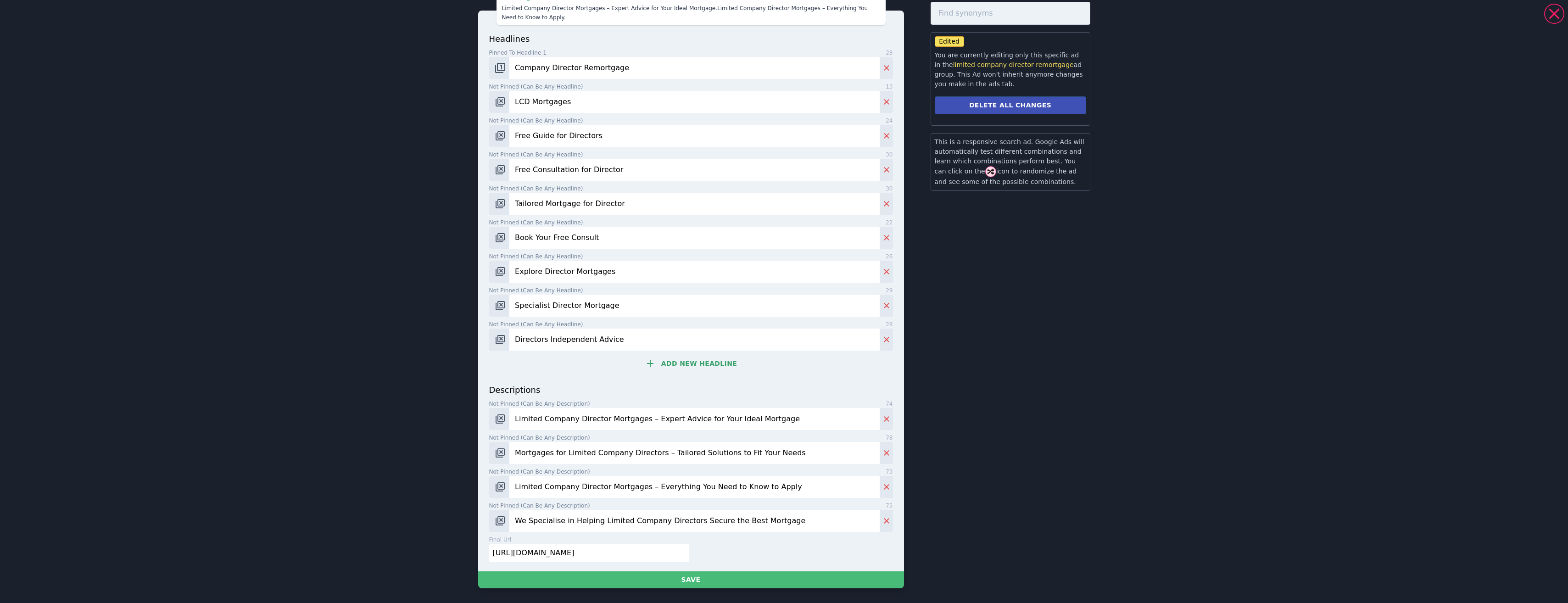
scroll to position [597, 0]
type input "Company Director Remortgage"
click at [721, 578] on button "Save" at bounding box center [691, 580] width 426 height 17
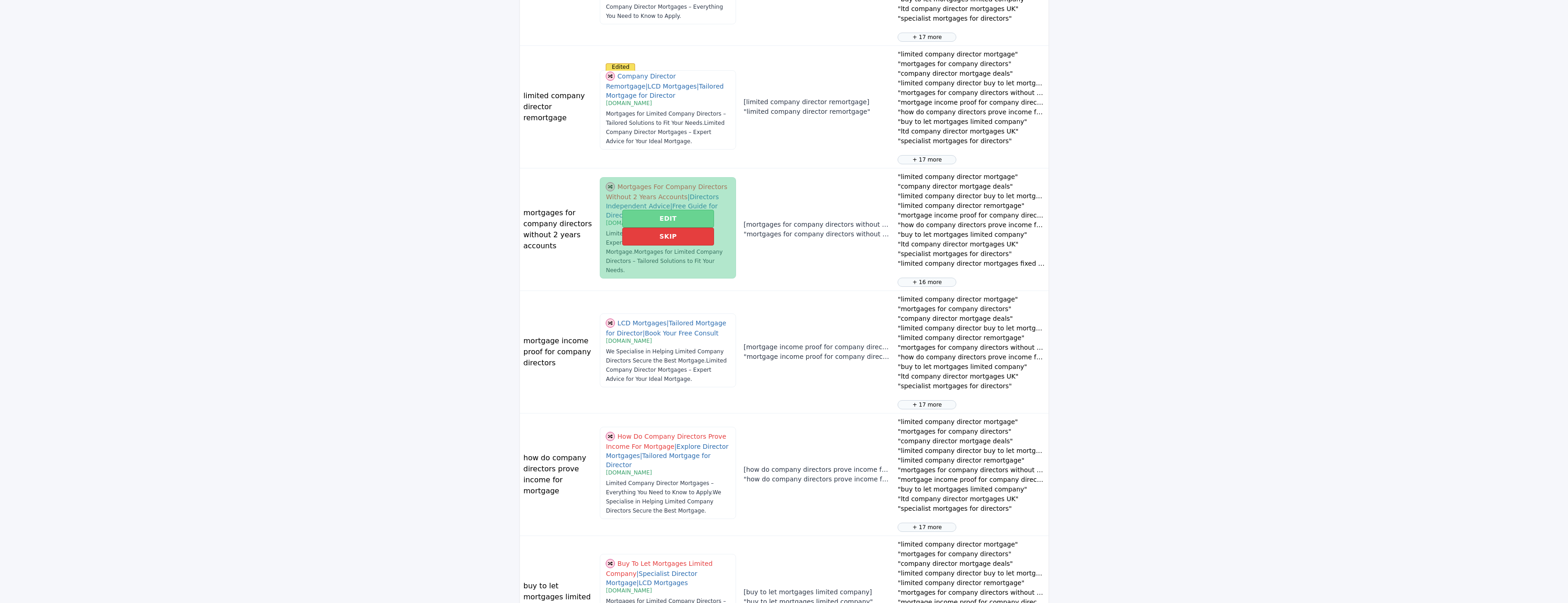
click at [681, 214] on button "Edit" at bounding box center [668, 218] width 91 height 18
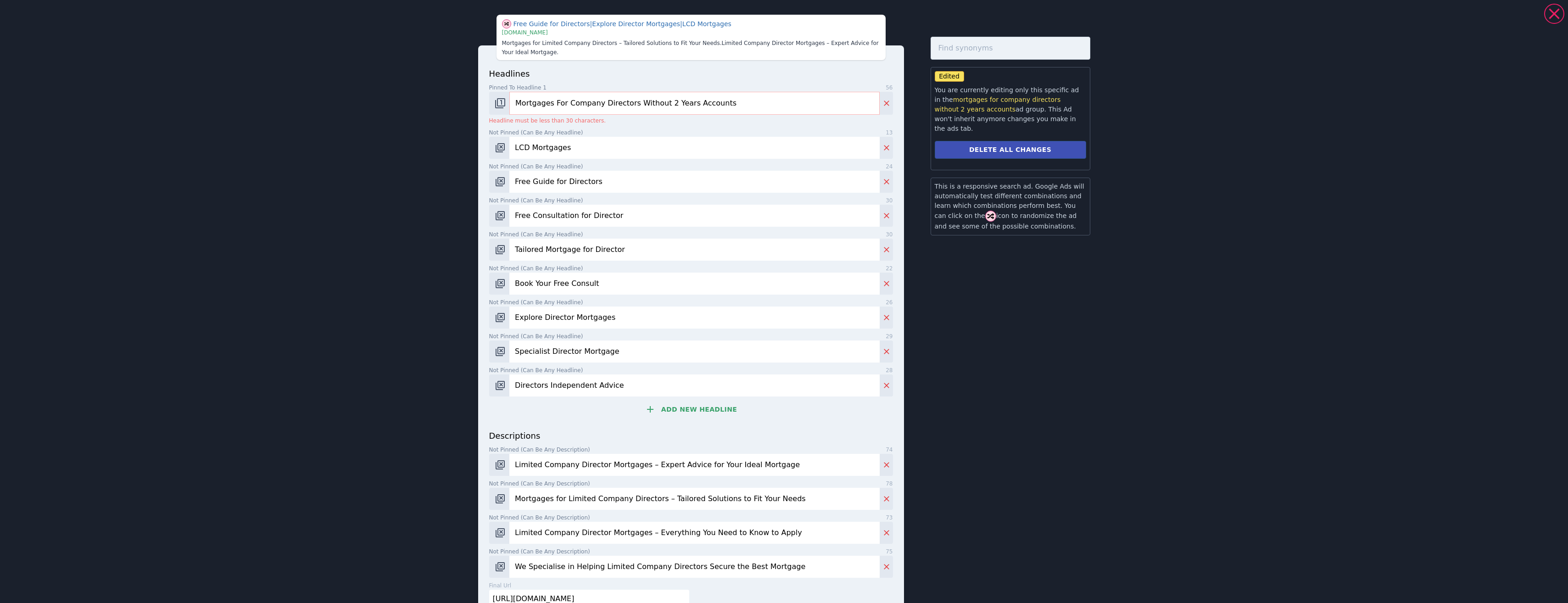
click at [606, 102] on input "Mortgages For Company Directors Without 2 Years Accounts" at bounding box center [694, 103] width 370 height 23
click at [551, 105] on input "Mortgages For LCD Without 2 Years Accounts" at bounding box center [694, 103] width 370 height 23
click at [639, 102] on input "Mortgage For LCD Without 2 Years Accounts" at bounding box center [694, 103] width 370 height 23
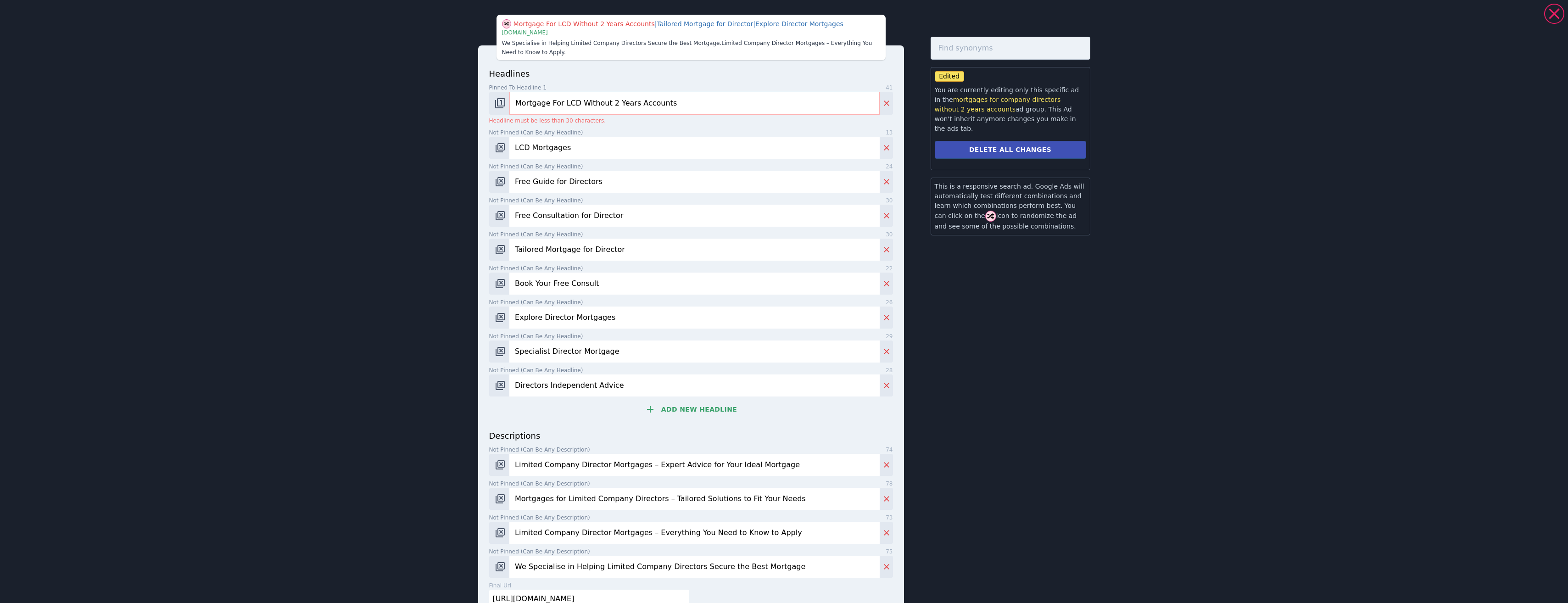
click at [514, 98] on input "Mortgage For LCD Without 2 Years Accounts" at bounding box center [694, 103] width 370 height 23
click at [676, 106] on input "Mortgage For LCD Without 2 Years Accounts" at bounding box center [694, 103] width 370 height 23
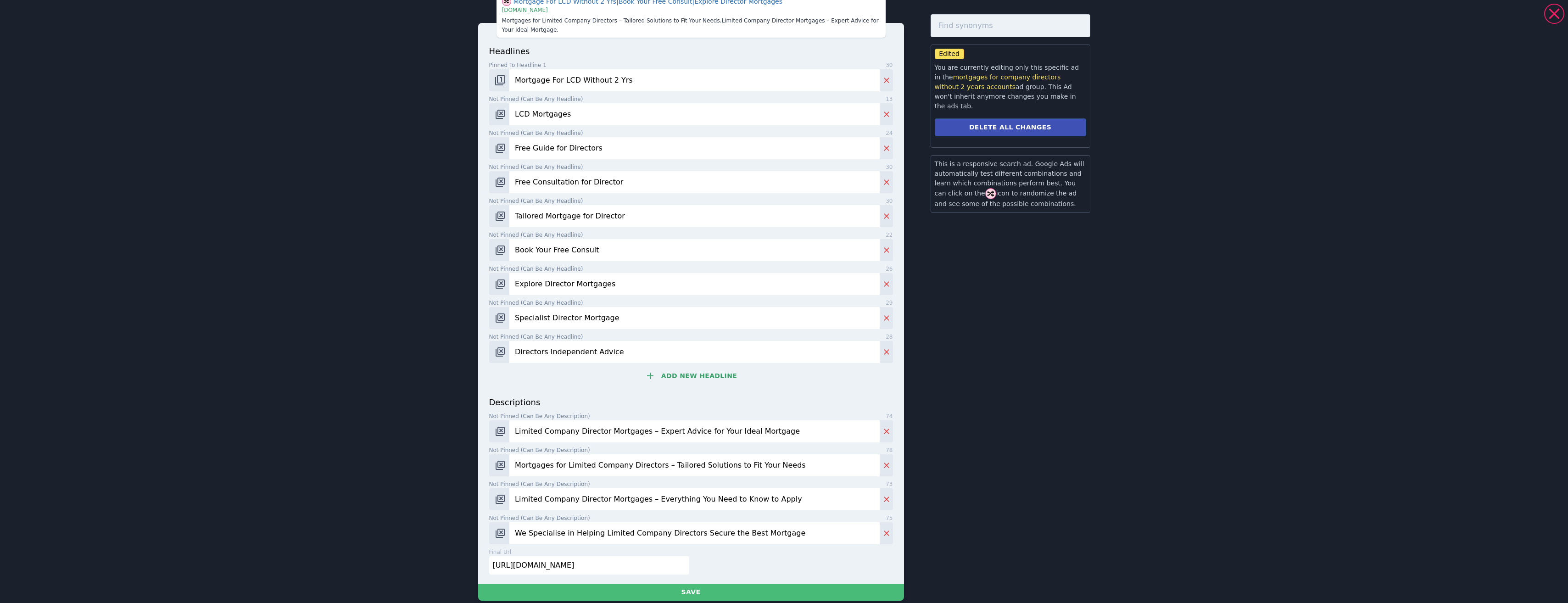
scroll to position [35, 0]
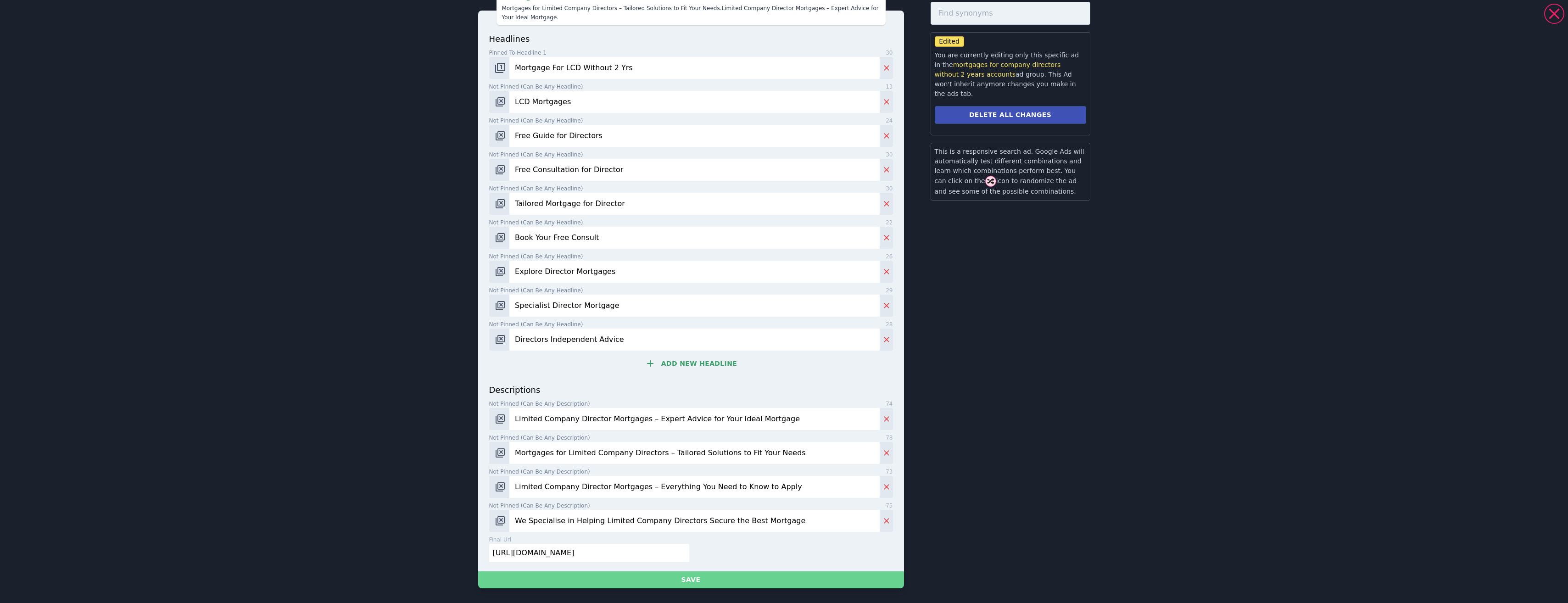
type input "Mortgage For LCD Without 2 Yrs"
click at [754, 574] on button "Save" at bounding box center [691, 580] width 426 height 17
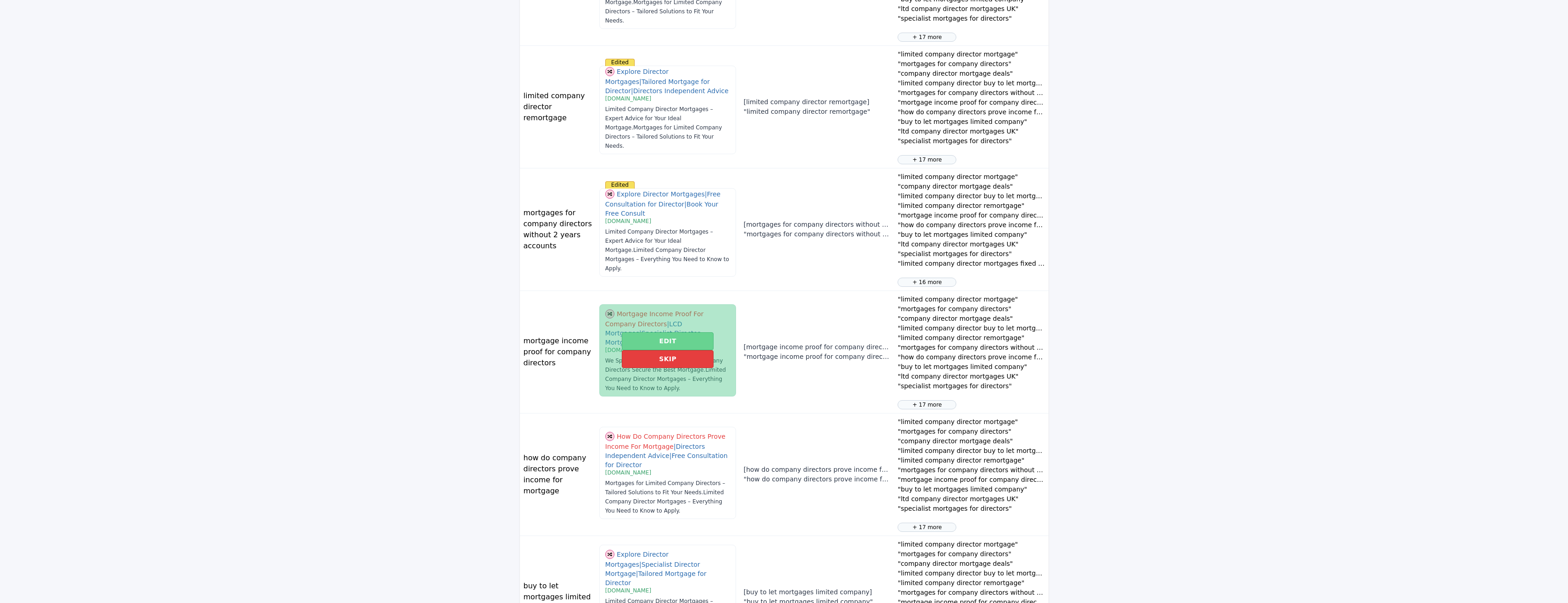
click at [668, 340] on button "Edit" at bounding box center [667, 341] width 91 height 18
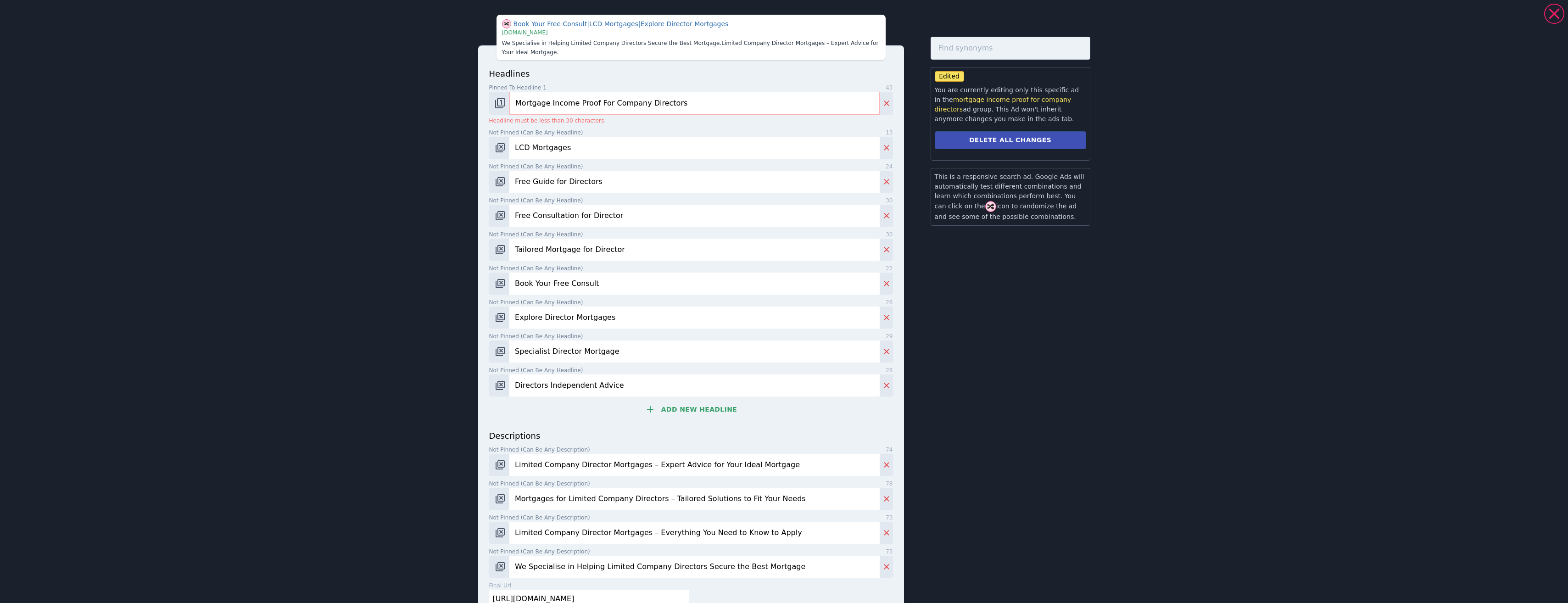
click at [657, 104] on input "Mortgage Income Proof For Company Directors" at bounding box center [694, 103] width 370 height 23
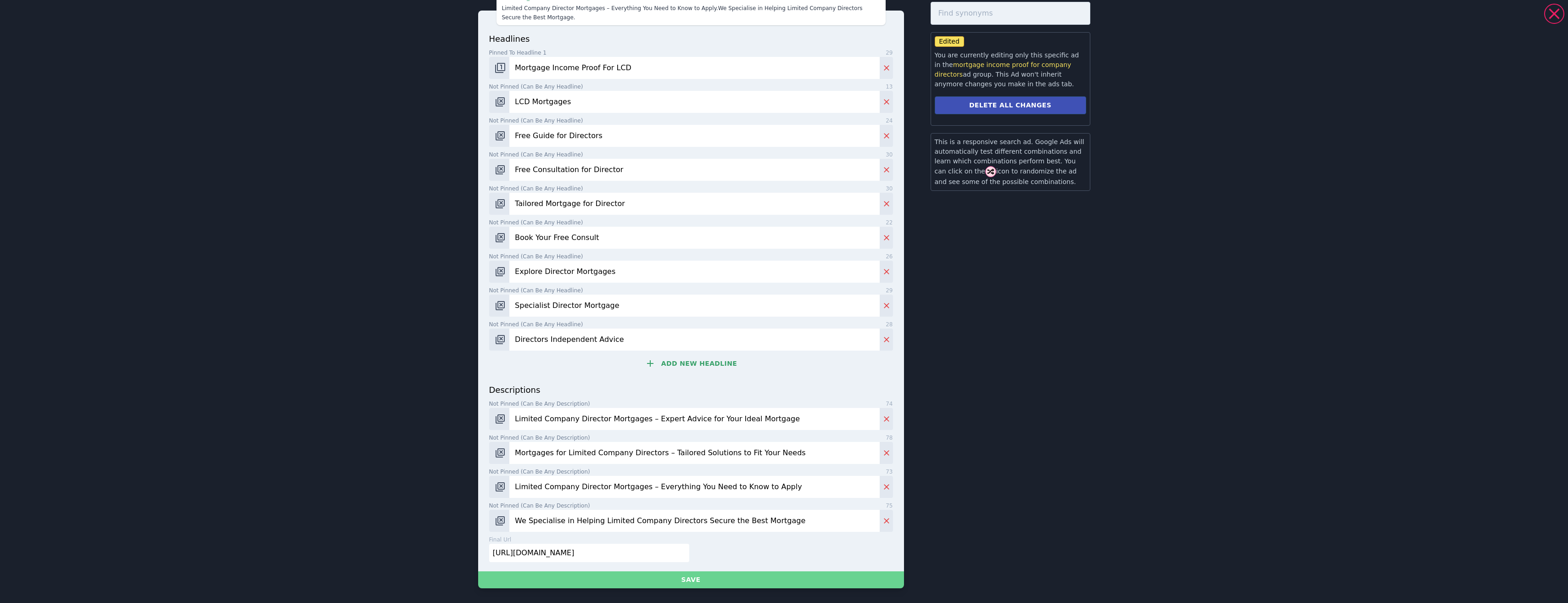
type input "Mortgage Income Proof For LCD"
click at [629, 575] on button "Save" at bounding box center [691, 580] width 426 height 17
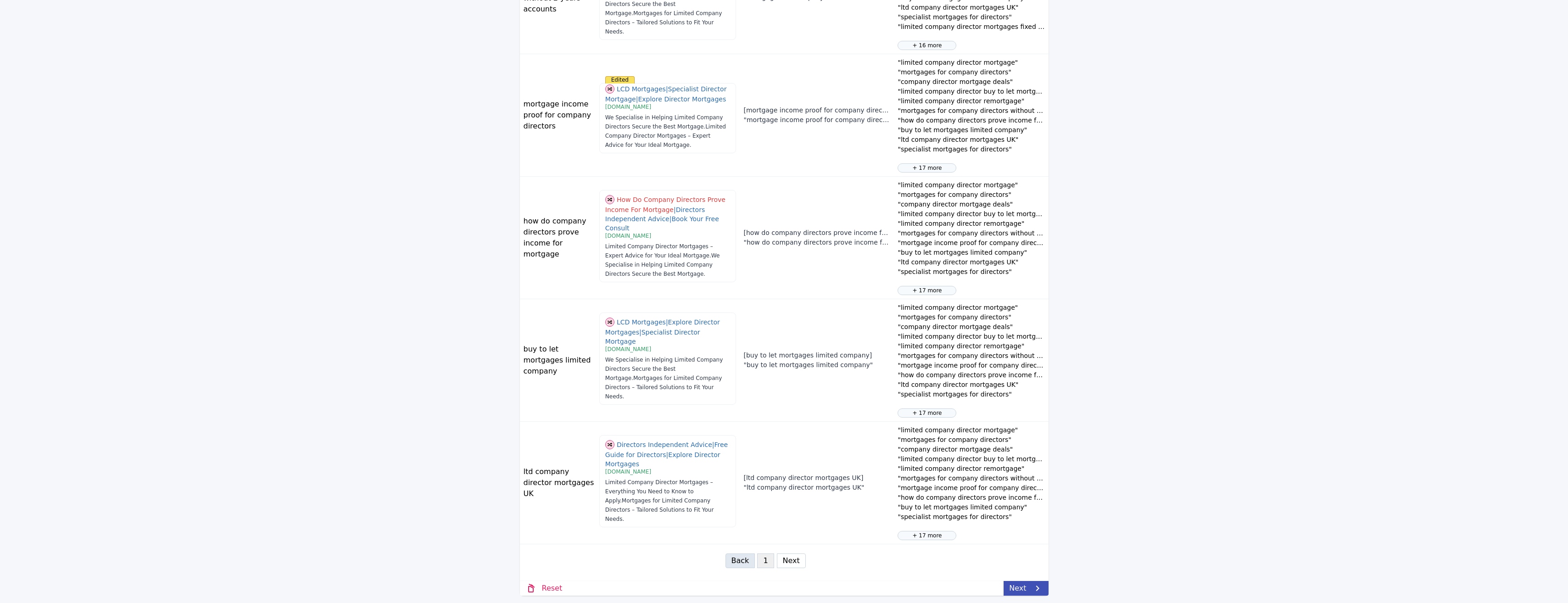
scroll to position [823, 0]
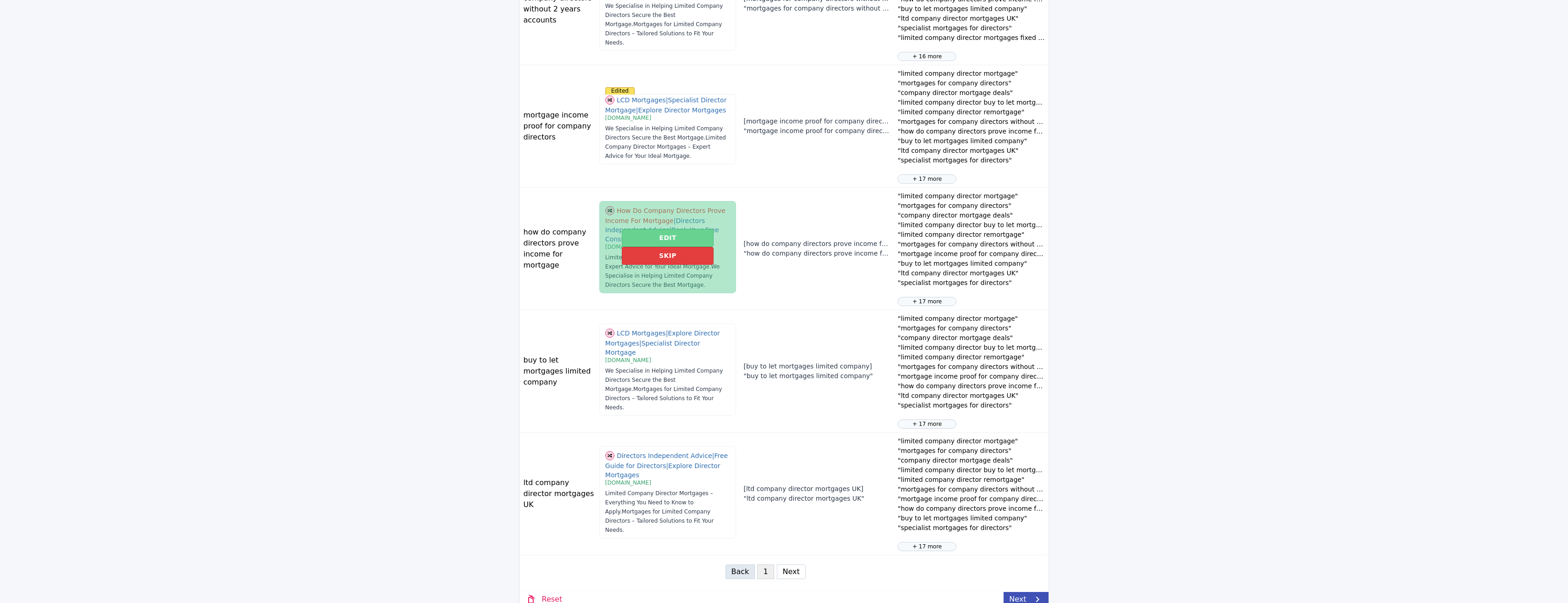
click at [673, 240] on button "Edit" at bounding box center [667, 238] width 91 height 18
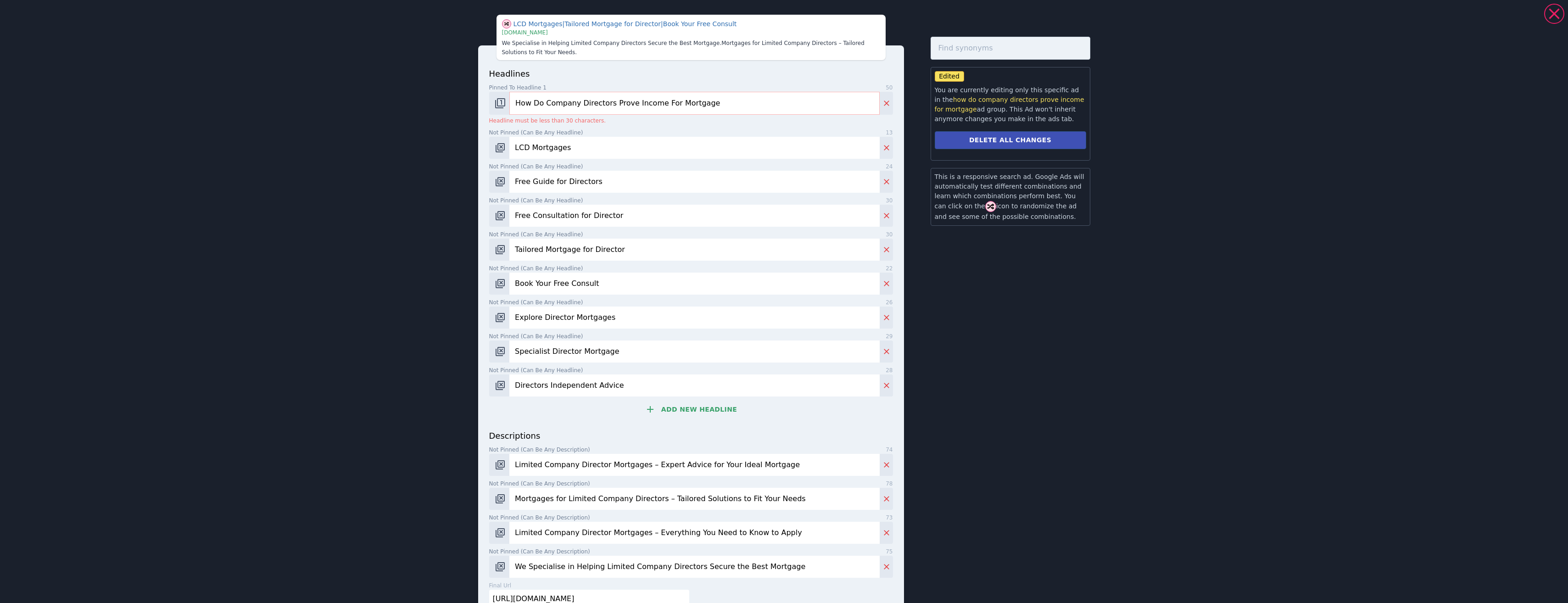
click at [597, 104] on input "How Do Company Directors Prove Income For Mortgage" at bounding box center [694, 103] width 370 height 23
click at [554, 98] on input "How Do Prove Income For Mortgage" at bounding box center [694, 103] width 370 height 23
click at [540, 103] on input "How Do Prove Income For Mortgage" at bounding box center [694, 103] width 370 height 23
click at [538, 102] on input "How Do LCD Prove Income For Mortgage" at bounding box center [694, 103] width 370 height 23
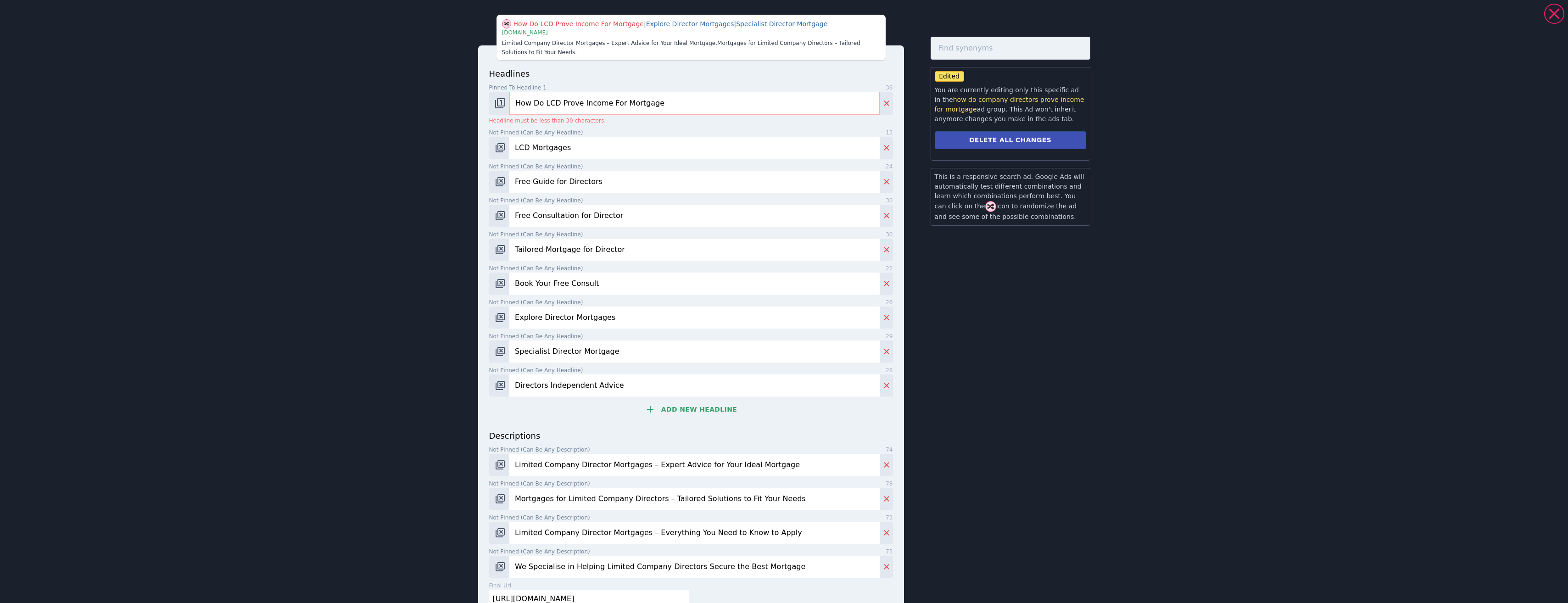
click at [538, 102] on input "How Do LCD Prove Income For Mortgage" at bounding box center [694, 103] width 370 height 23
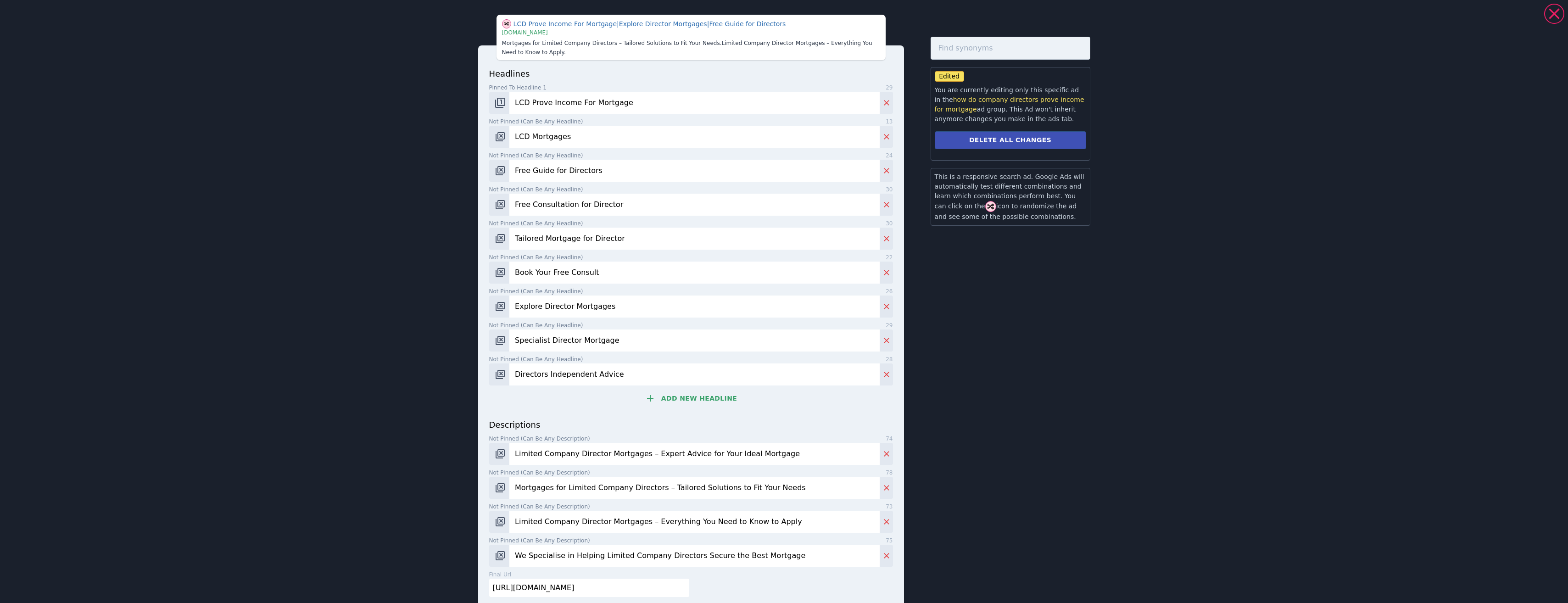
click at [587, 104] on input "LCD Prove Income For Mortgage" at bounding box center [694, 103] width 370 height 22
click at [586, 98] on input "LCD Prove Income For Mortgage" at bounding box center [694, 103] width 370 height 22
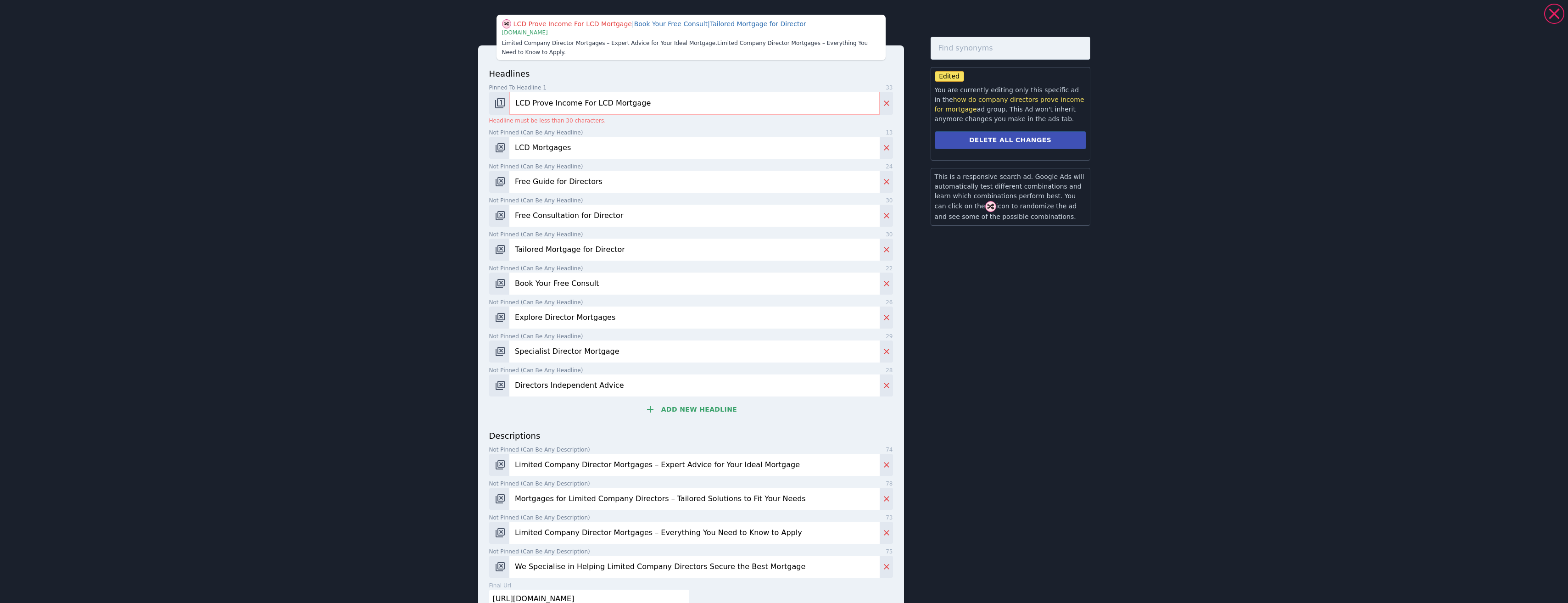
click at [532, 102] on input "LCD Prove Income For LCD Mortgage" at bounding box center [694, 103] width 370 height 23
click at [531, 102] on input "LCD Prove Income For LCD Mortgage" at bounding box center [694, 103] width 370 height 23
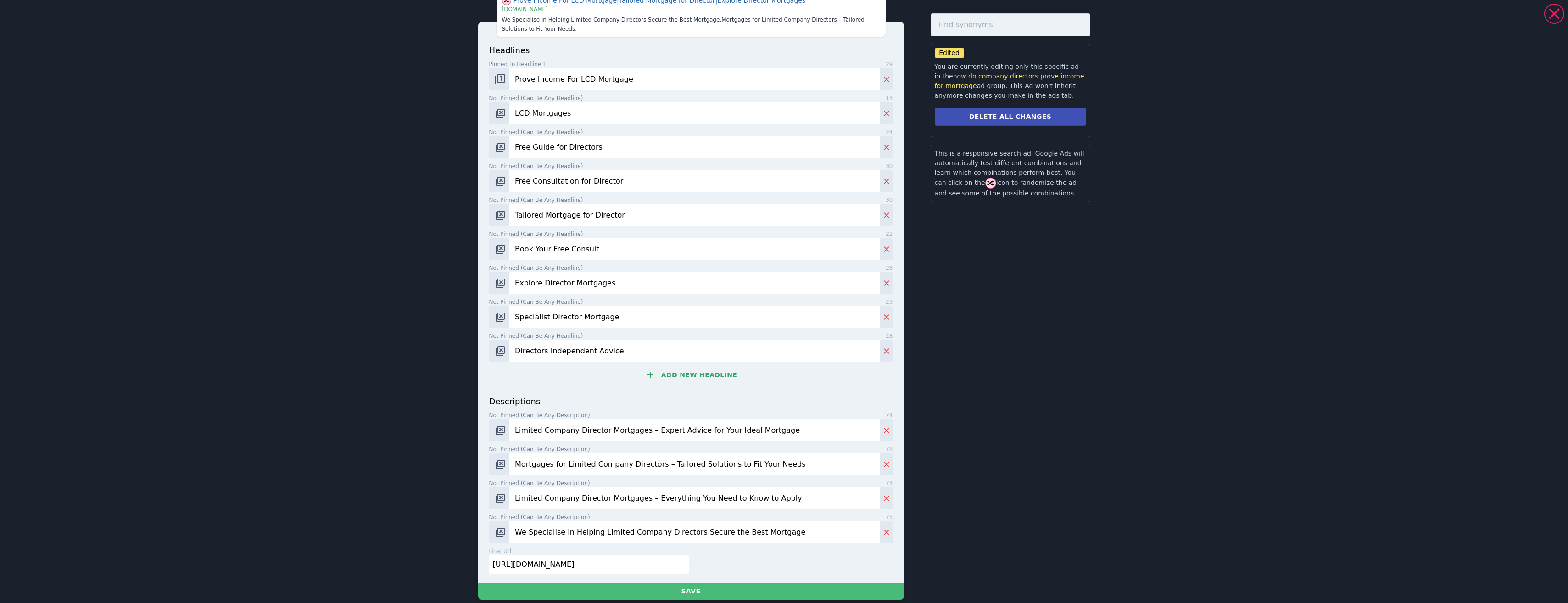
scroll to position [35, 0]
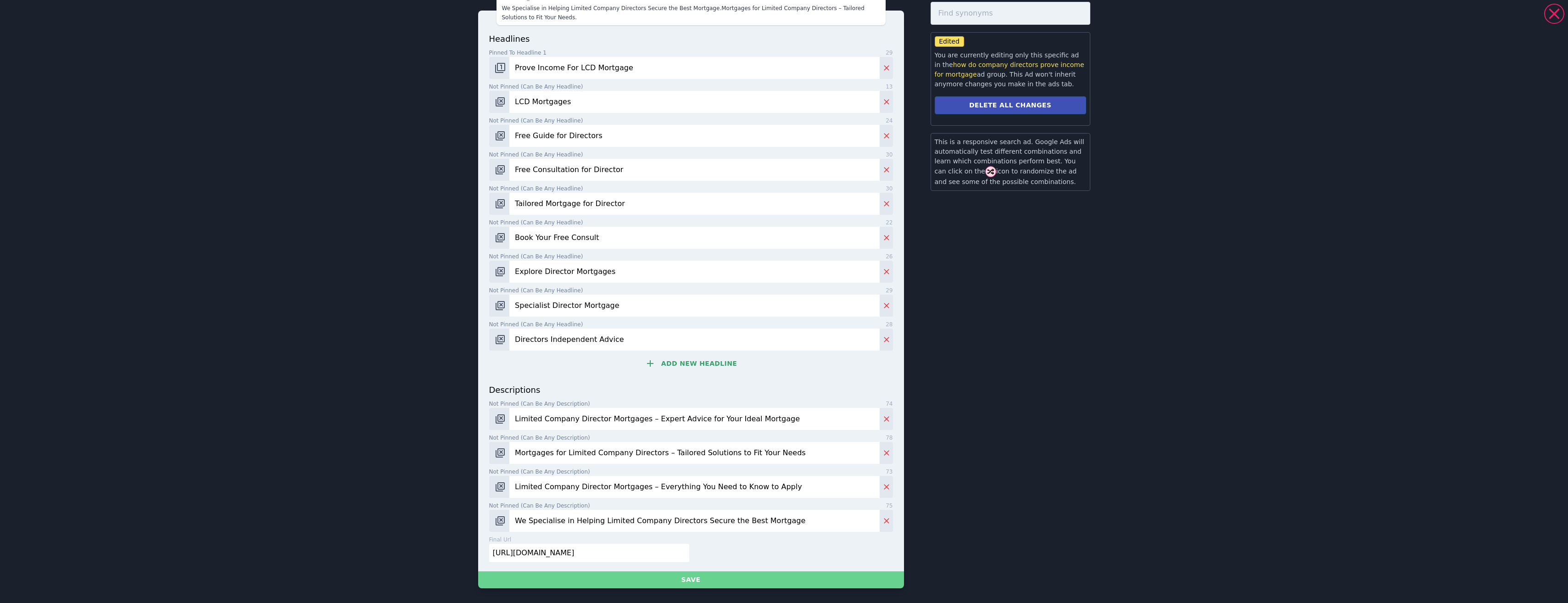
type input "Prove Income For LCD Mortgage"
click at [719, 575] on button "Save" at bounding box center [691, 580] width 426 height 17
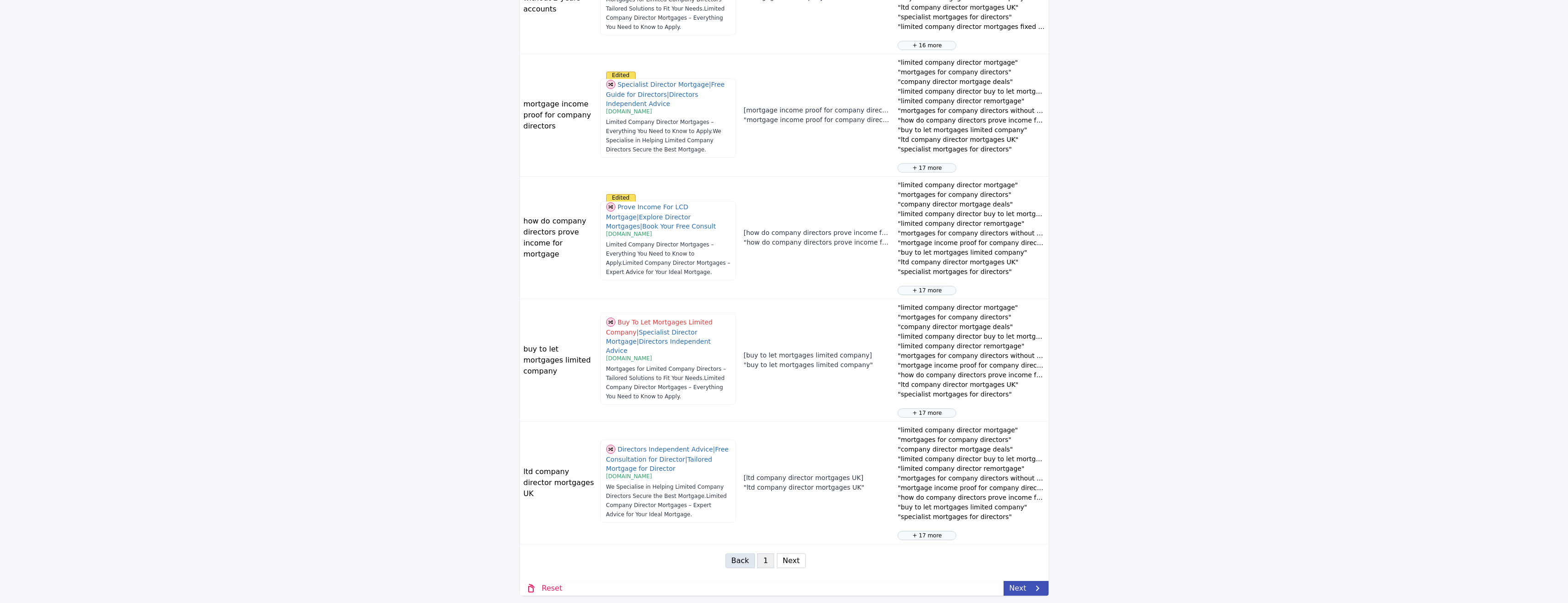
scroll to position [823, 0]
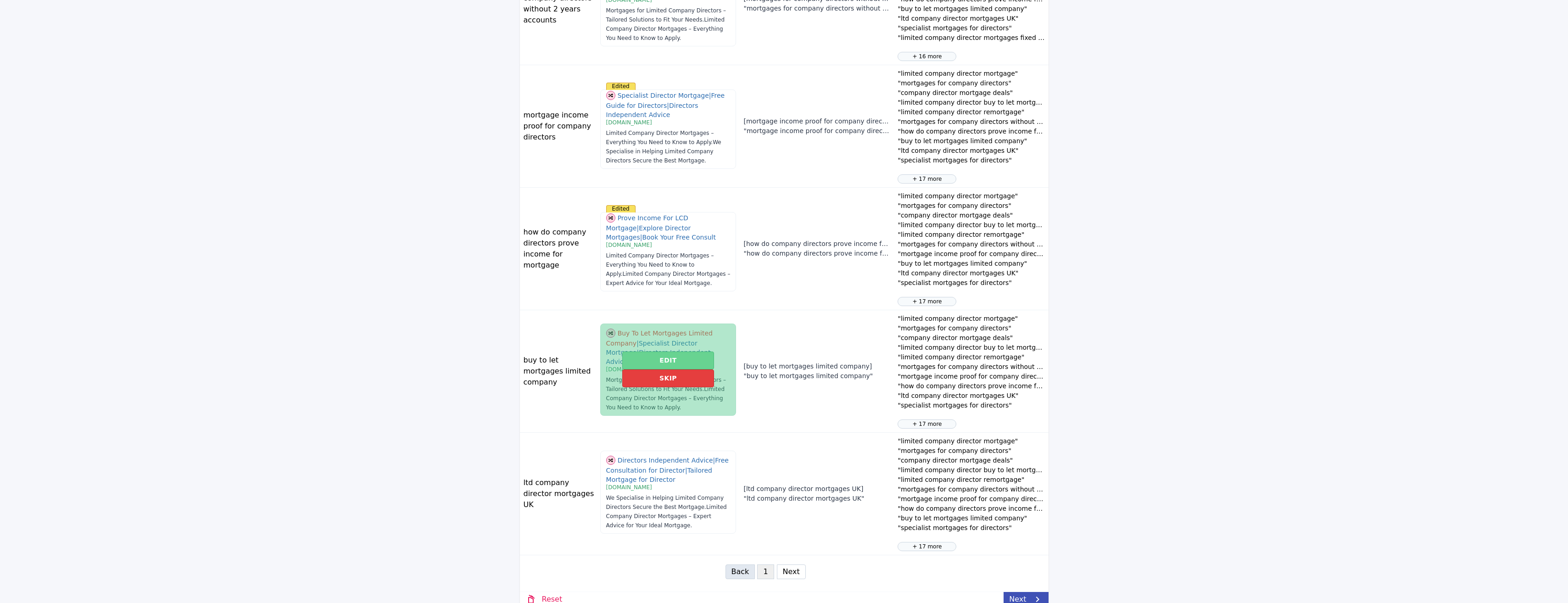
click at [660, 354] on button "Edit" at bounding box center [668, 360] width 91 height 18
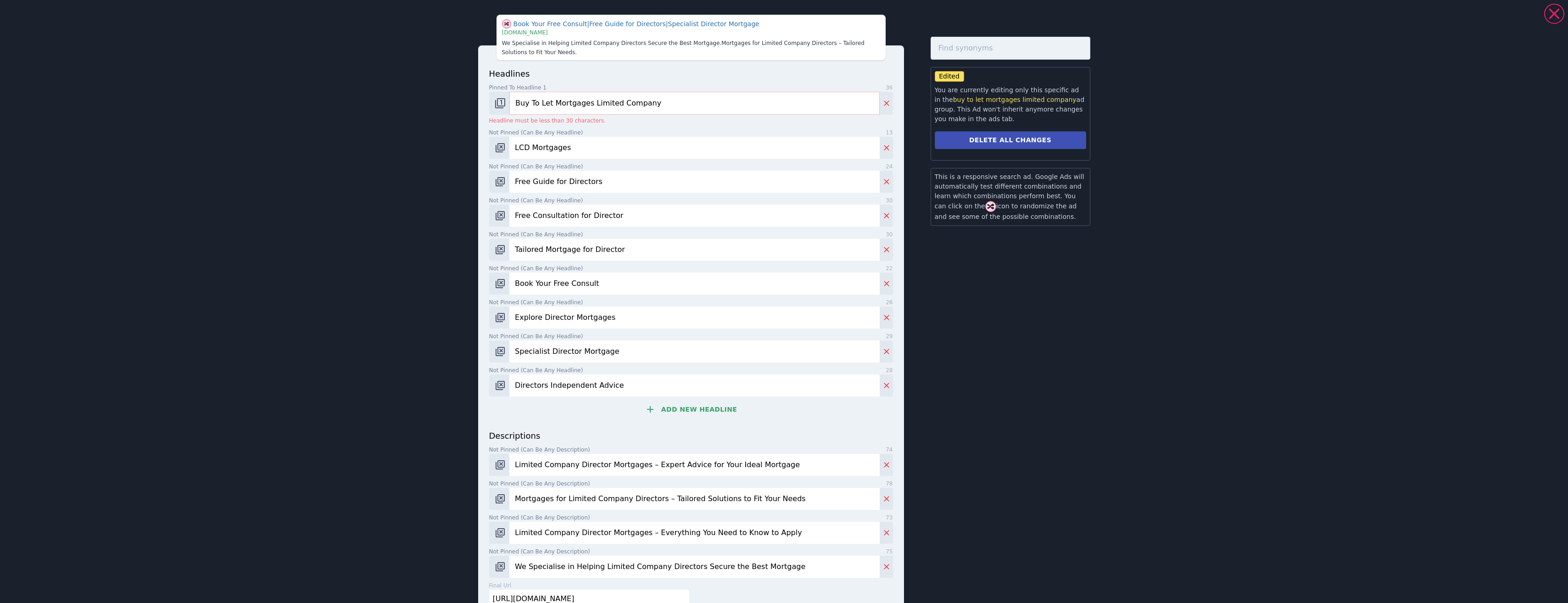
scroll to position [834, 0]
click at [634, 105] on input "Buy To Let Mortgages Limited Company" at bounding box center [694, 103] width 370 height 23
click at [633, 105] on input "Buy To Let Mortgages Limited Company" at bounding box center [694, 103] width 370 height 23
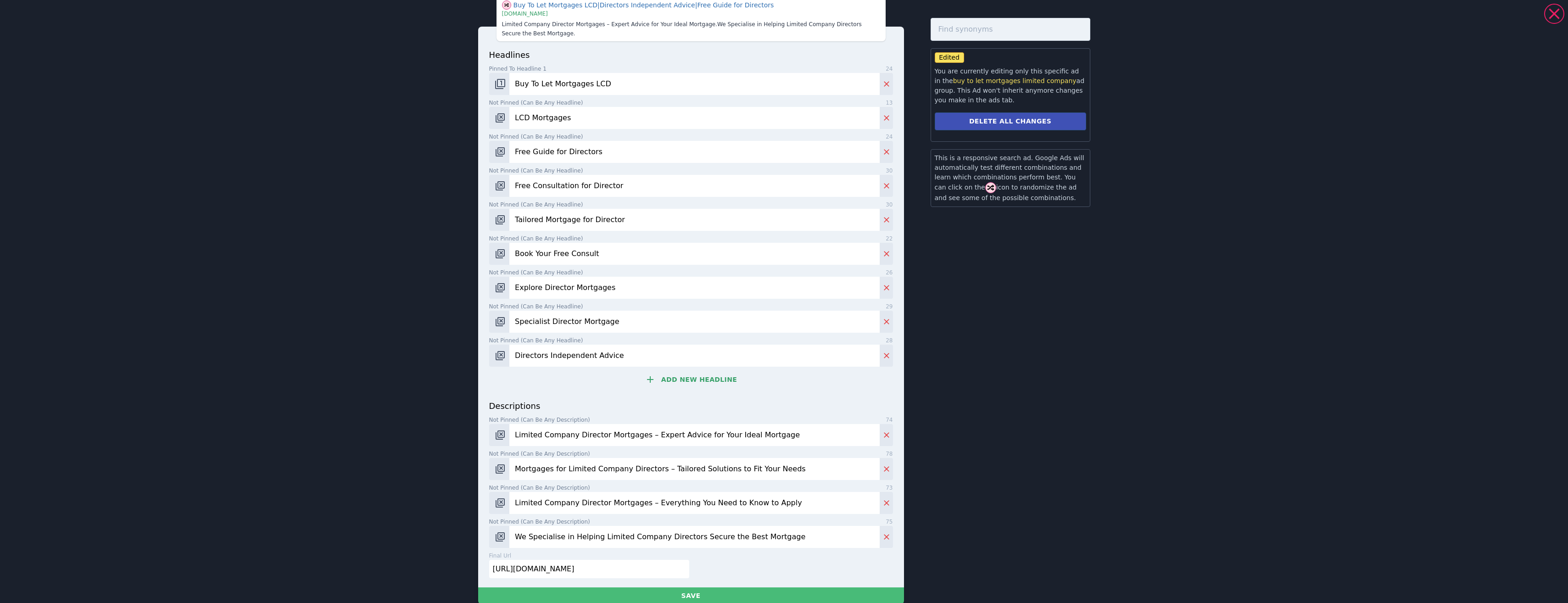
scroll to position [35, 0]
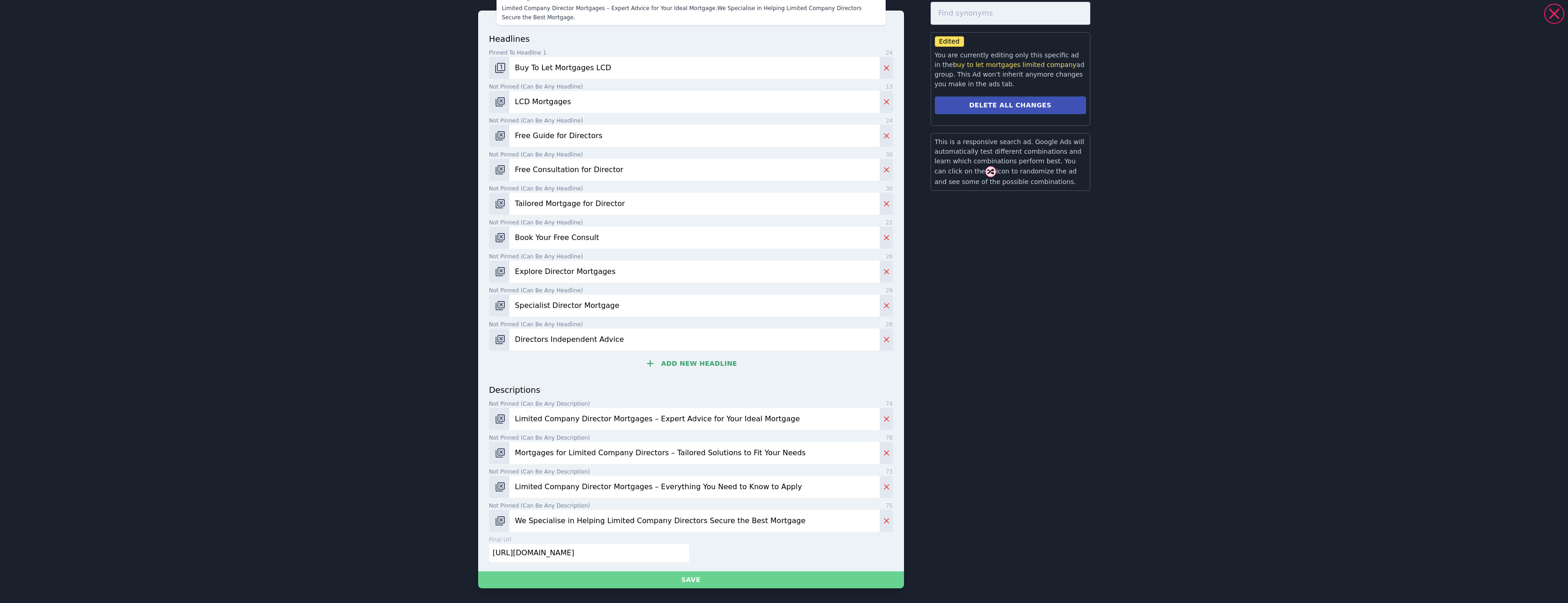
type input "Buy To Let Mortgages LCD"
click at [701, 579] on button "Save" at bounding box center [691, 580] width 426 height 17
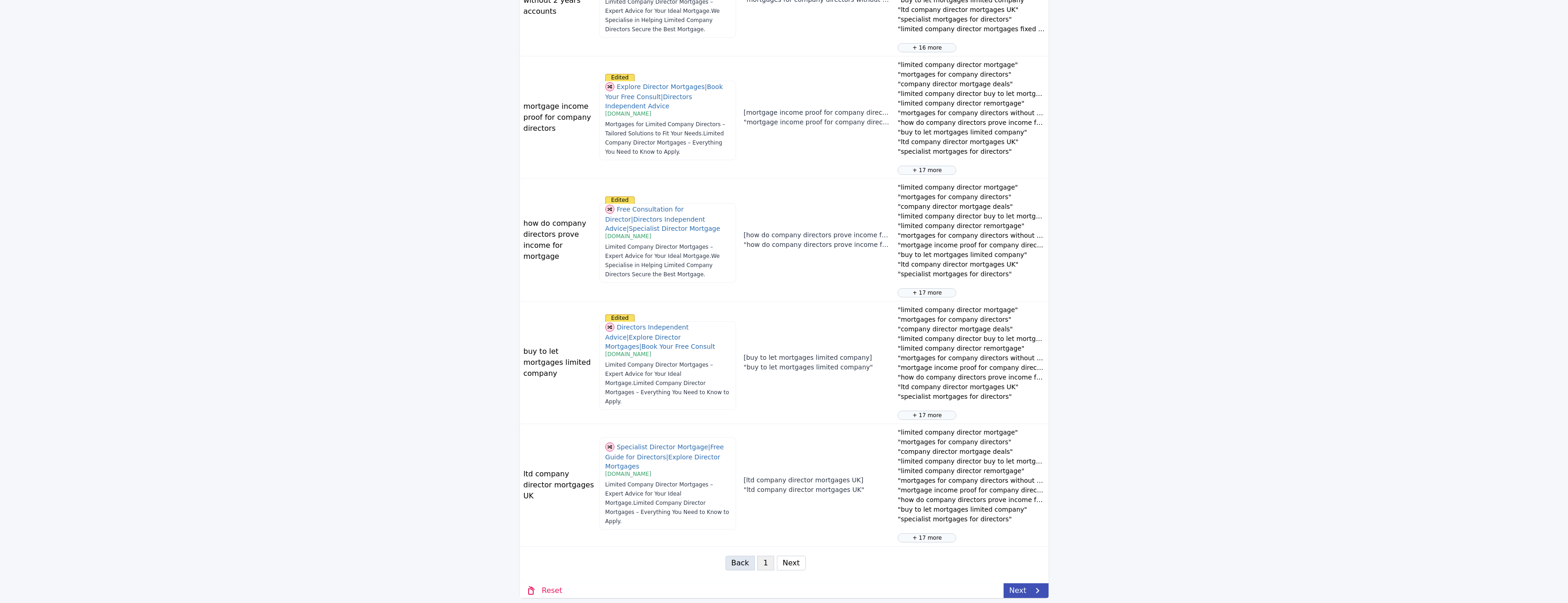
scroll to position [834, 0]
click at [789, 559] on button "Next" at bounding box center [791, 561] width 29 height 15
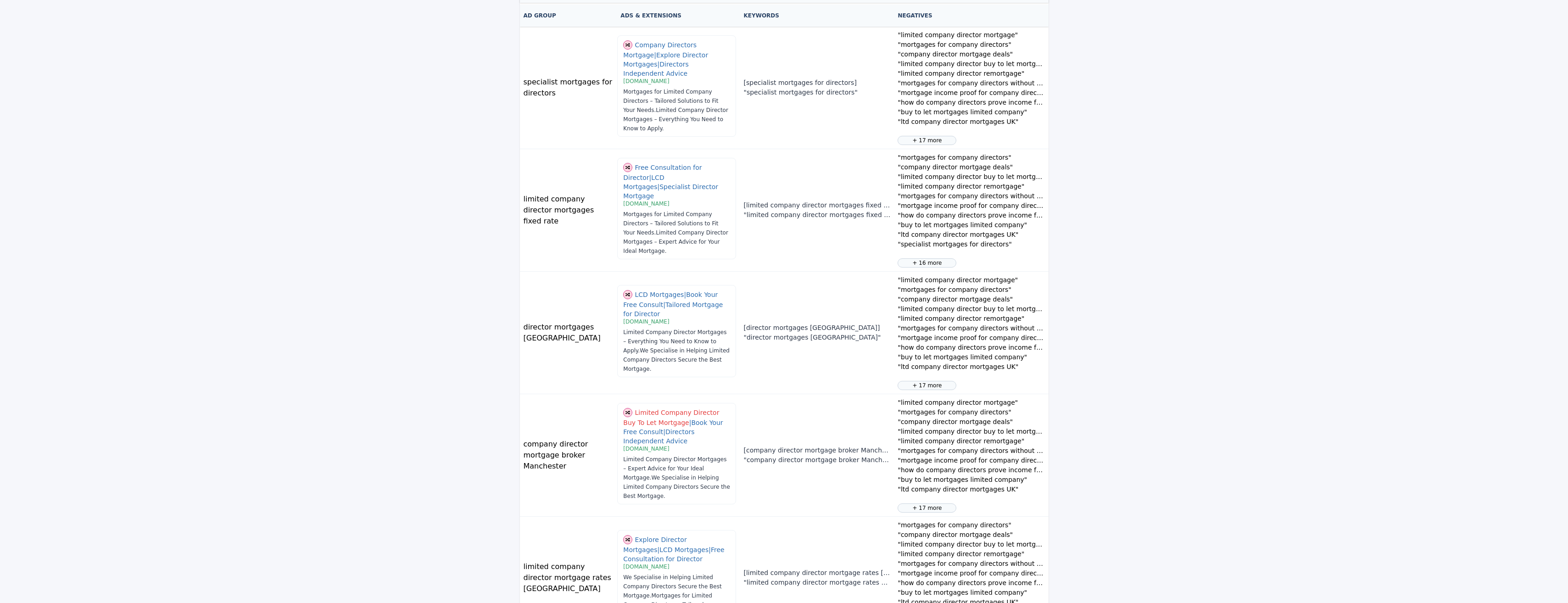
scroll to position [229, 0]
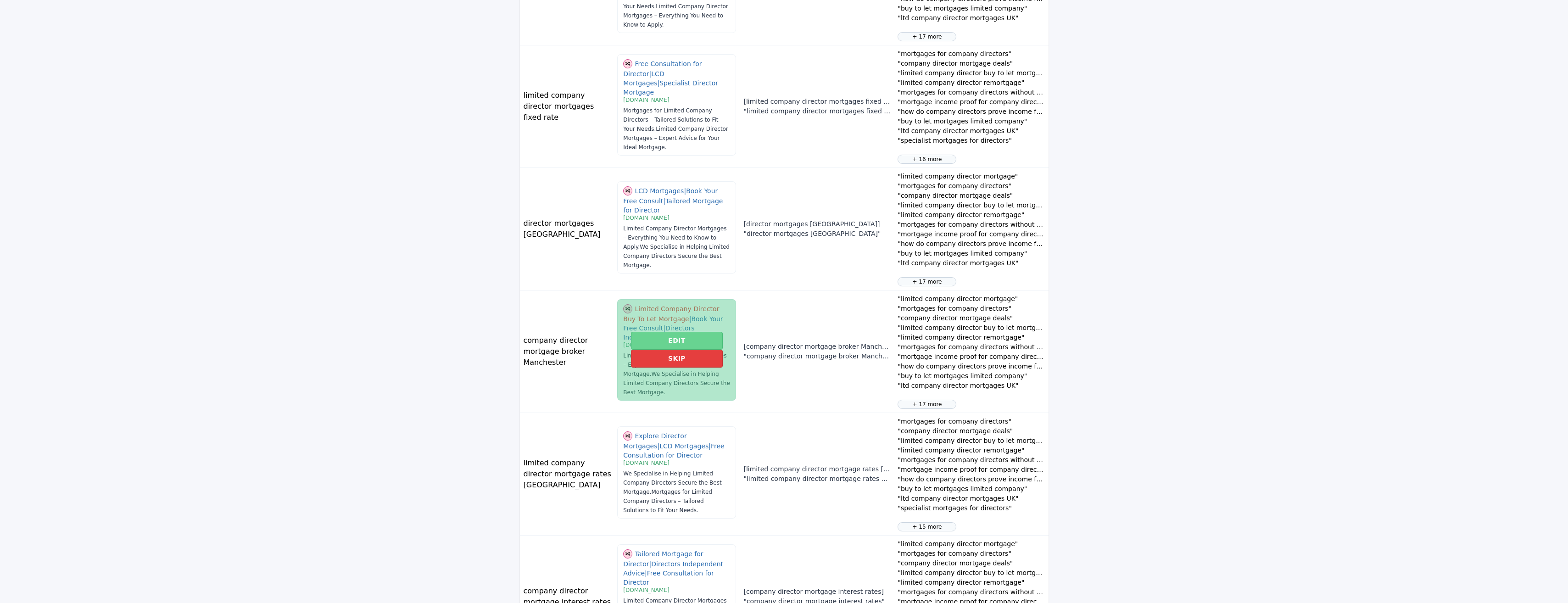
click at [649, 339] on button "Edit" at bounding box center [676, 341] width 91 height 18
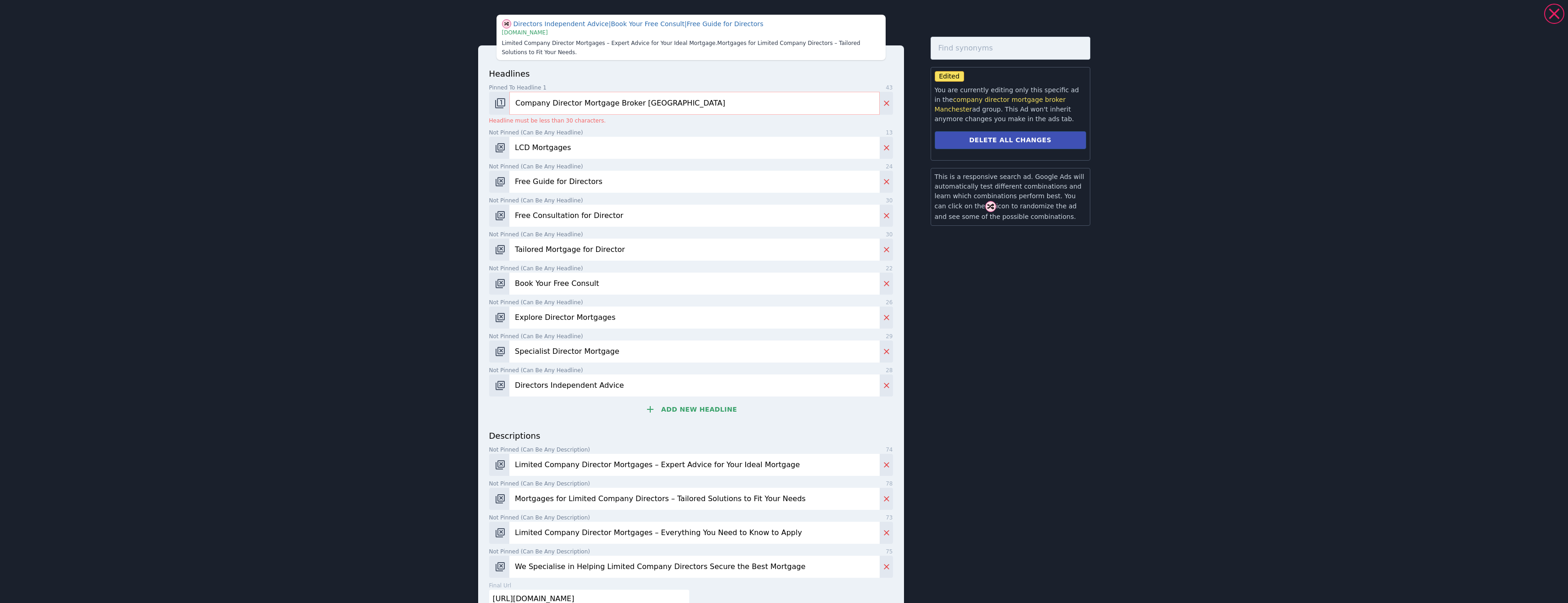
click at [564, 100] on input "Company Director Mortgage Broker Manchester" at bounding box center [694, 103] width 370 height 23
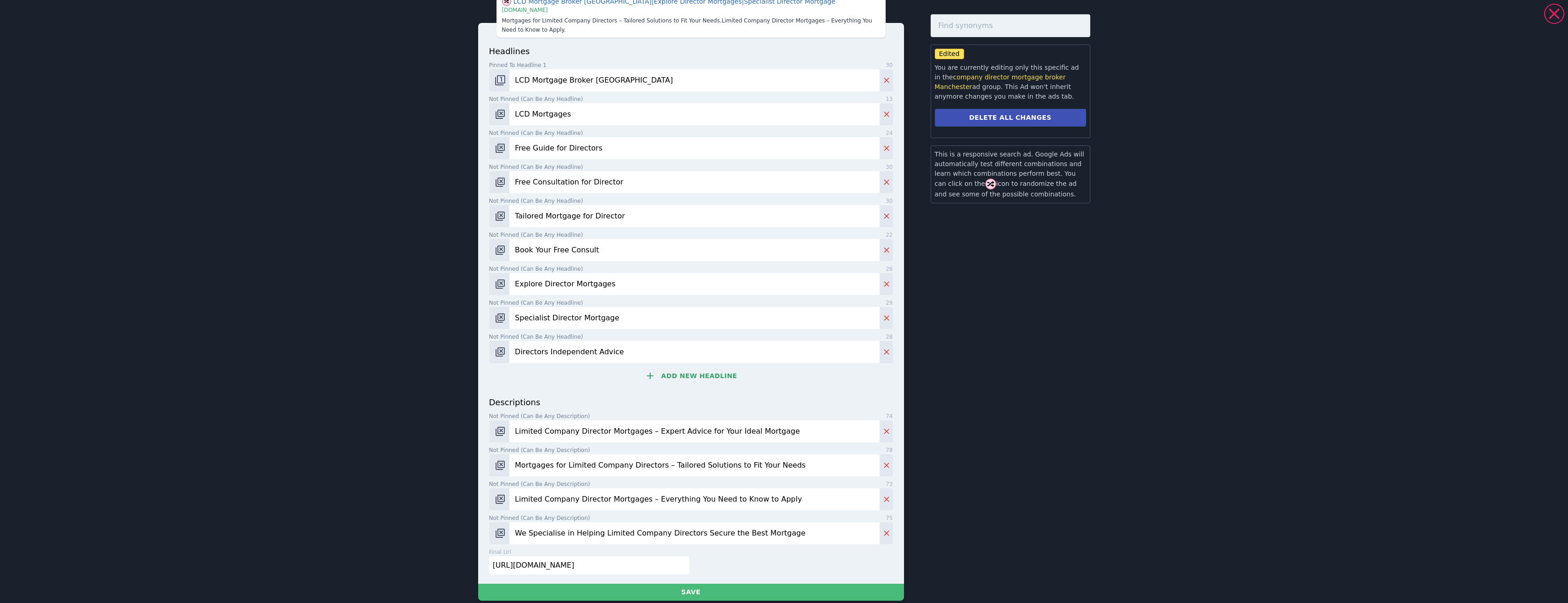
scroll to position [35, 0]
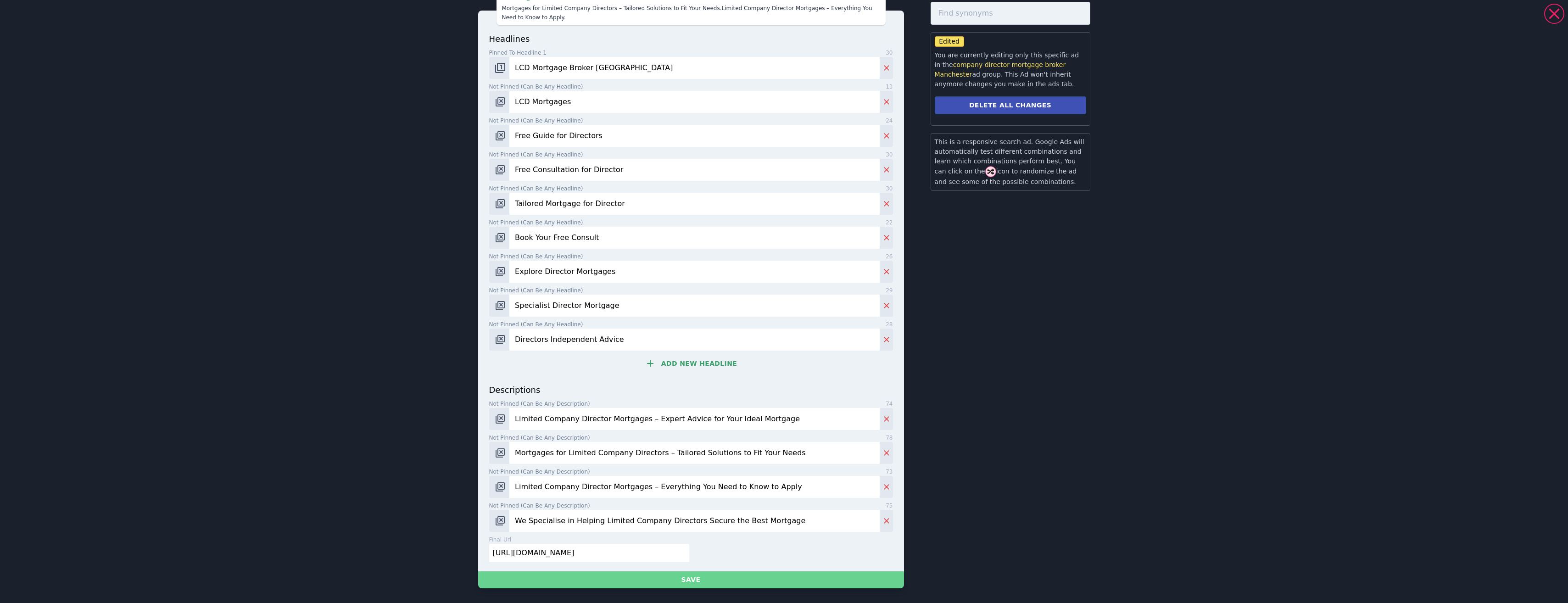
type input "LCD Mortgage Broker Manchester"
click at [720, 579] on button "Save" at bounding box center [691, 580] width 426 height 17
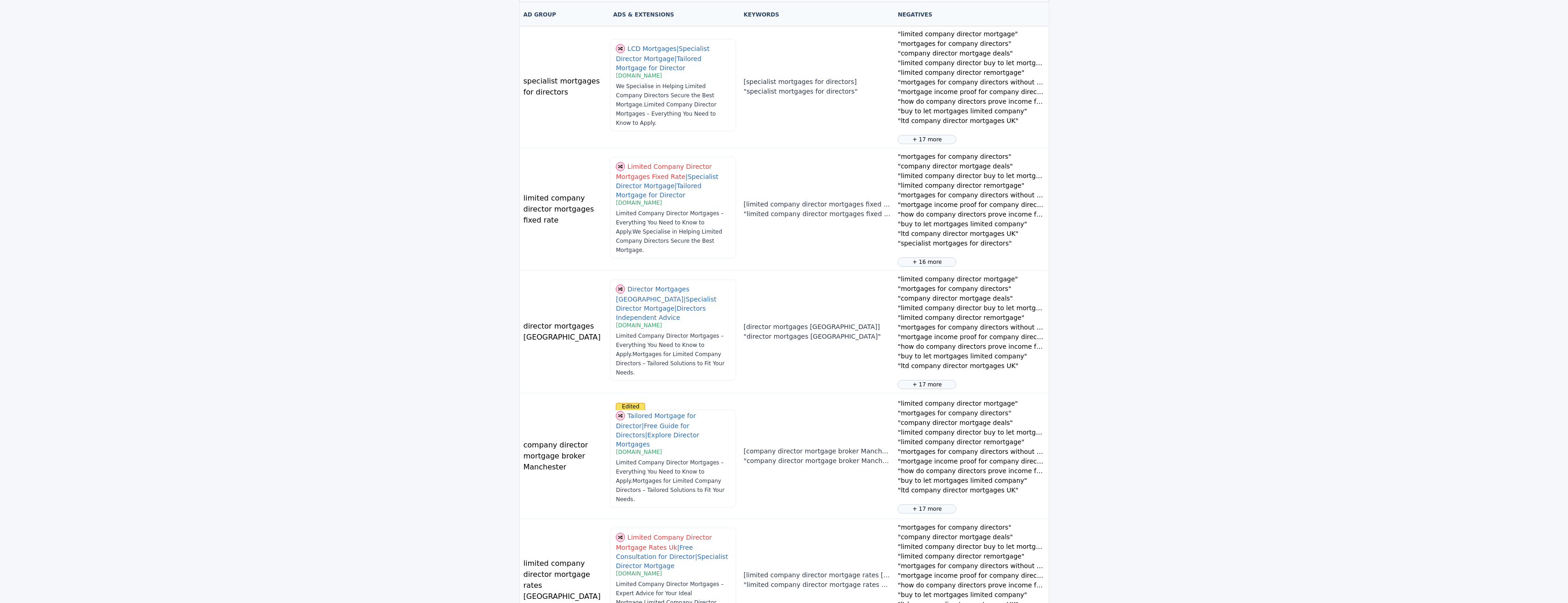
scroll to position [0, 0]
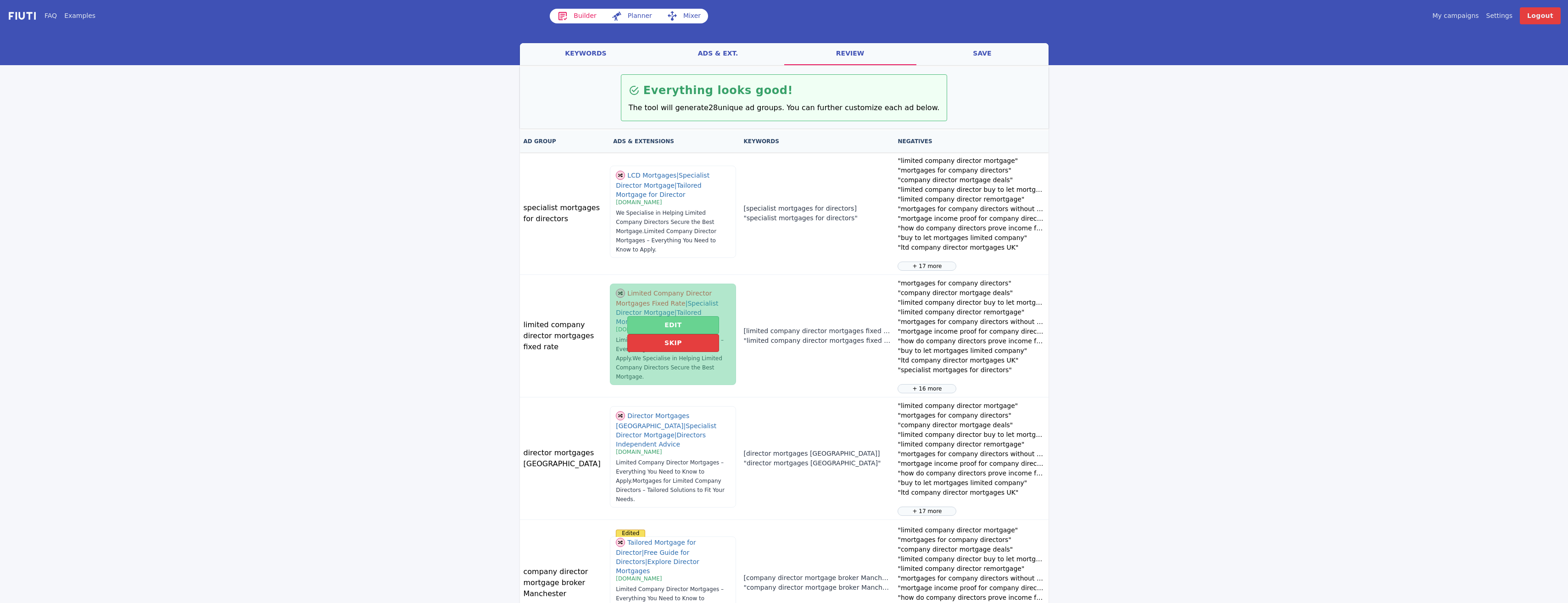
click at [658, 325] on button "Edit" at bounding box center [672, 325] width 91 height 18
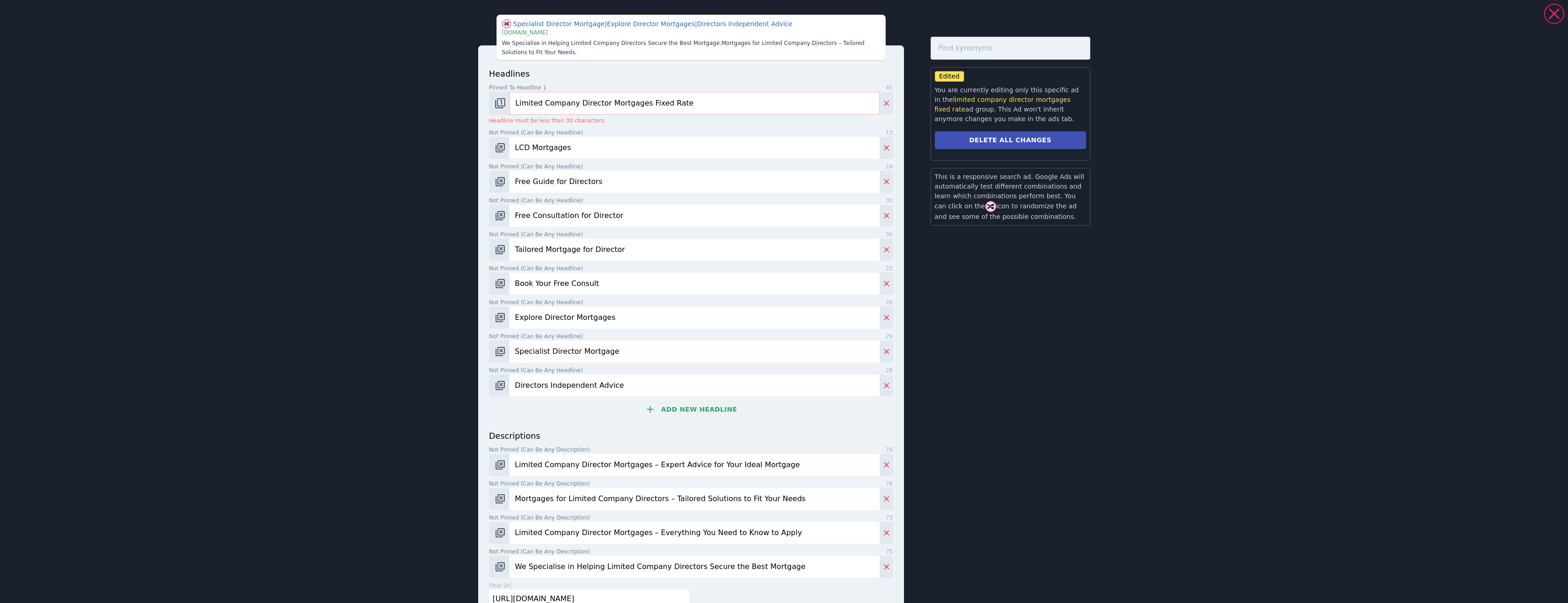
click at [590, 100] on input "Limited Company Director Mortgages Fixed Rate" at bounding box center [694, 103] width 370 height 23
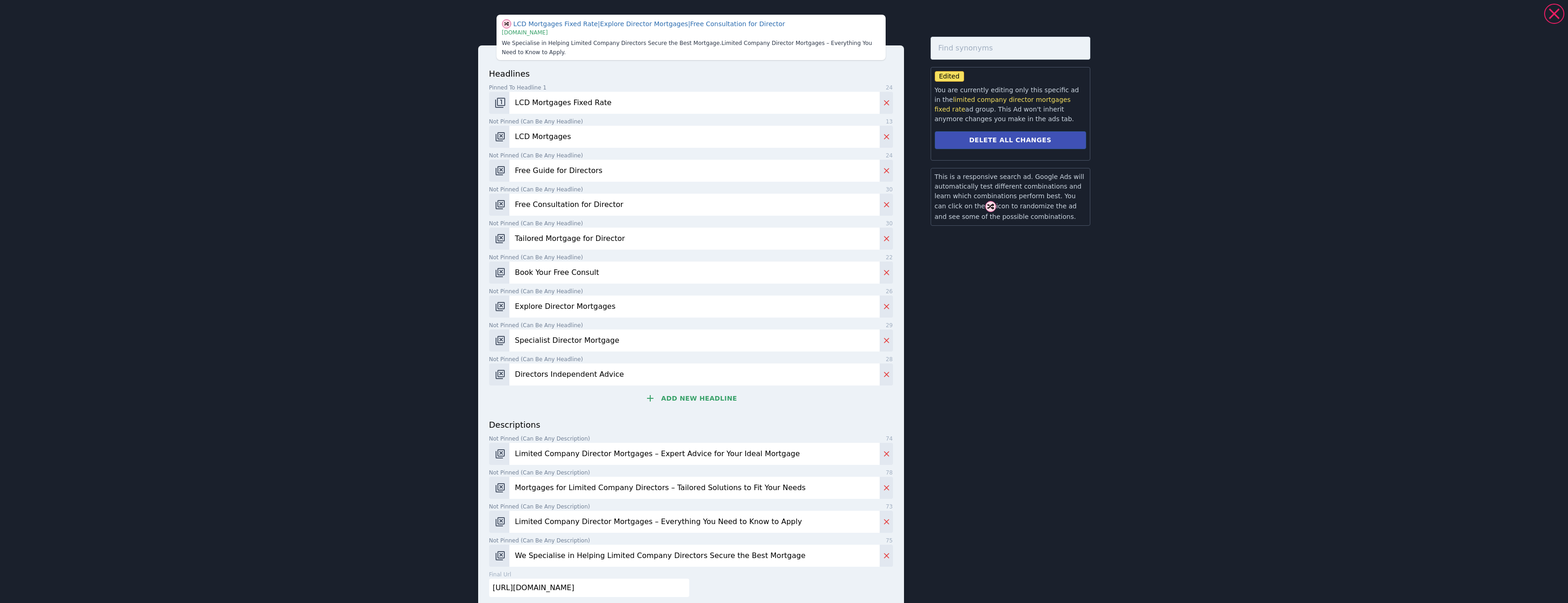
scroll to position [35, 0]
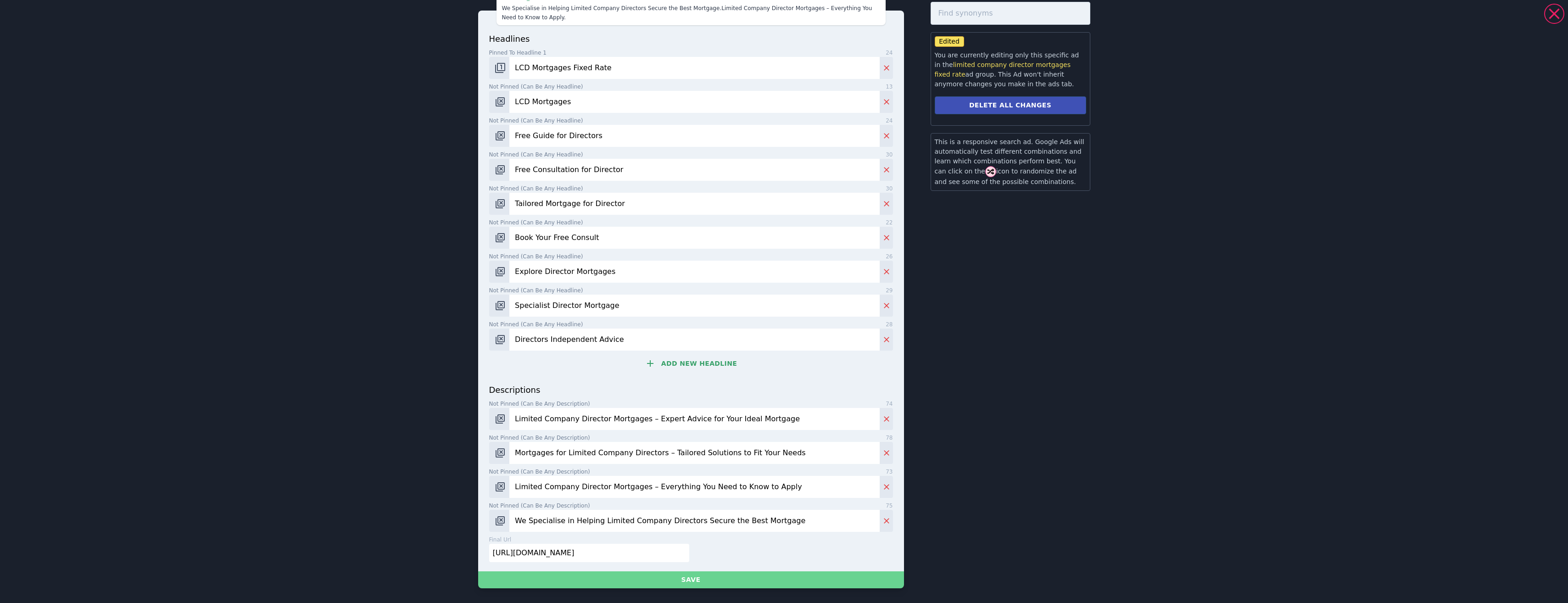
type input "LCD Mortgages Fixed Rate"
click at [707, 585] on button "Save" at bounding box center [691, 580] width 426 height 17
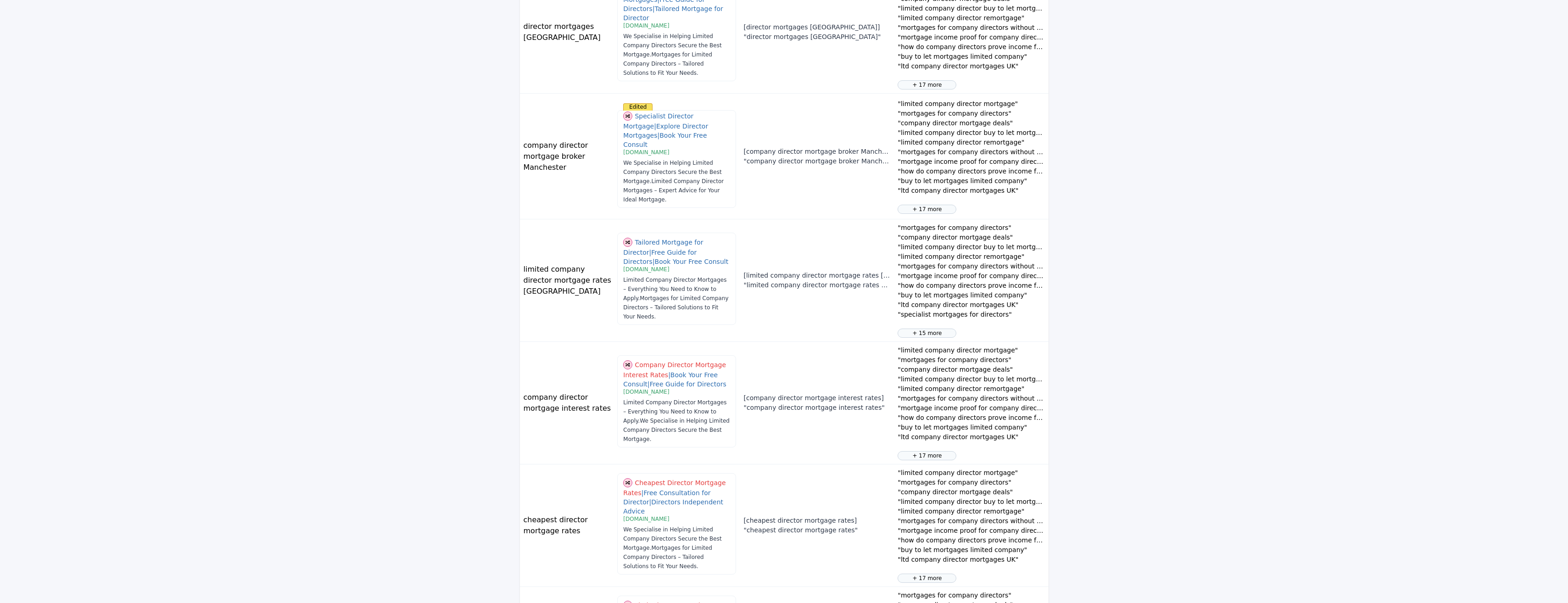
scroll to position [512, 0]
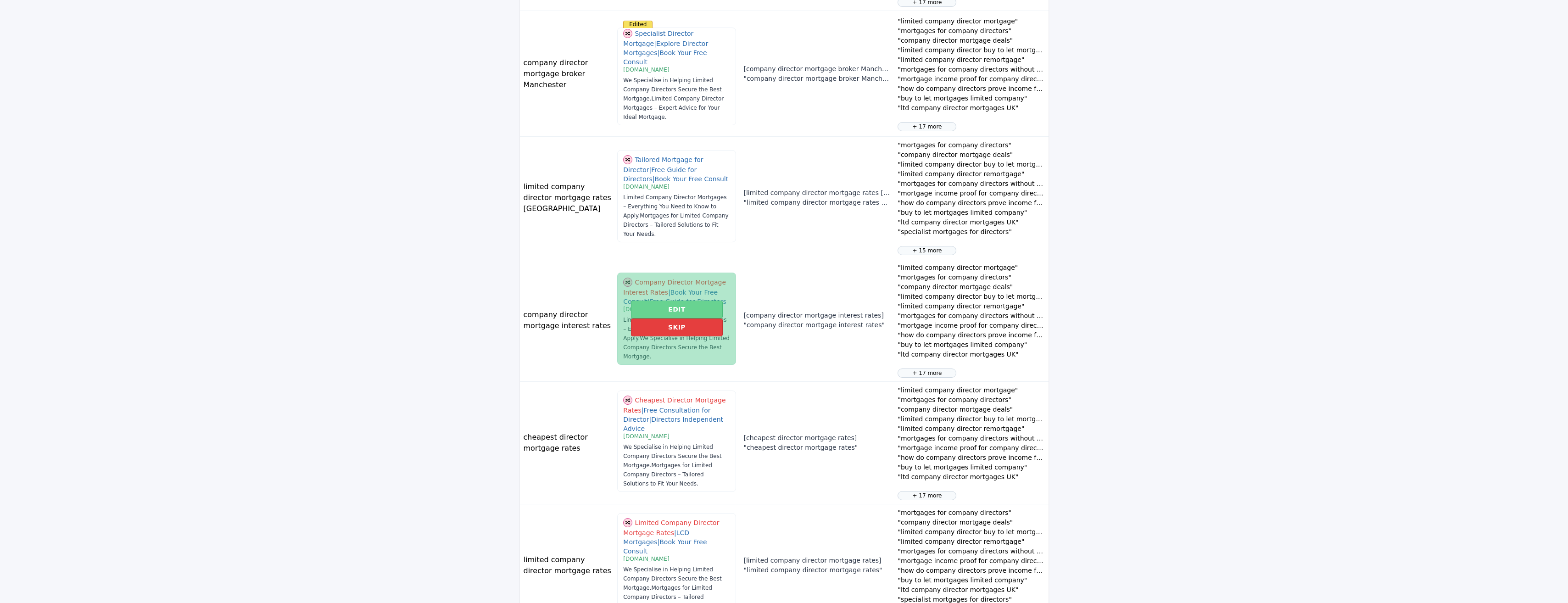
click at [685, 301] on button "Edit" at bounding box center [676, 309] width 91 height 18
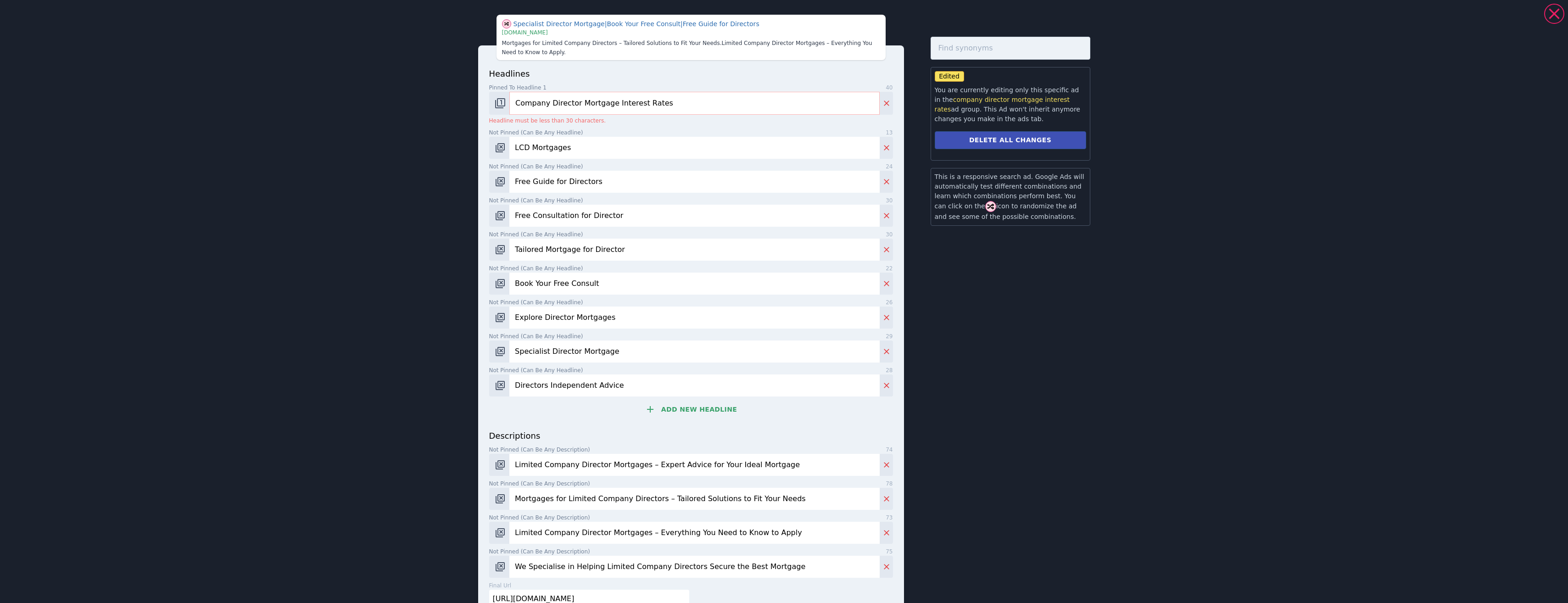
click at [645, 101] on input "Company Director Mortgage Interest Rates" at bounding box center [694, 103] width 370 height 23
type input "Company Director Mortgage Interest"
click at [553, 103] on input "Company Director Mortgage Interest" at bounding box center [694, 103] width 370 height 23
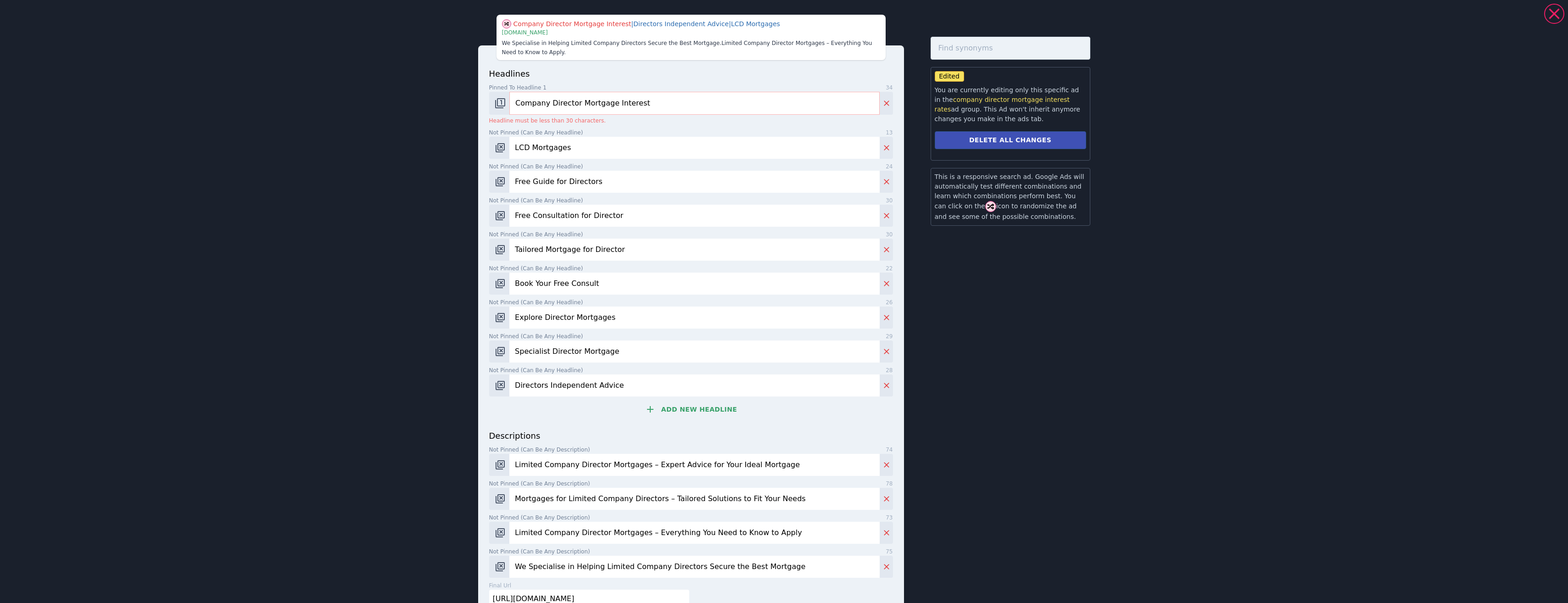
click at [554, 103] on input "Company Director Mortgage Interest" at bounding box center [694, 103] width 370 height 23
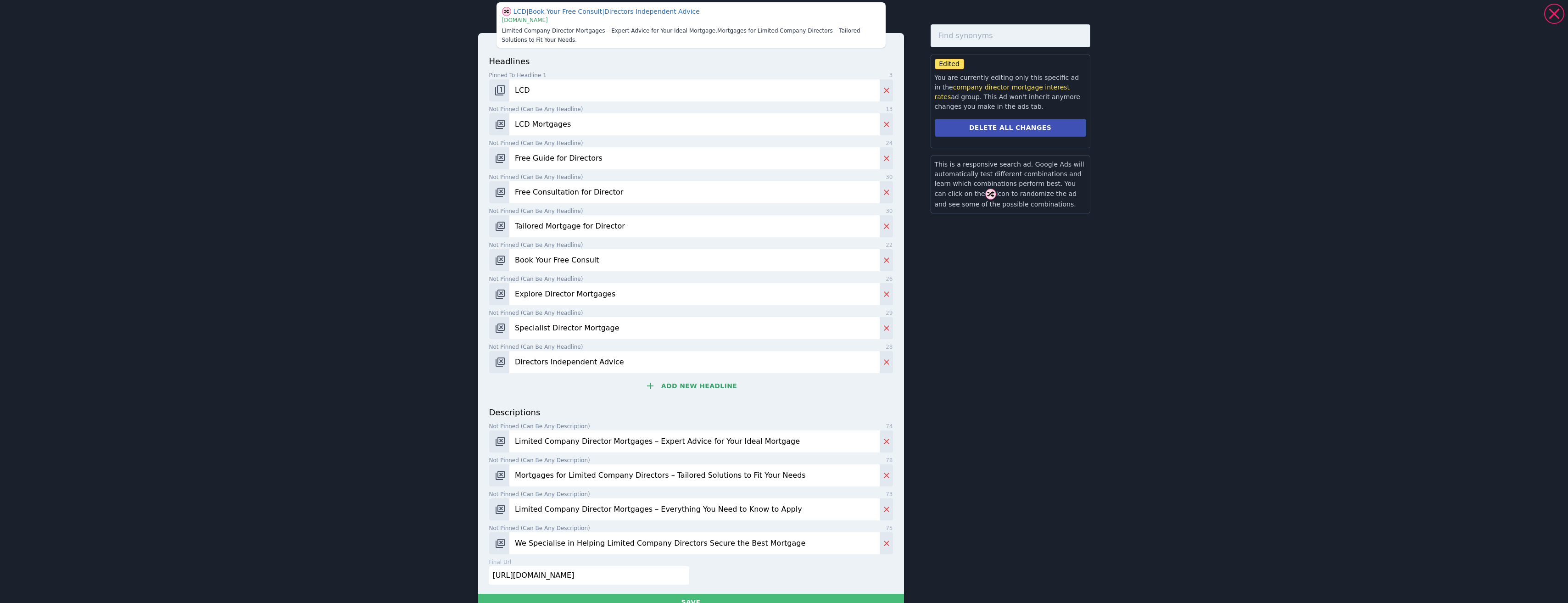
scroll to position [0, 0]
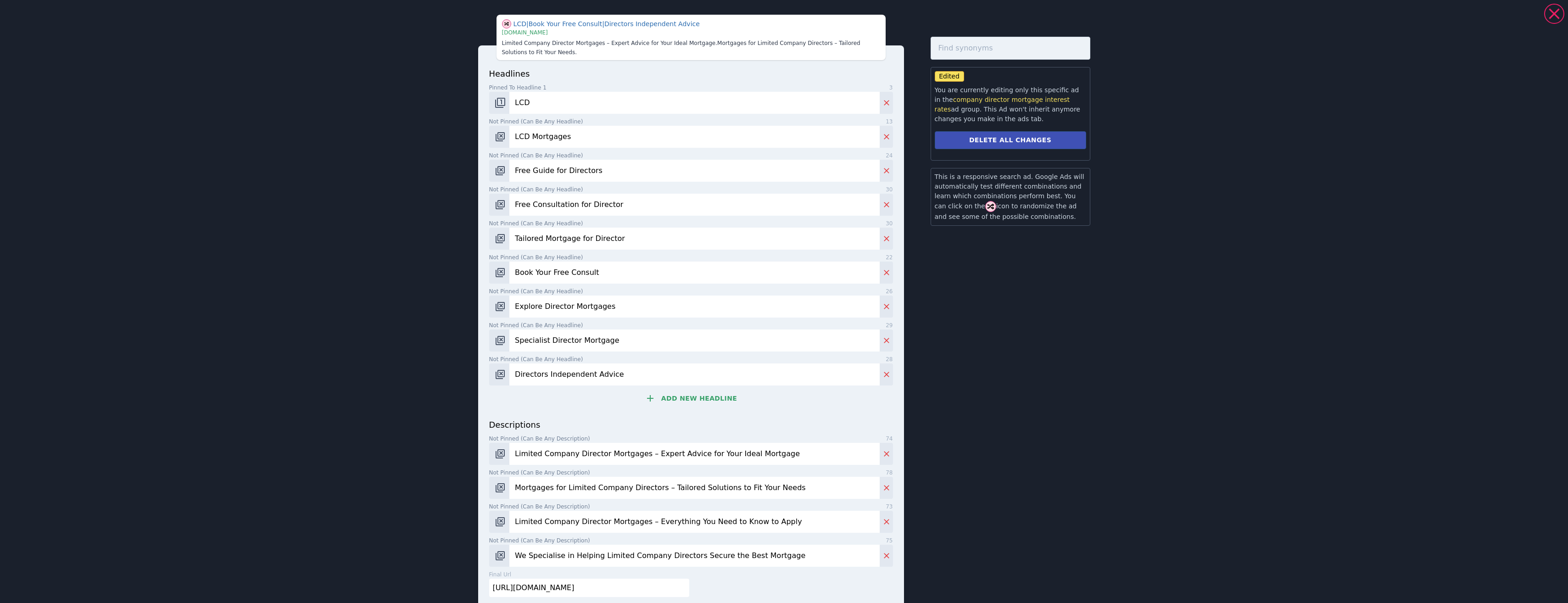
type input "LCD"
click at [1551, 14] on div at bounding box center [1554, 13] width 20 height 20
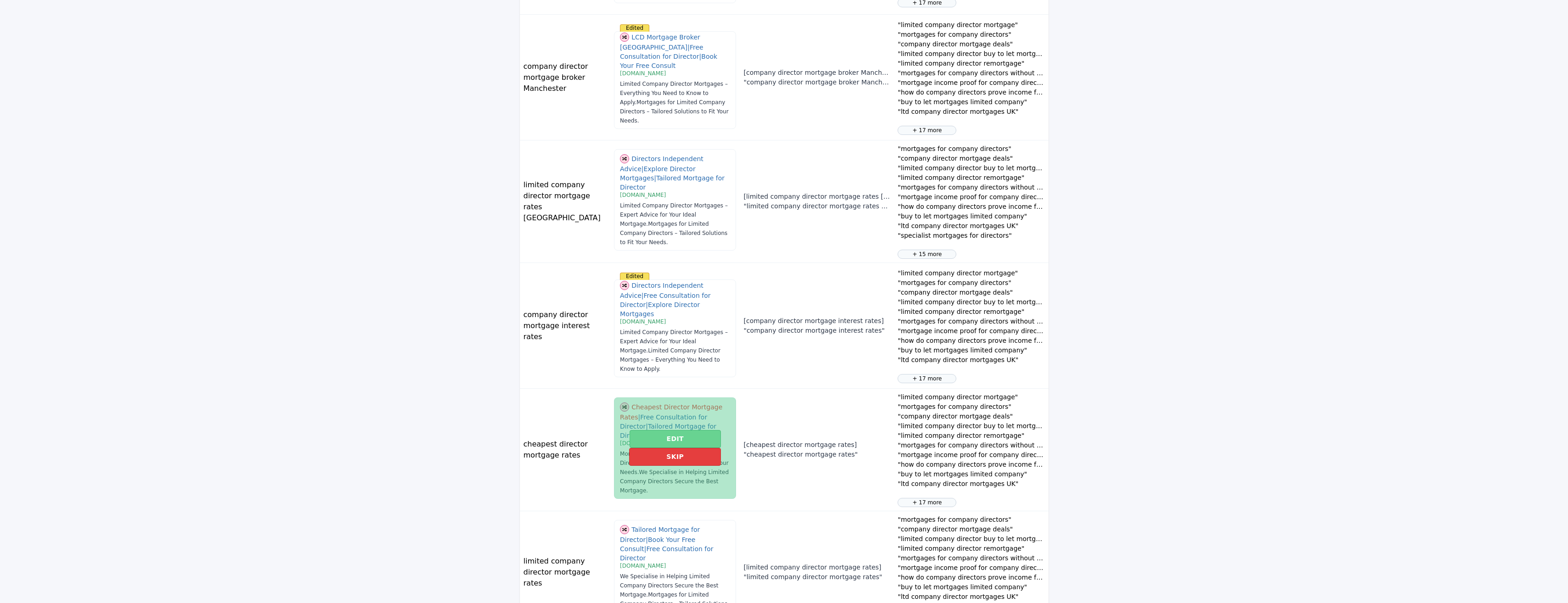
click at [664, 430] on button "Edit" at bounding box center [675, 438] width 91 height 18
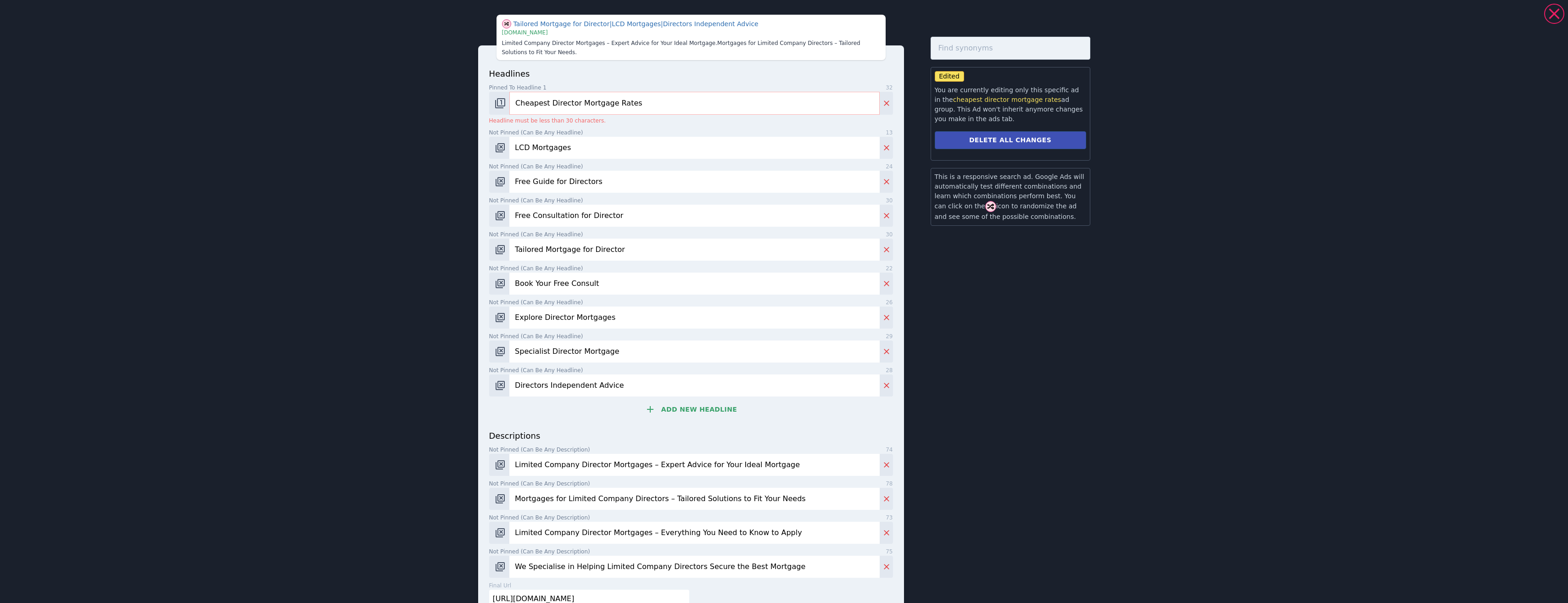
click at [560, 100] on input "Cheapest Director Mortgage Rates" at bounding box center [694, 103] width 370 height 23
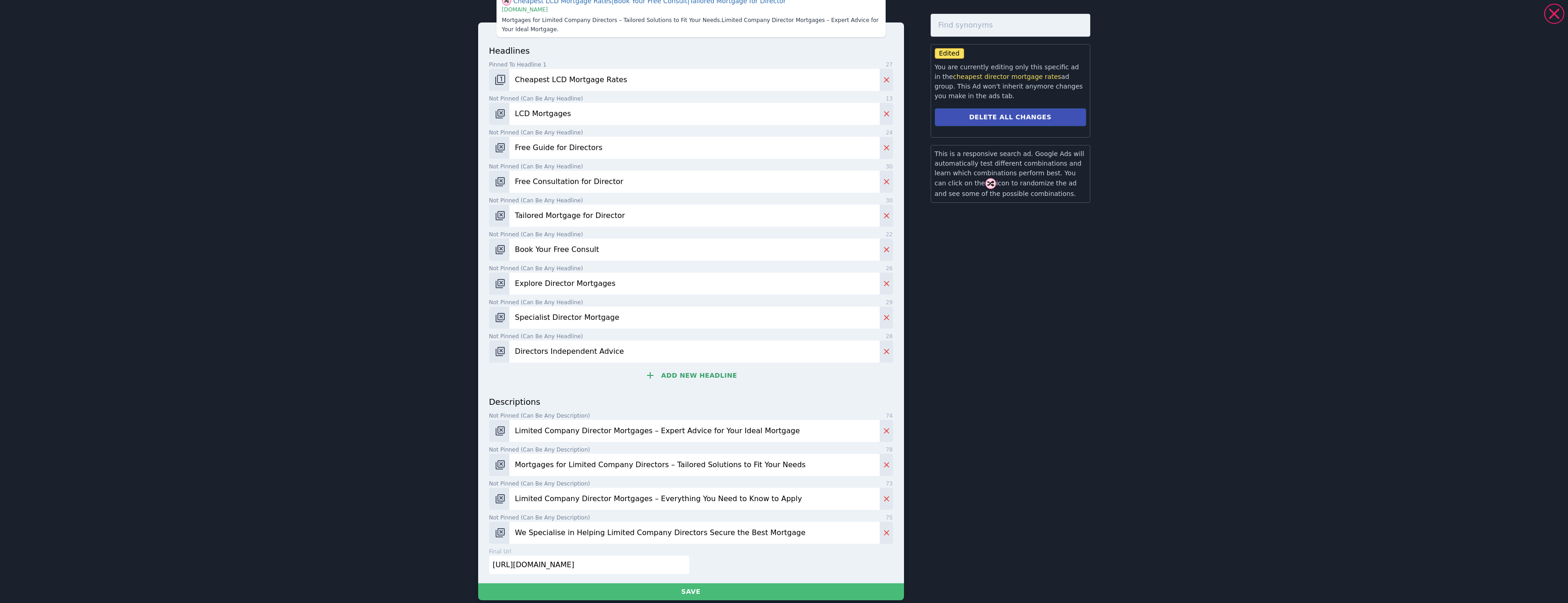
scroll to position [35, 0]
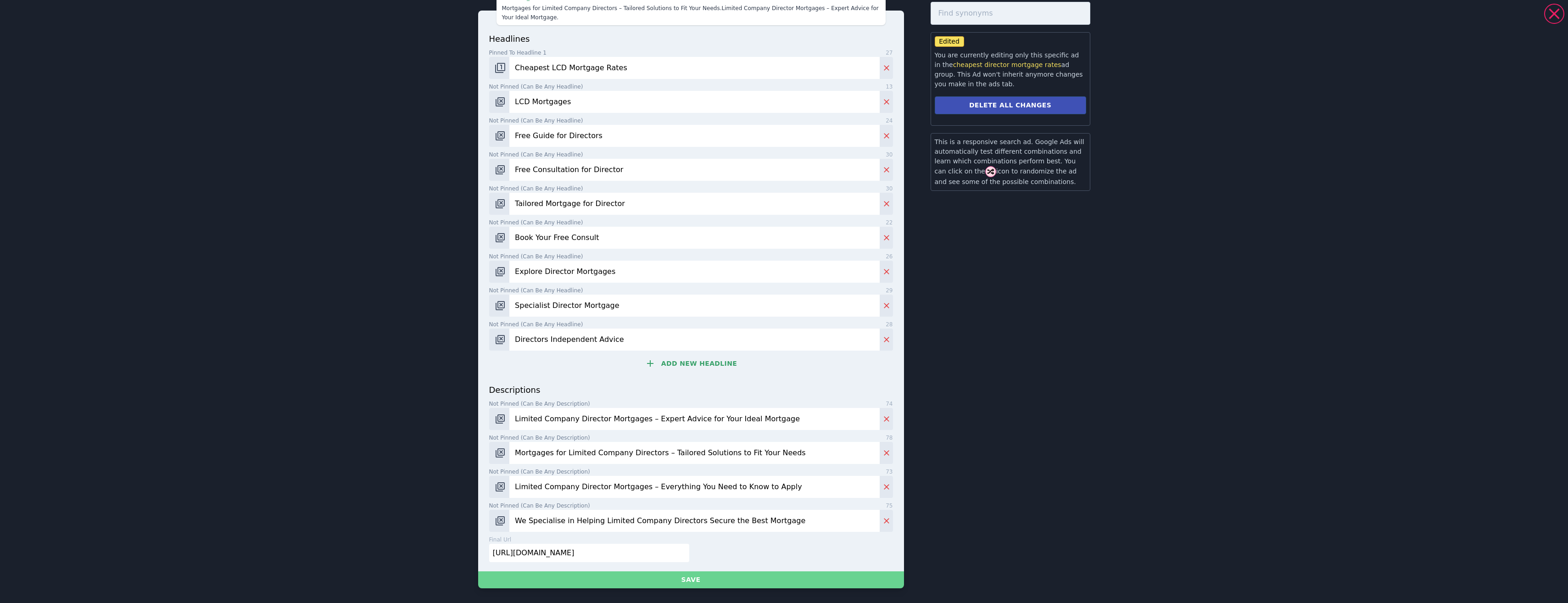
type input "Cheapest LCD Mortgage Rates"
click at [724, 584] on button "Save" at bounding box center [691, 580] width 426 height 17
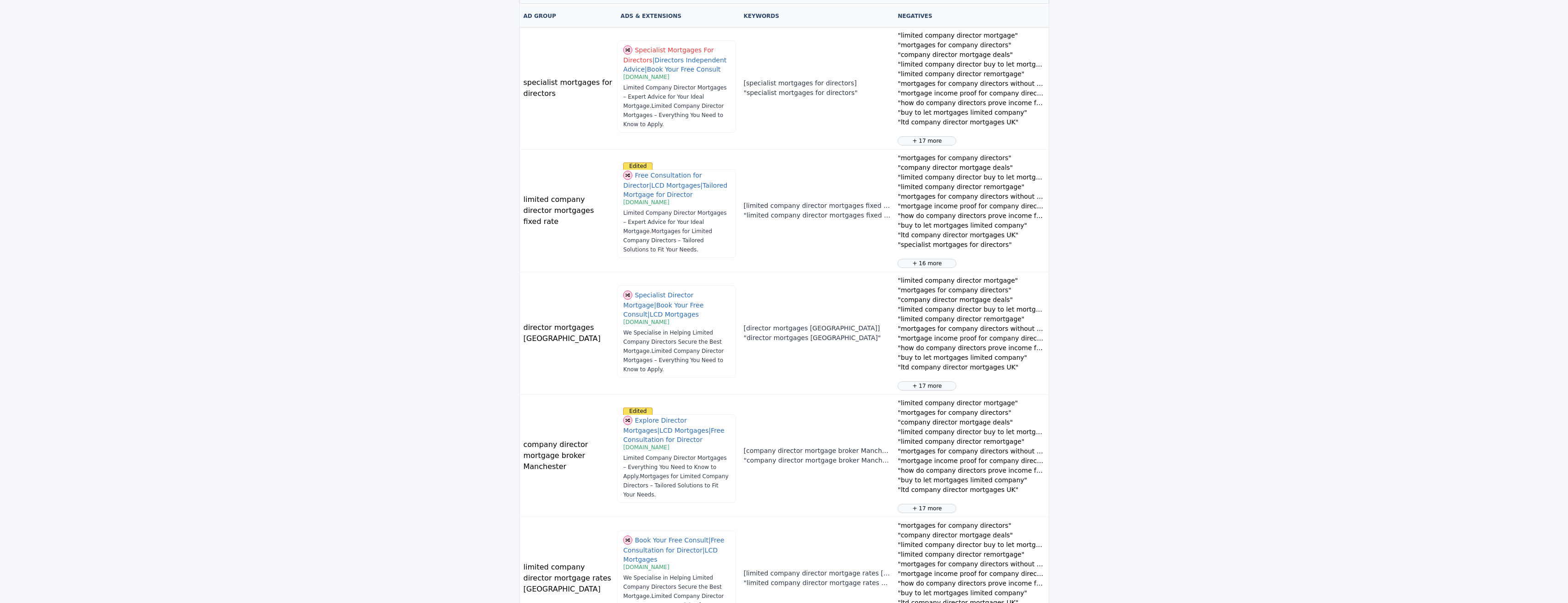
scroll to position [0, 0]
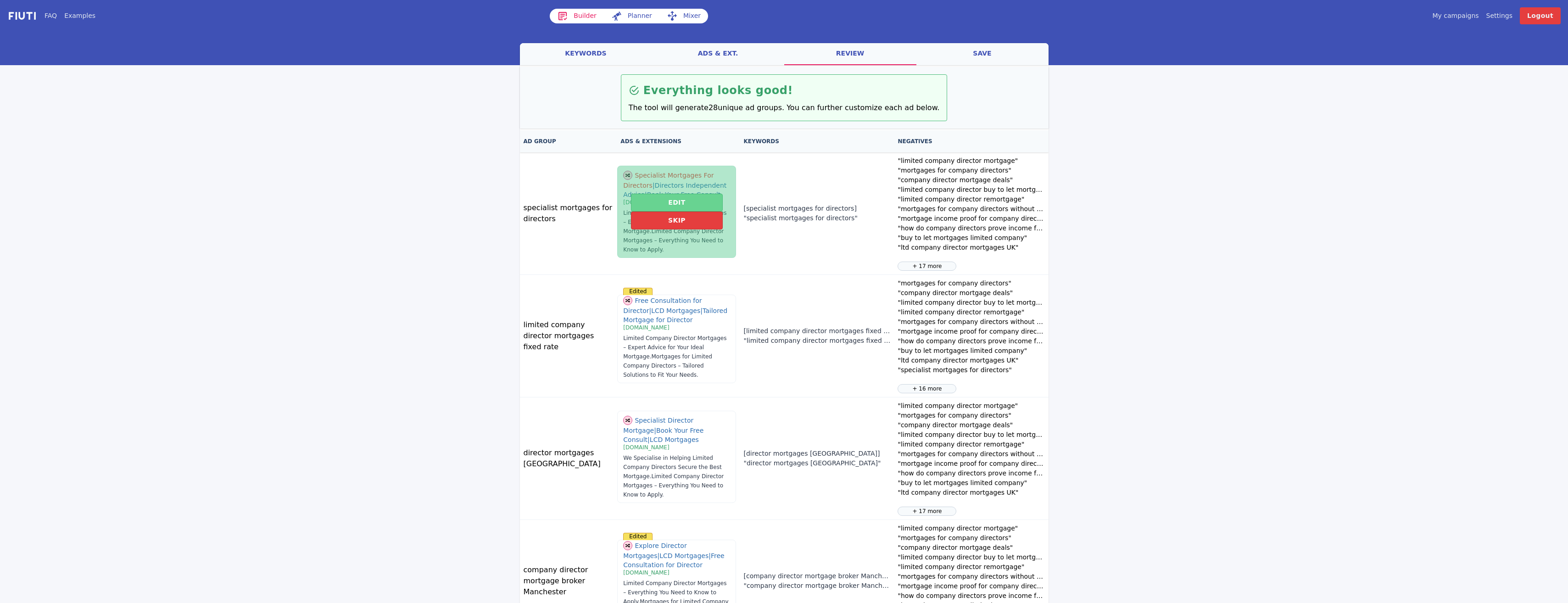
click at [685, 197] on button "Edit" at bounding box center [676, 202] width 91 height 18
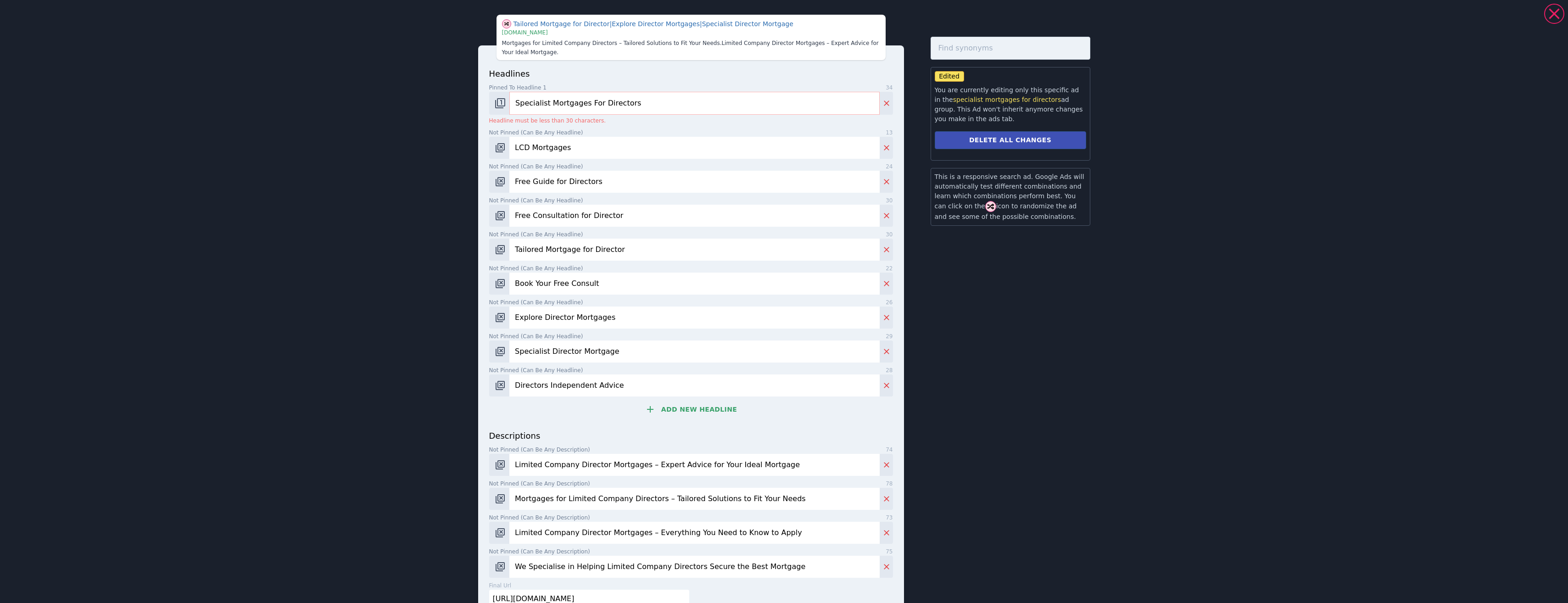
click at [621, 102] on input "Specialist Mortgages For Directors" at bounding box center [694, 103] width 370 height 23
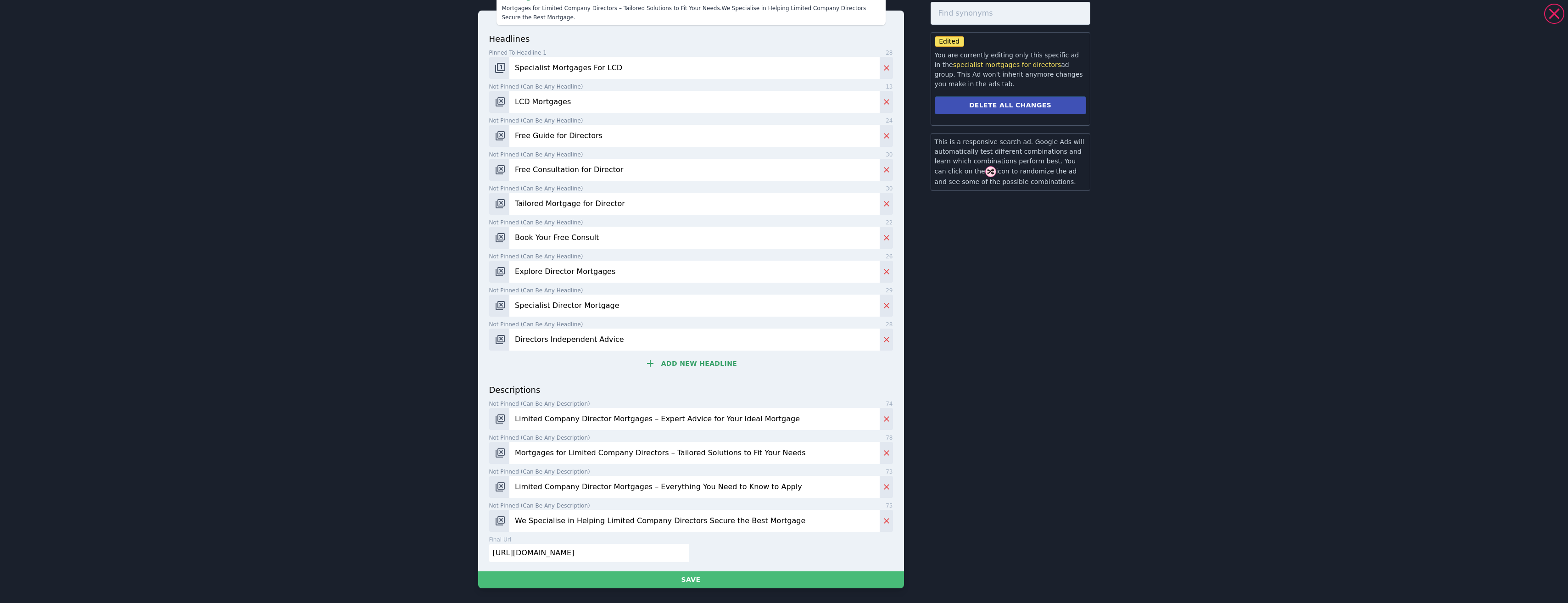
scroll to position [367, 0]
type input "Specialist Mortgages For LCD"
click at [682, 585] on button "Save" at bounding box center [691, 580] width 426 height 17
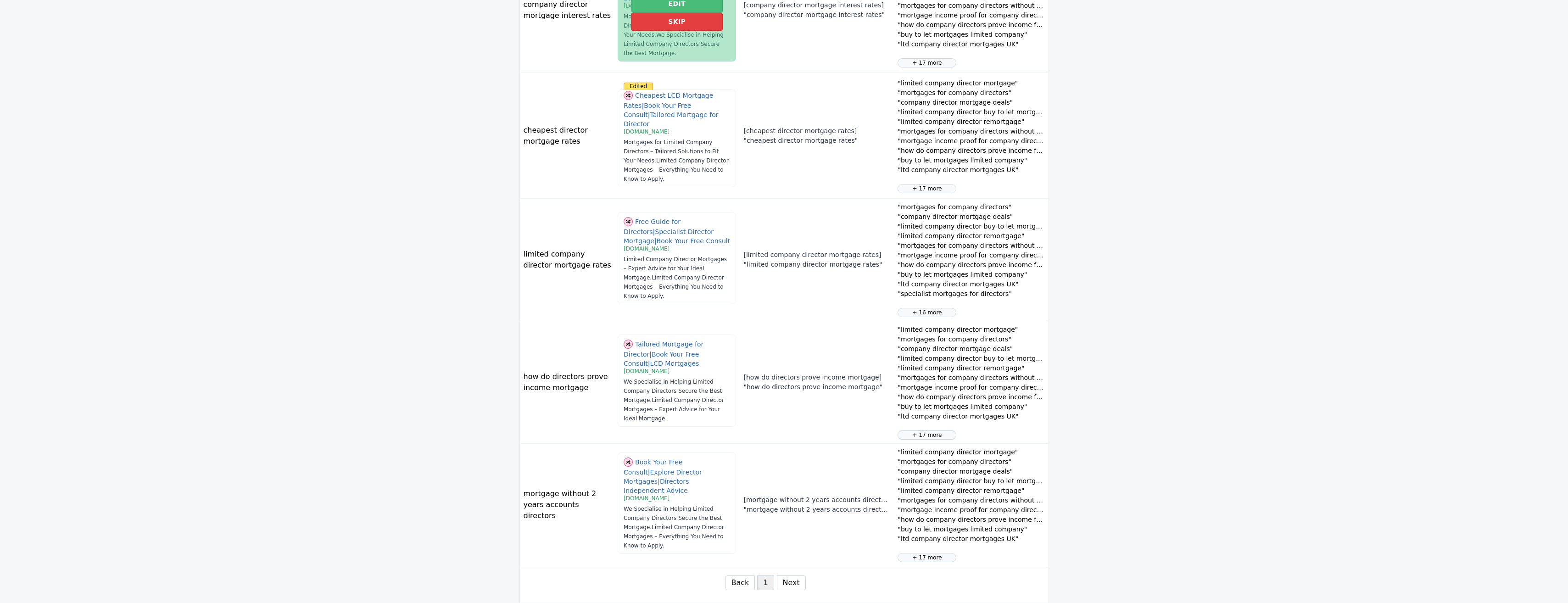
scroll to position [834, 0]
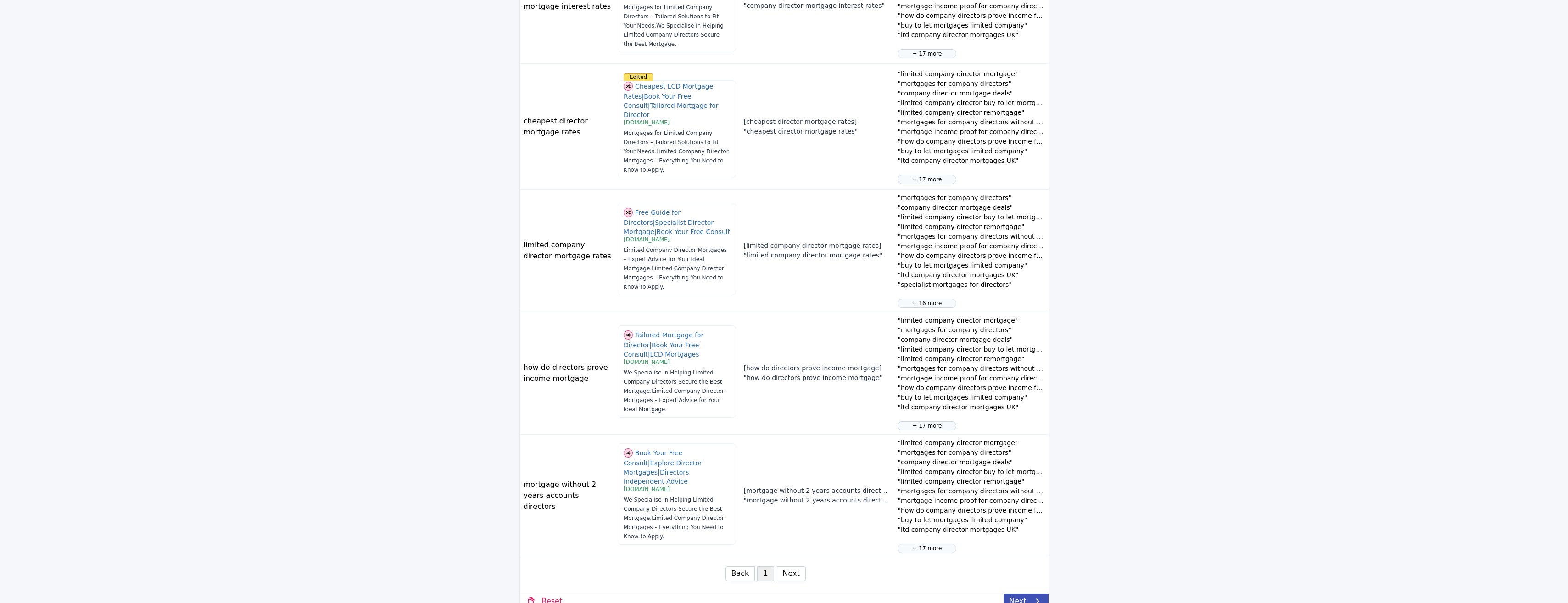
click at [781, 566] on button "Next" at bounding box center [791, 574] width 29 height 15
select select "3"
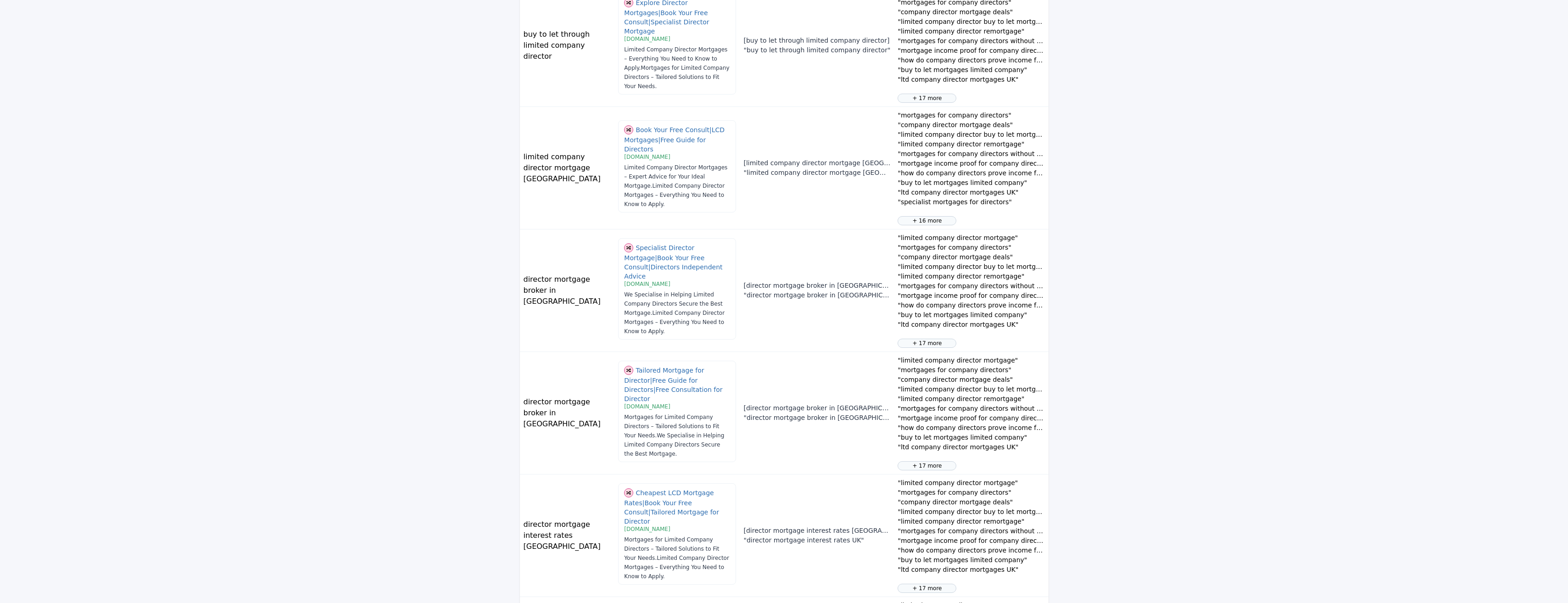
scroll to position [588, 0]
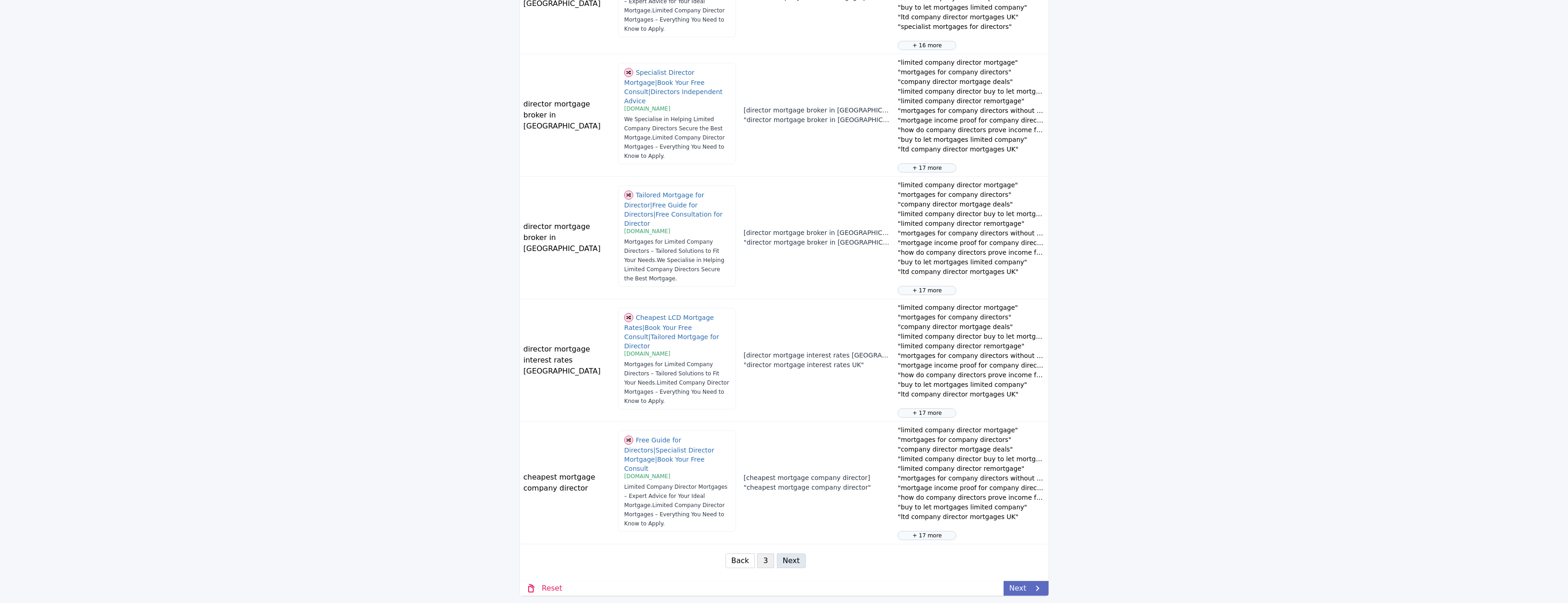
click at [1009, 582] on link "Next" at bounding box center [1026, 588] width 45 height 15
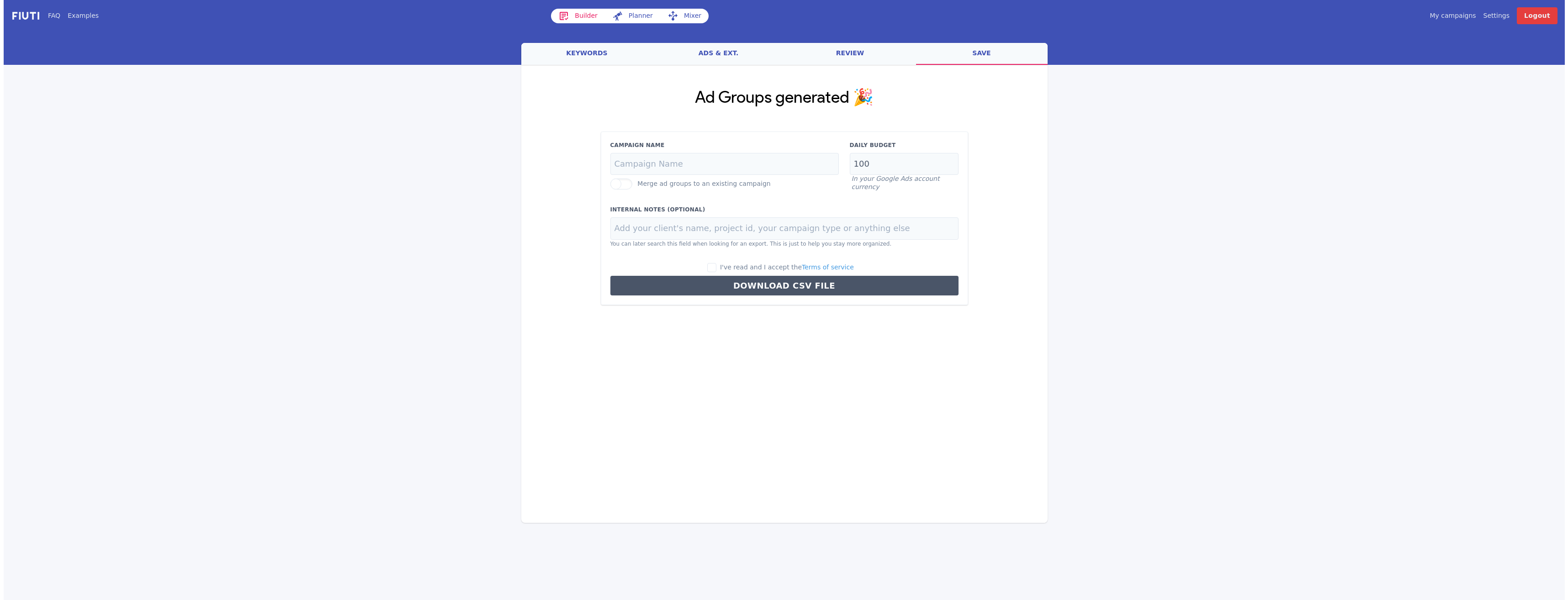
scroll to position [0, 0]
click at [721, 161] on input "Campaign Name" at bounding box center [724, 164] width 228 height 23
type input "The Mortgage Pod"
click at [690, 82] on div "Ad Groups generated 🎉 Campaign Name The Mortgage Pod Merge ad groups to an exis…" at bounding box center [784, 197] width 527 height 264
click at [880, 156] on div "Daily Budget 100 In your Google Ads account currency" at bounding box center [903, 166] width 120 height 51
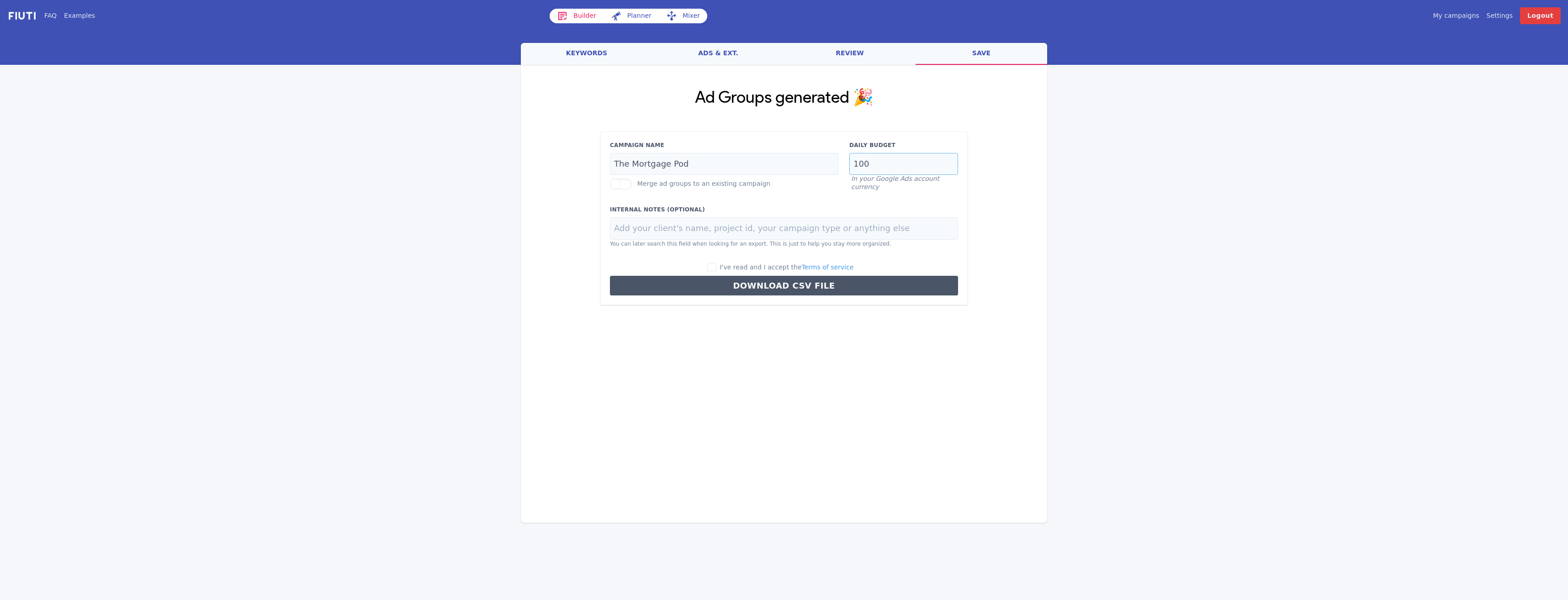
click at [881, 158] on input "100" at bounding box center [903, 164] width 109 height 23
type input "1"
type input "25"
click at [716, 267] on input "I've read and I accept the Terms of service" at bounding box center [712, 267] width 9 height 9
checkbox input "true"
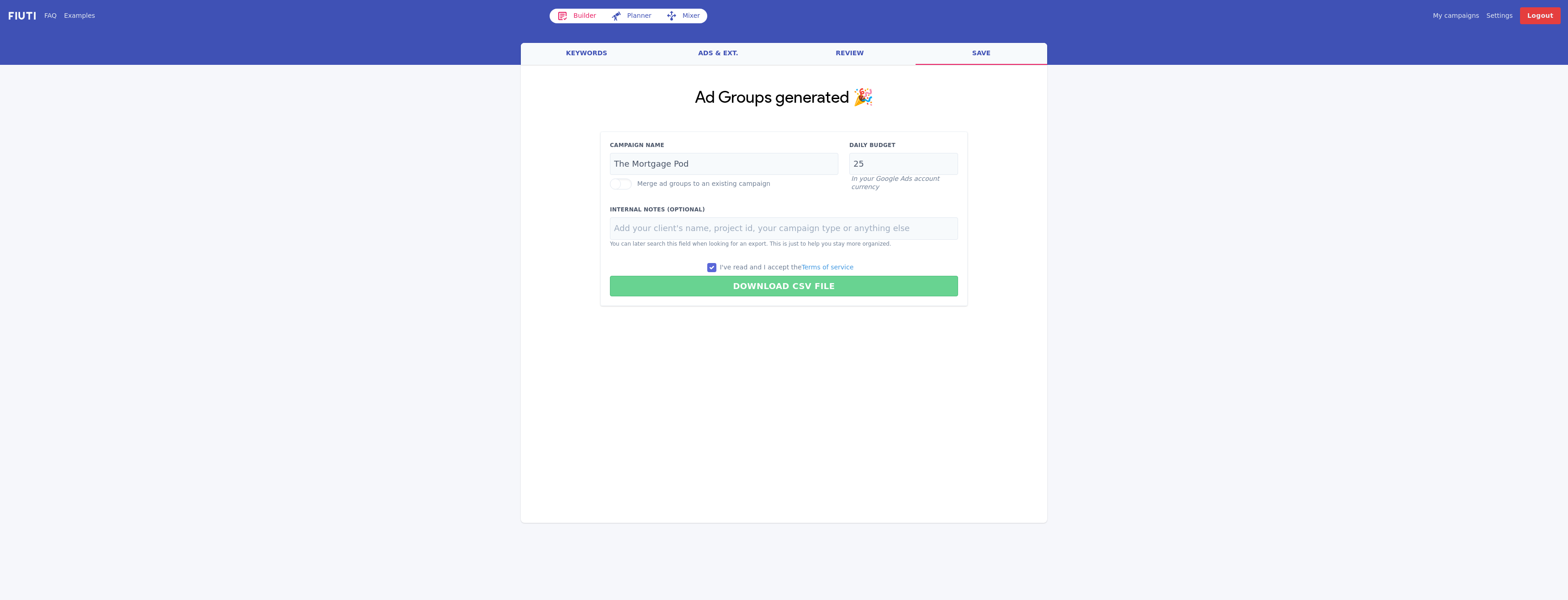
click at [750, 292] on button "Download CSV File" at bounding box center [784, 286] width 348 height 21
